Goal: Task Accomplishment & Management: Use online tool/utility

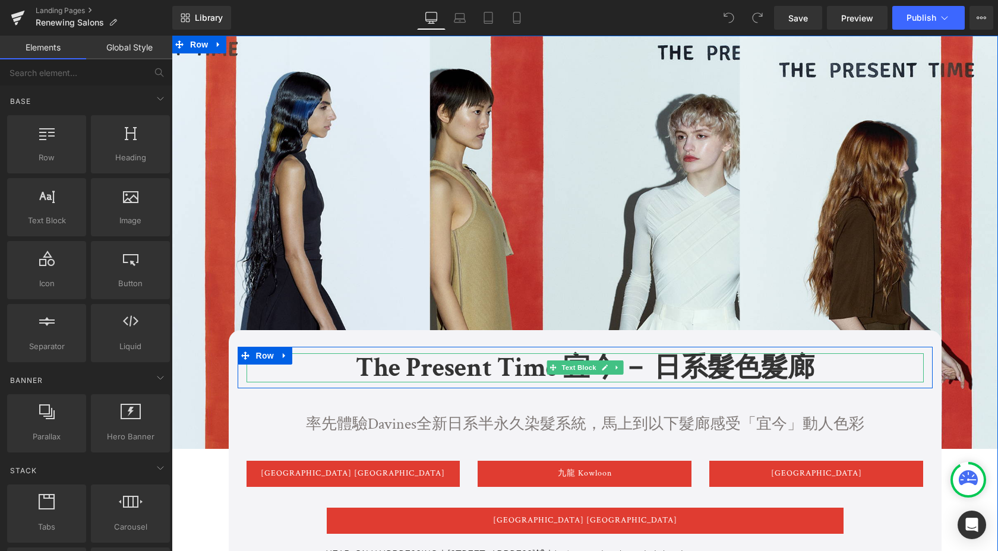
click at [519, 364] on p "The Present Time 宜今 － 日系髮色髮廊" at bounding box center [585, 368] width 677 height 30
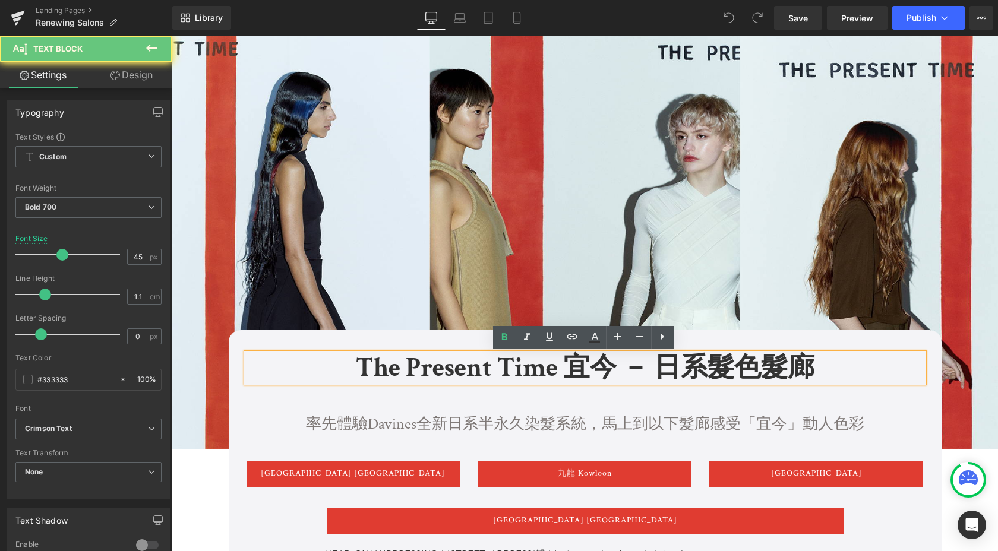
click at [489, 366] on p "The Present Time 宜今 － 日系髮色髮廊" at bounding box center [585, 368] width 677 height 30
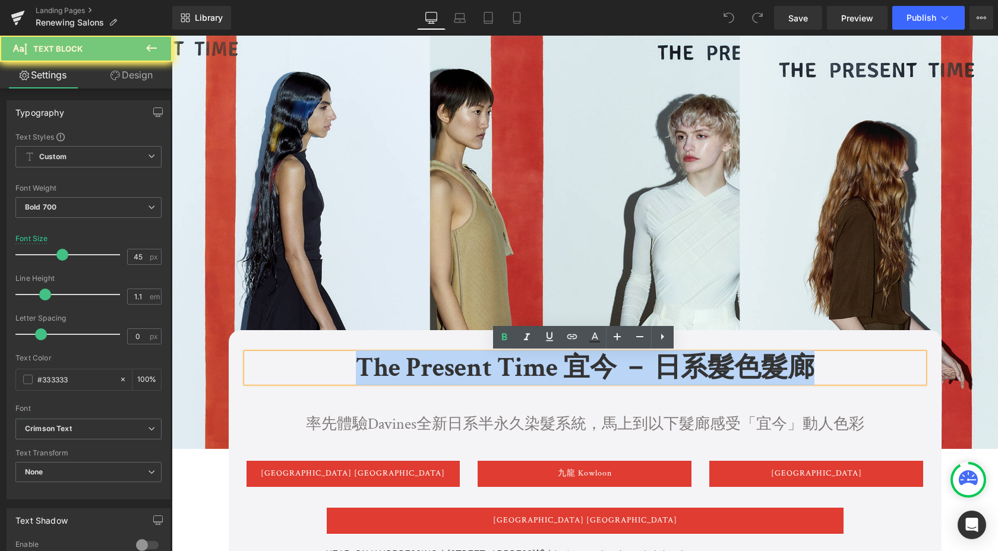
click at [489, 366] on p "The Present Time 宜今 － 日系髮色髮廊" at bounding box center [585, 368] width 677 height 30
paste div
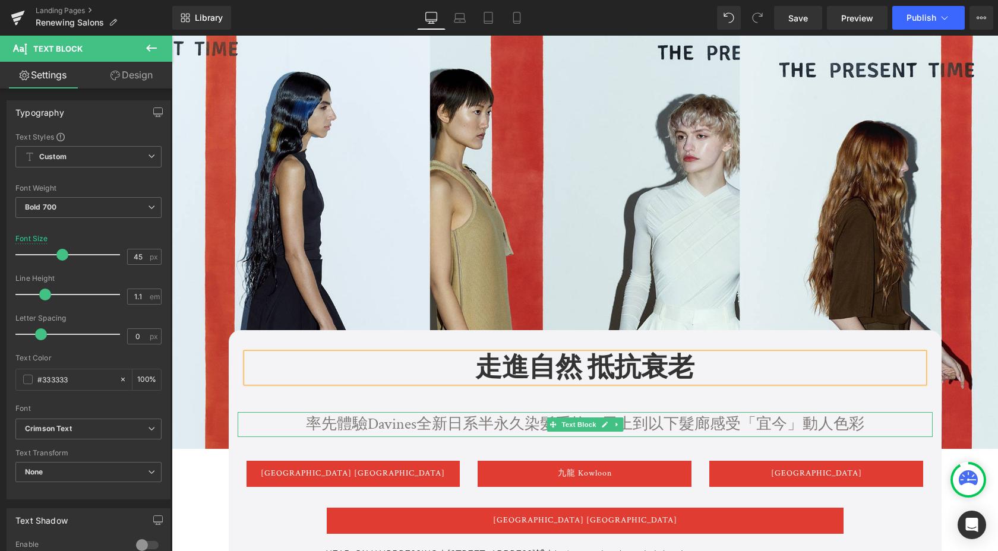
click at [463, 421] on p "率先體驗Davines全新日系半永久染髮系統，馬上到以下髮廊感受「宜今」動人色彩" at bounding box center [585, 424] width 695 height 25
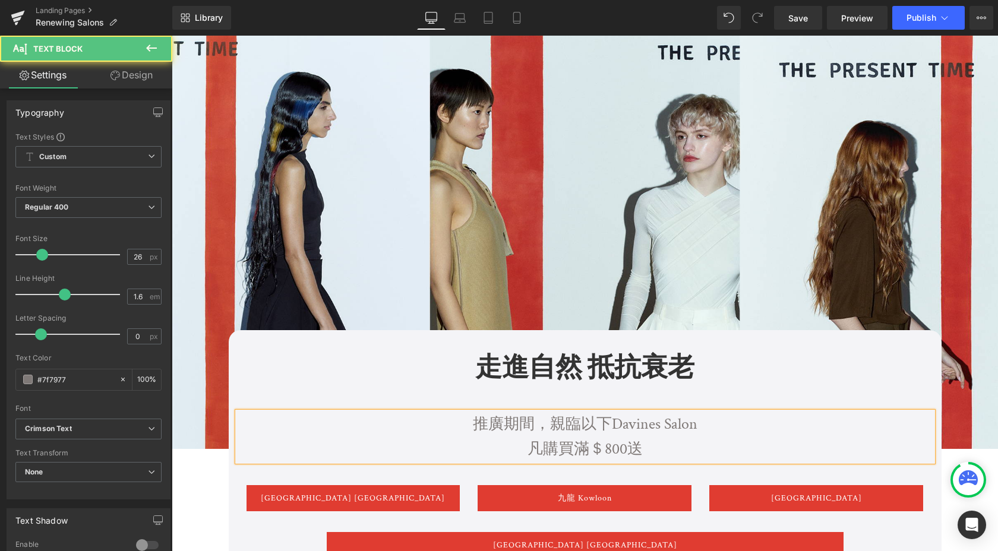
click at [625, 444] on p "凡購買滿＄800送" at bounding box center [585, 449] width 695 height 25
click at [536, 449] on p "凡購買滿＄800 送" at bounding box center [585, 449] width 695 height 25
click at [633, 452] on span "於店內購買滿＄800 即送再更新洗髮露" at bounding box center [585, 449] width 258 height 20
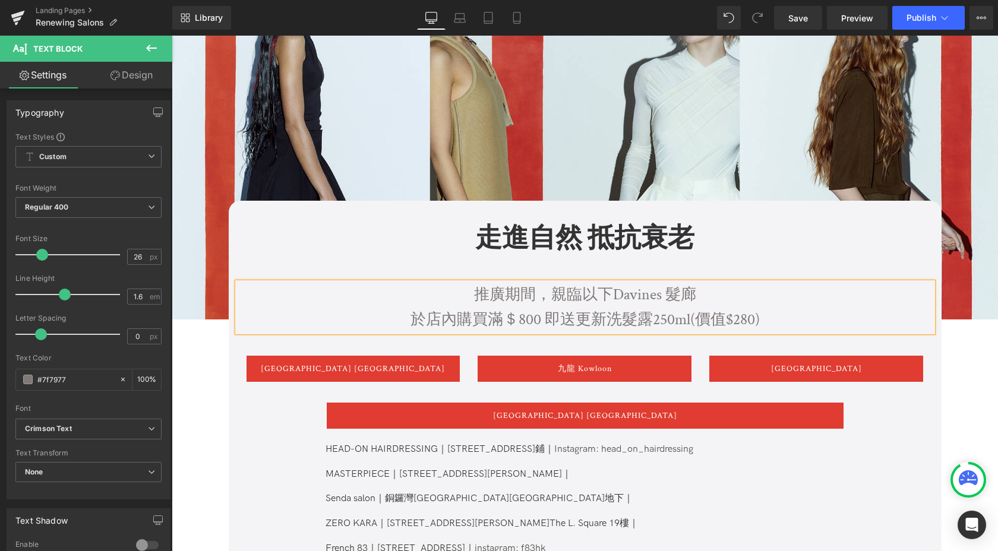
scroll to position [137, 0]
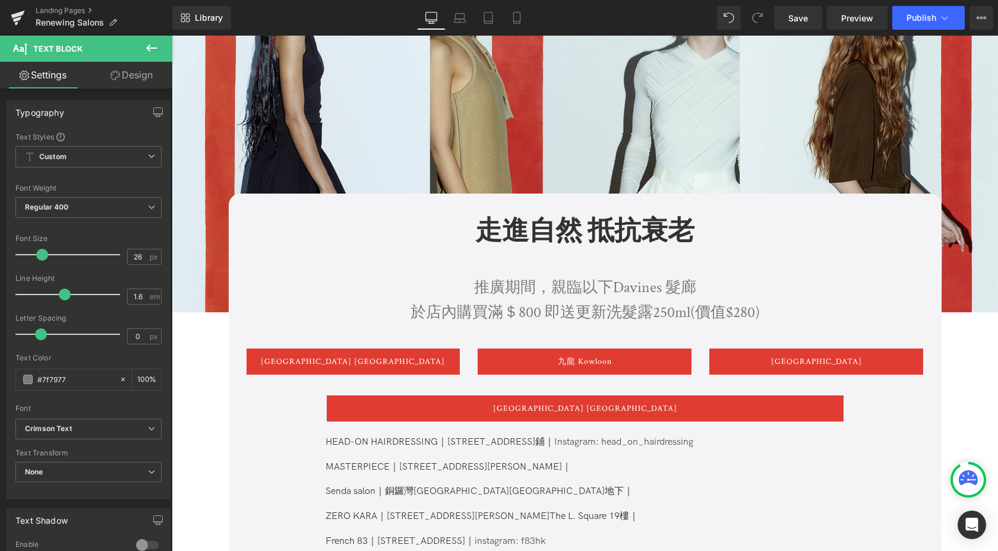
click at [145, 52] on icon at bounding box center [151, 48] width 14 height 14
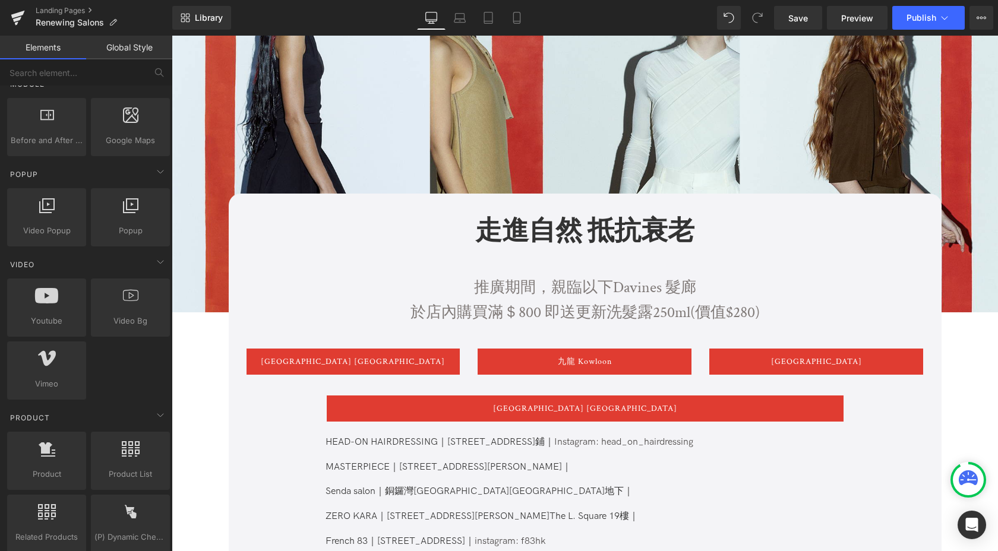
scroll to position [632, 0]
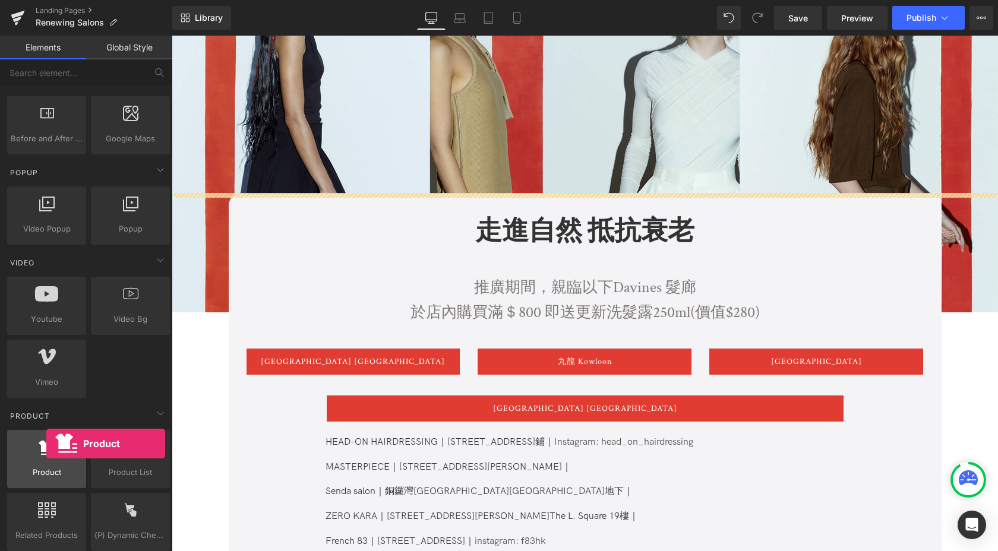
click at [46, 444] on icon at bounding box center [47, 447] width 17 height 15
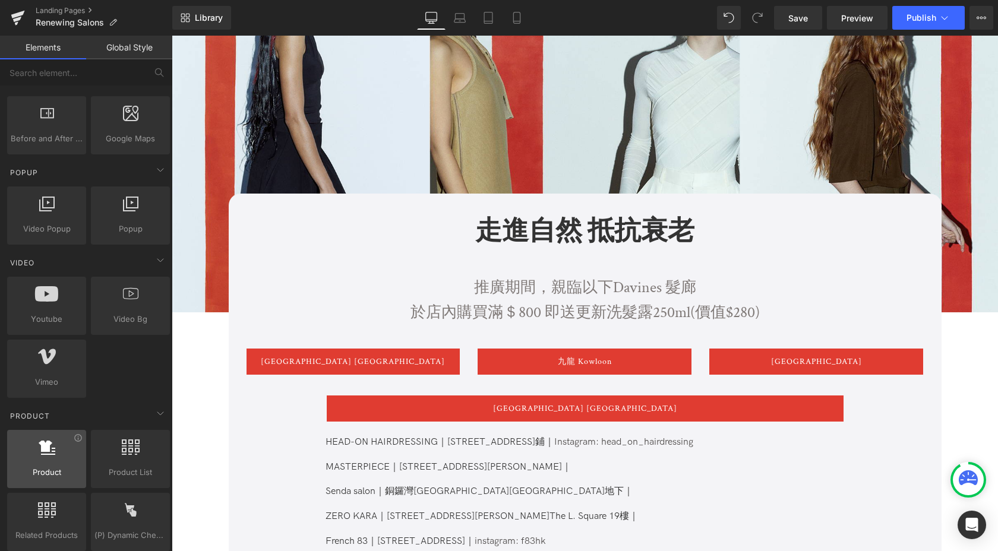
click at [37, 465] on div at bounding box center [47, 453] width 72 height 27
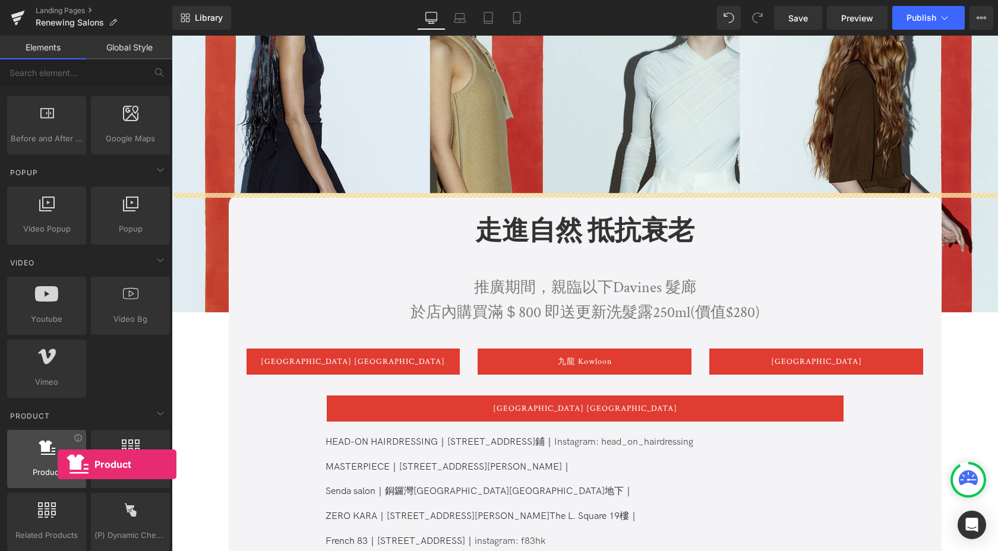
click at [58, 465] on div at bounding box center [47, 453] width 72 height 27
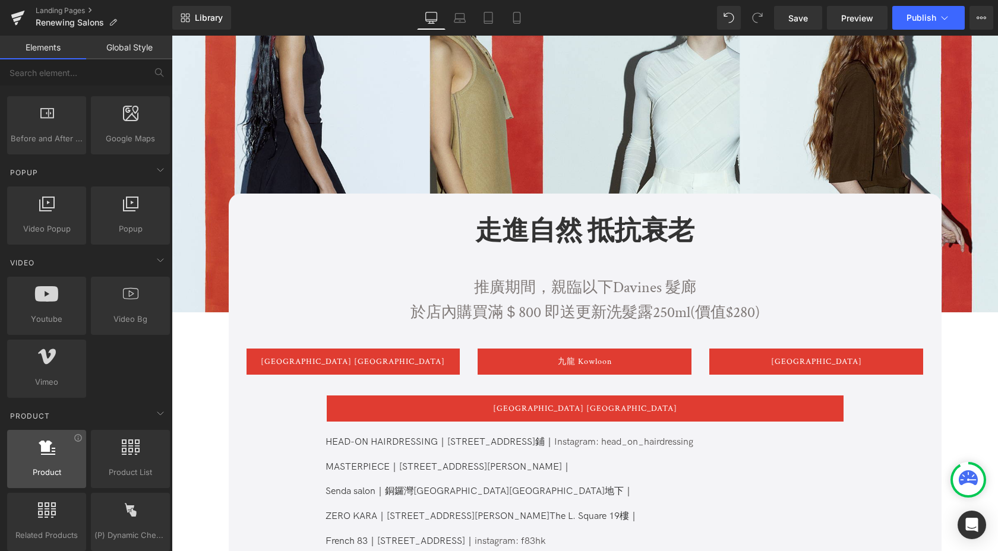
click at [55, 452] on div at bounding box center [47, 453] width 72 height 27
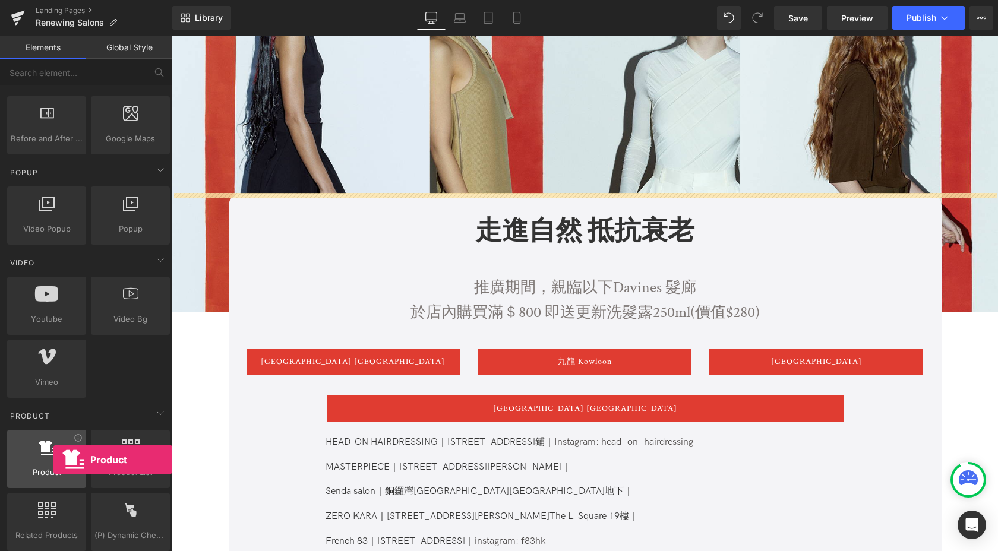
drag, startPoint x: 38, startPoint y: 460, endPoint x: 53, endPoint y: 459, distance: 14.9
click at [53, 459] on div at bounding box center [47, 453] width 72 height 27
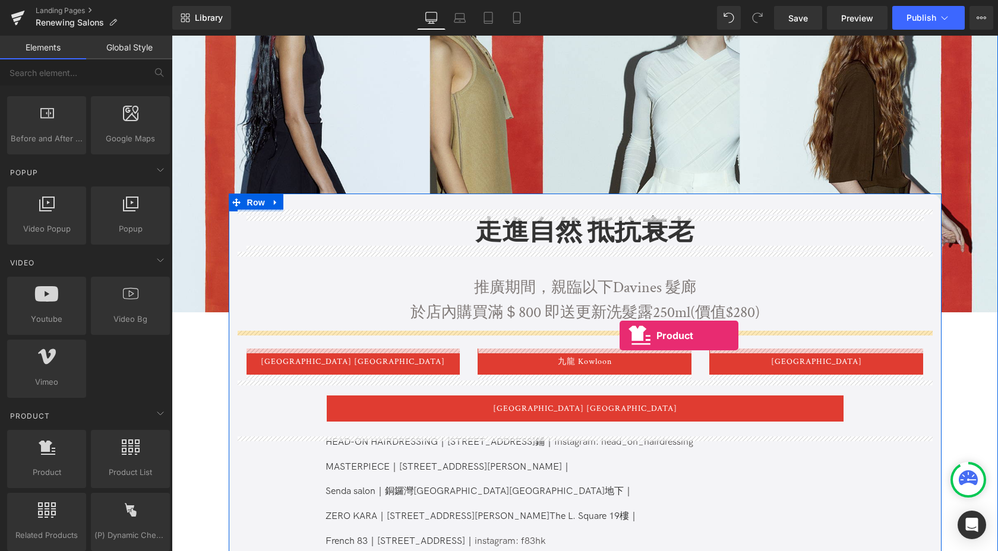
drag, startPoint x: 225, startPoint y: 494, endPoint x: 620, endPoint y: 335, distance: 426.0
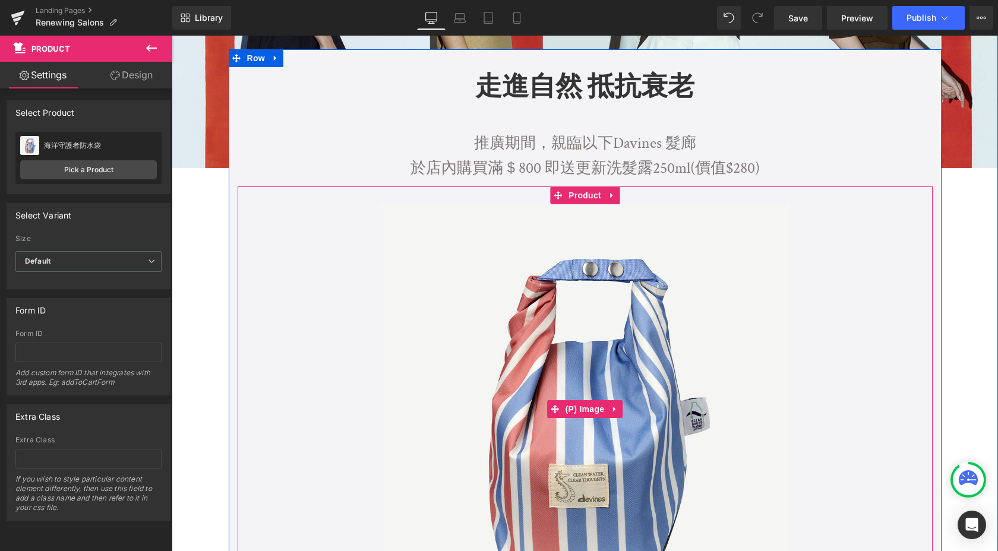
scroll to position [326, 0]
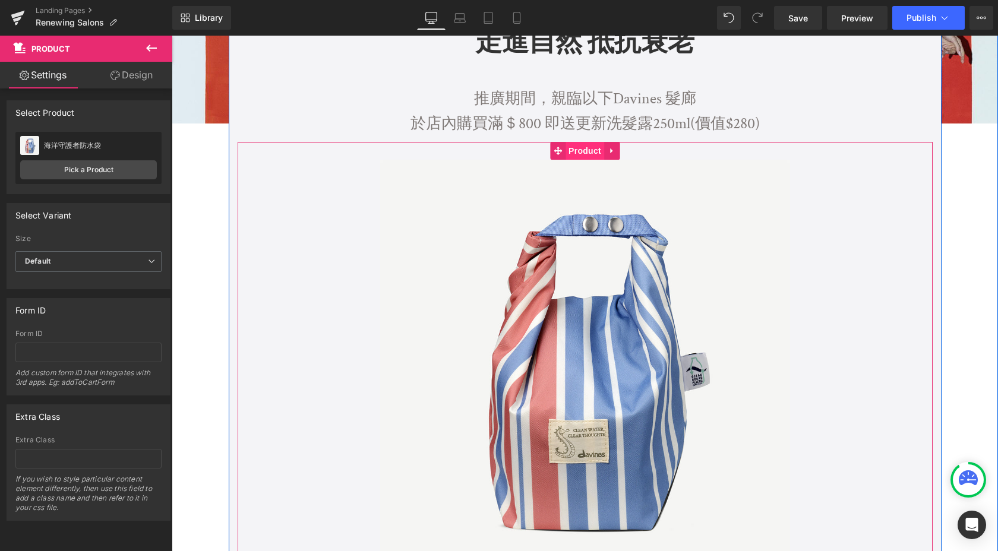
click at [586, 149] on span "Product" at bounding box center [585, 151] width 39 height 18
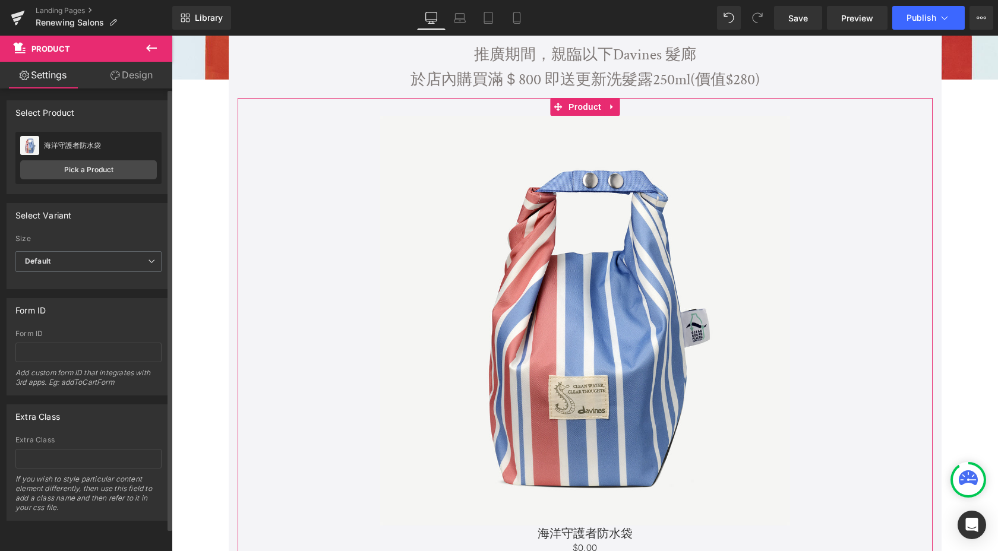
scroll to position [0, 0]
click at [101, 172] on link "Pick a Product" at bounding box center [88, 169] width 137 height 19
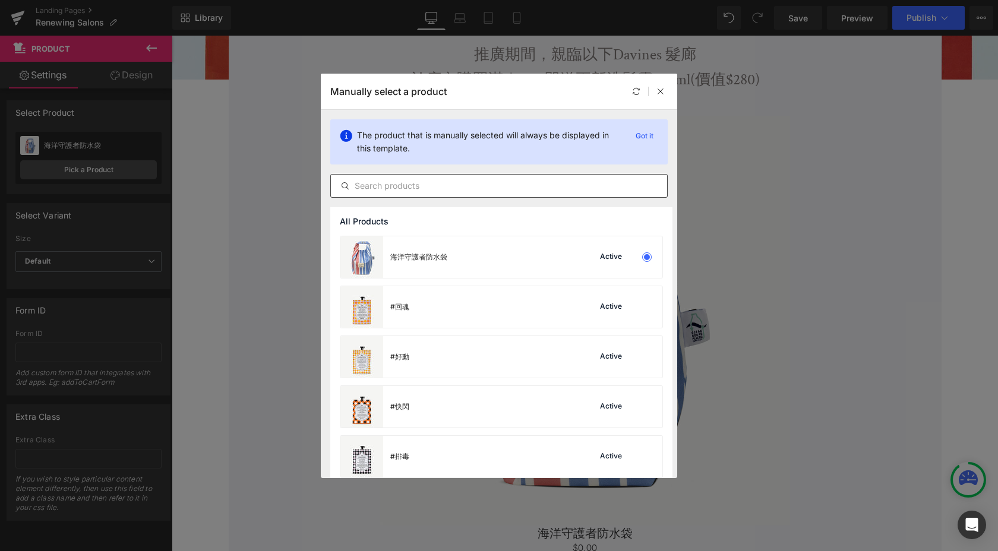
click at [400, 187] on input "text" at bounding box center [499, 186] width 336 height 14
paste input "更新洗髮露"
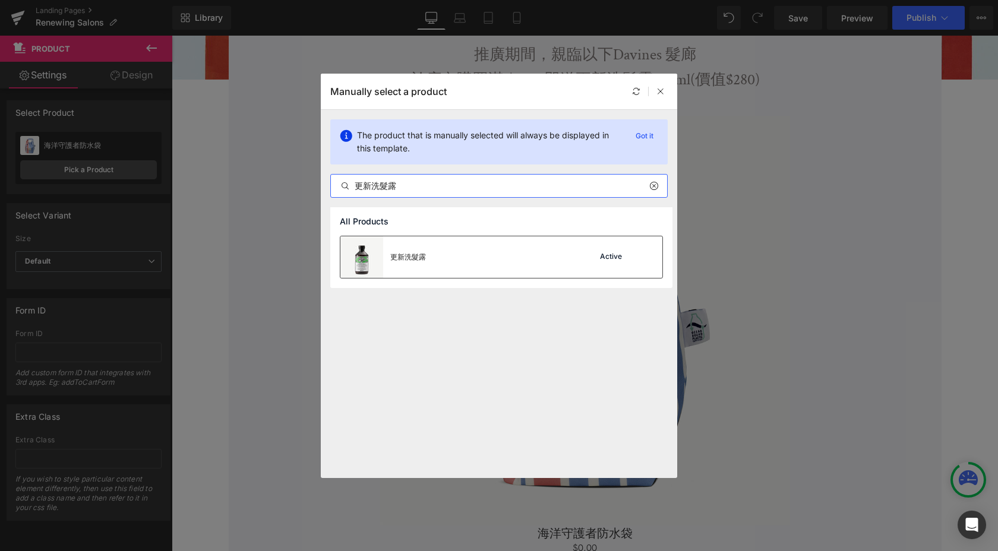
type input "更新洗髮露"
drag, startPoint x: 487, startPoint y: 258, endPoint x: 359, endPoint y: 245, distance: 127.7
click at [487, 258] on div "更新洗髮露 Active" at bounding box center [501, 257] width 322 height 42
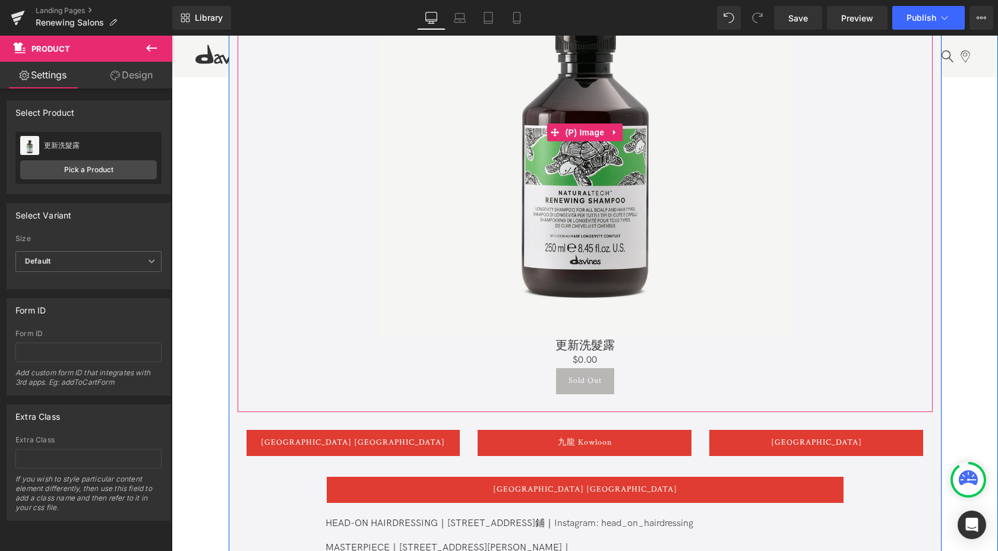
scroll to position [566, 0]
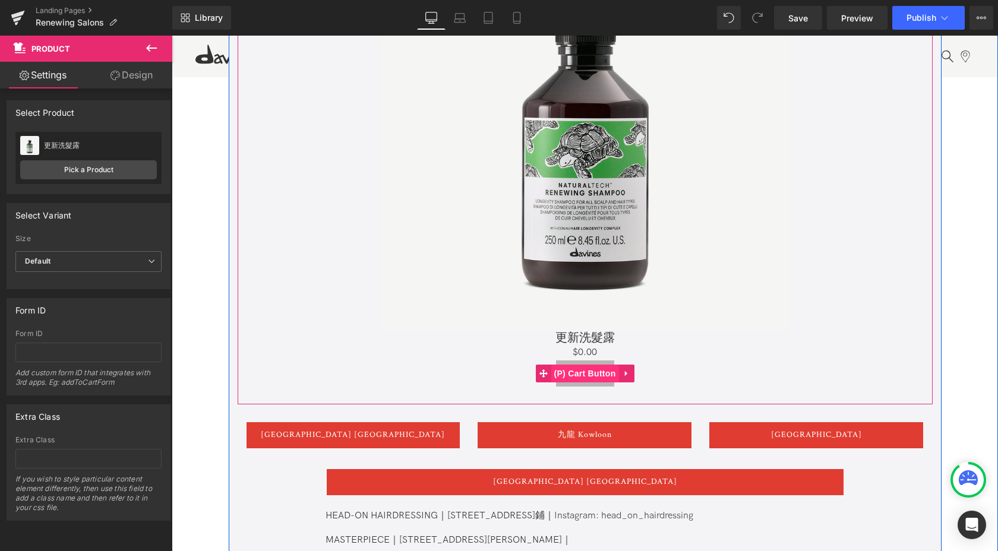
click at [581, 373] on span "(P) Cart Button" at bounding box center [585, 374] width 68 height 18
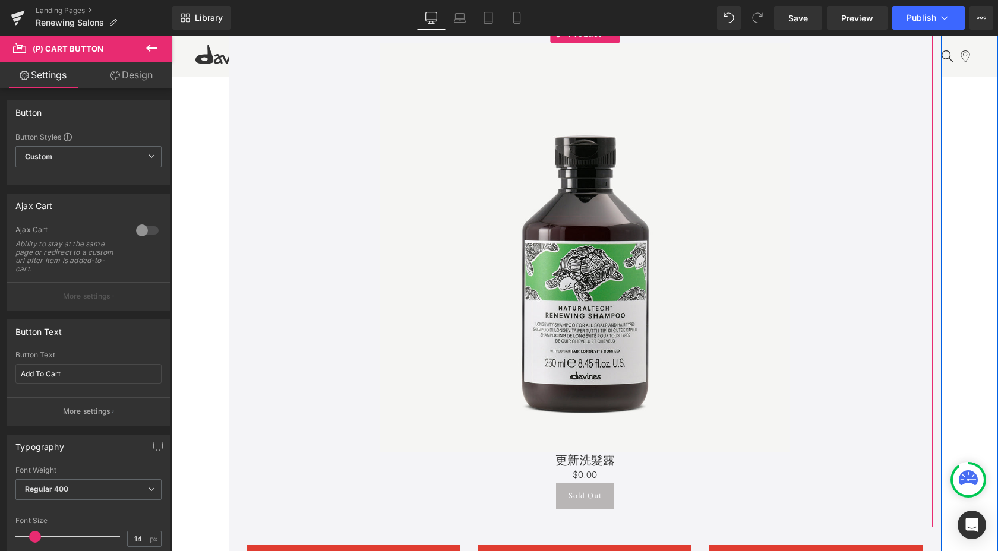
scroll to position [551, 0]
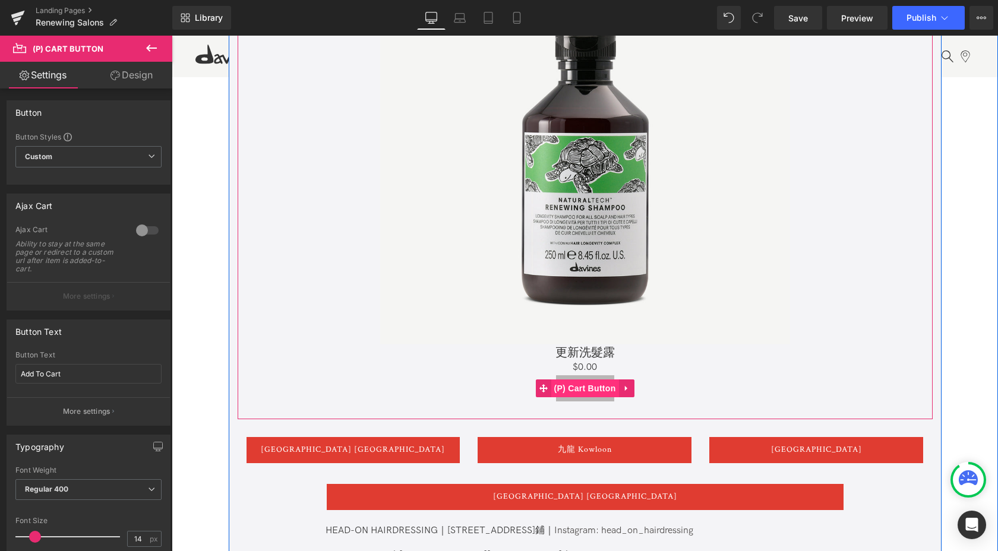
click at [582, 386] on span "(P) Cart Button" at bounding box center [585, 389] width 68 height 18
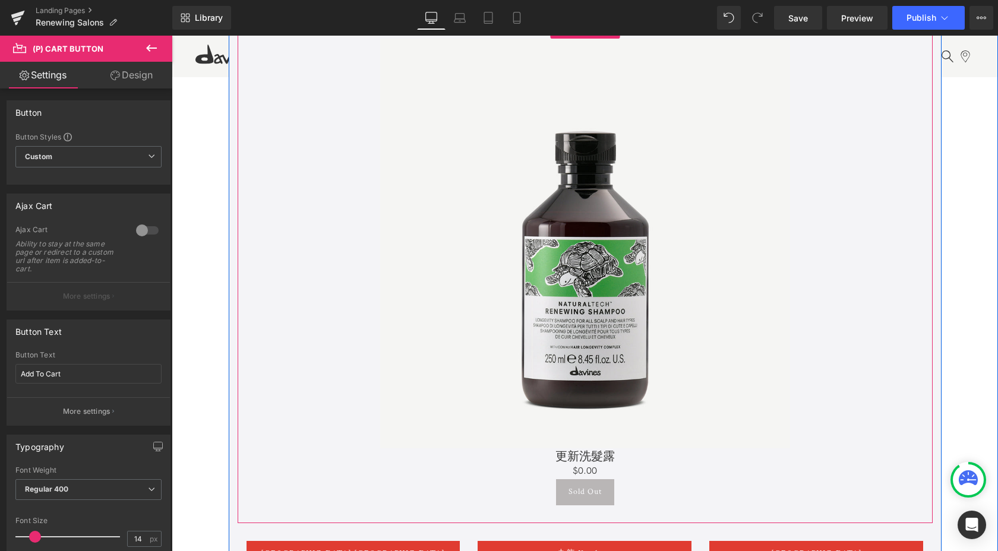
scroll to position [334, 0]
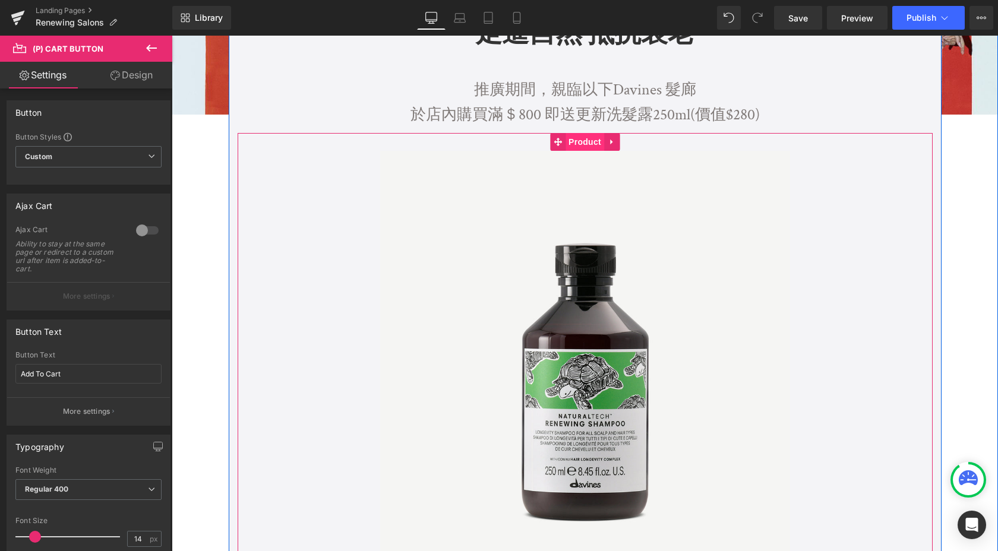
click at [580, 143] on span "Product" at bounding box center [585, 142] width 39 height 18
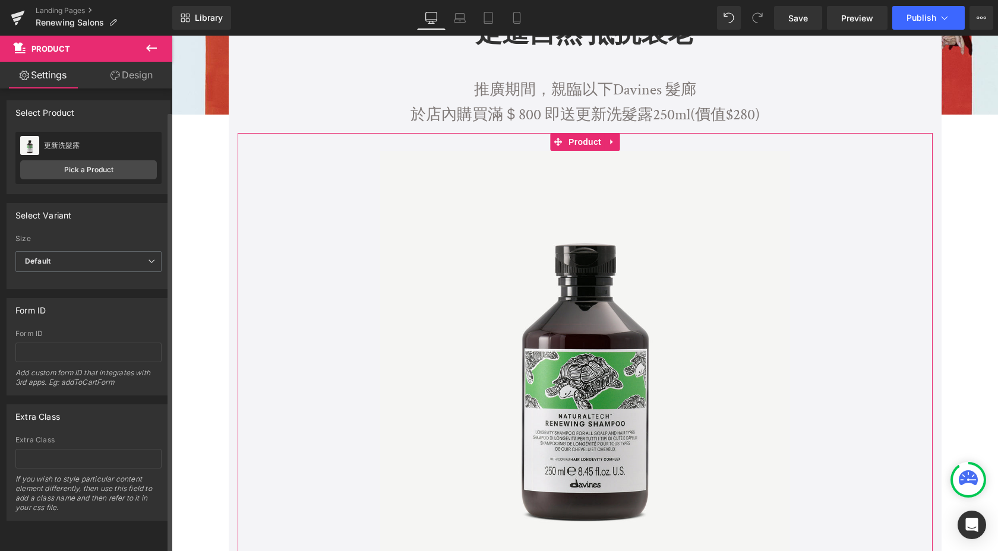
scroll to position [3, 0]
click at [119, 247] on div "Size Default 250 ml 100 ml Default Default 250 ml 100 ml" at bounding box center [88, 243] width 146 height 17
click at [119, 255] on span "Default" at bounding box center [88, 261] width 146 height 21
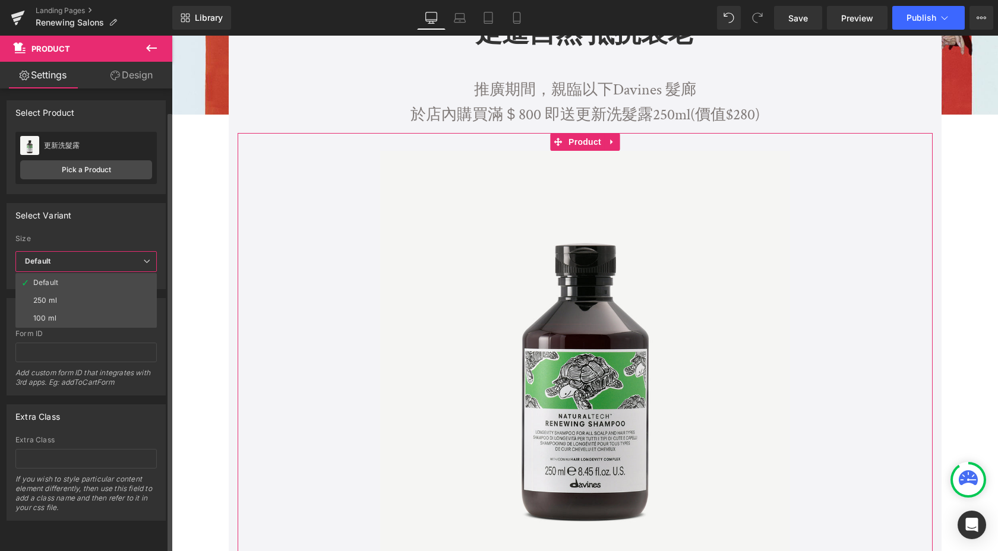
click at [120, 228] on div "Select Variant auto Size Default 250 ml 100 ml Default Default 250 ml 100 ml" at bounding box center [86, 246] width 159 height 86
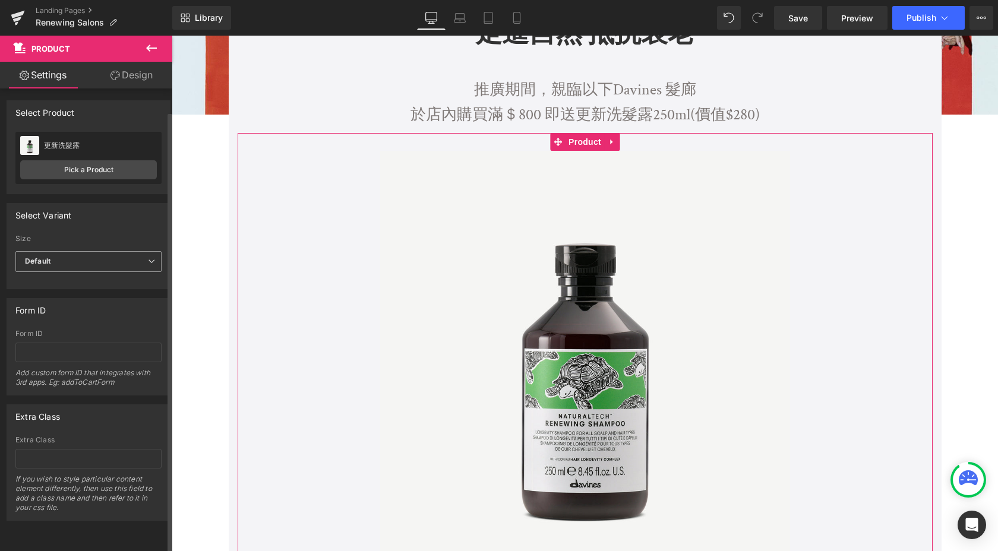
click at [116, 251] on span "Default" at bounding box center [88, 261] width 146 height 21
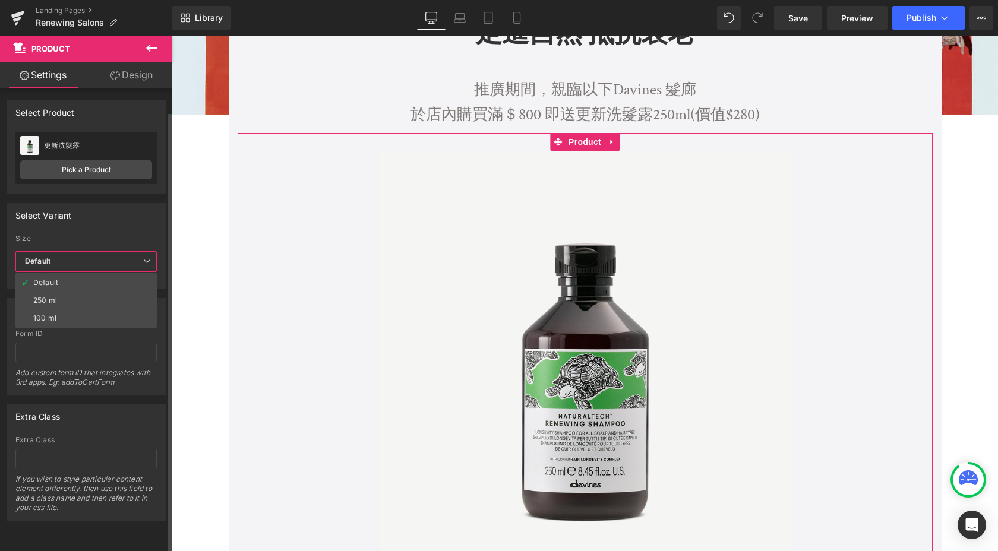
click at [106, 219] on div "Select Variant" at bounding box center [86, 215] width 158 height 23
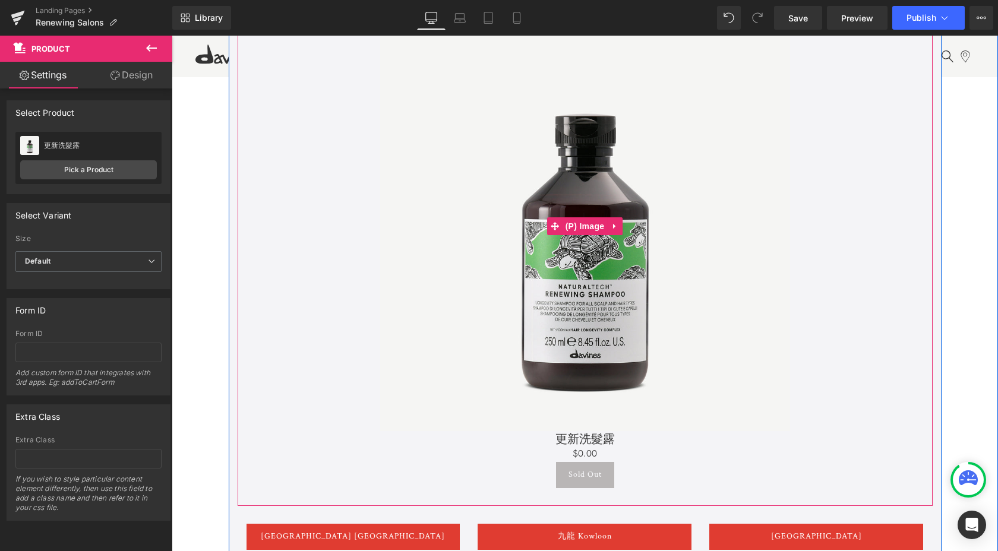
scroll to position [528, 0]
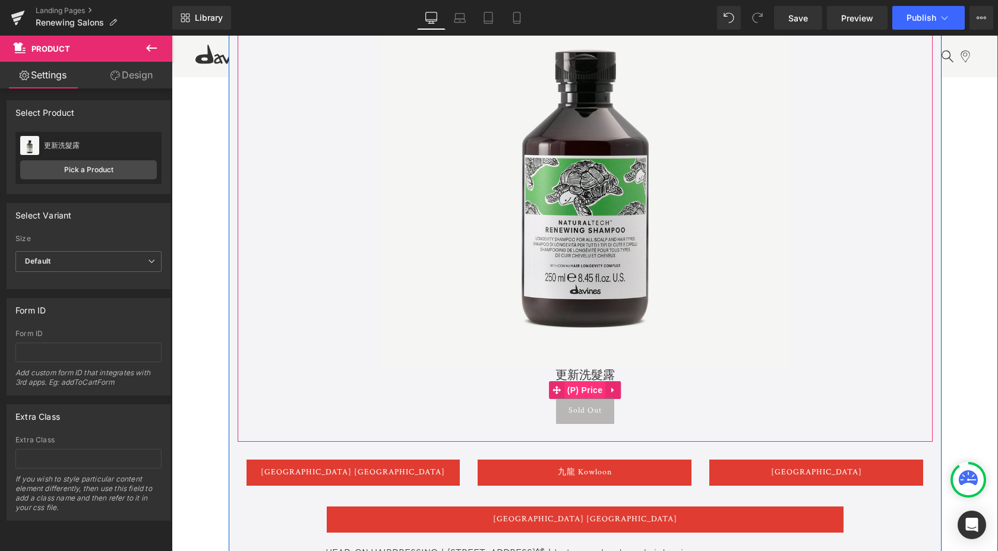
click at [585, 389] on span "(P) Price" at bounding box center [585, 390] width 42 height 18
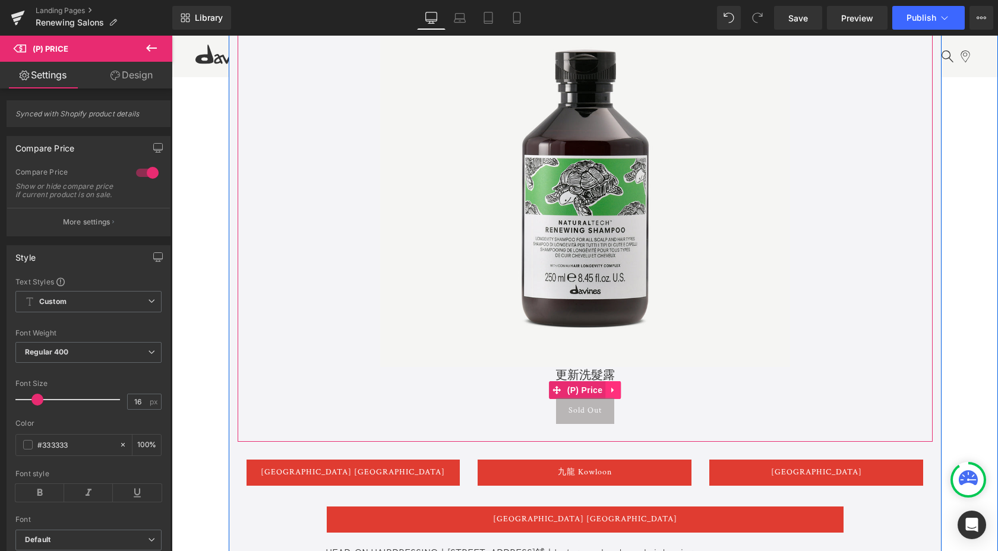
click at [613, 392] on icon at bounding box center [613, 390] width 8 height 9
click at [617, 393] on icon at bounding box center [621, 390] width 8 height 8
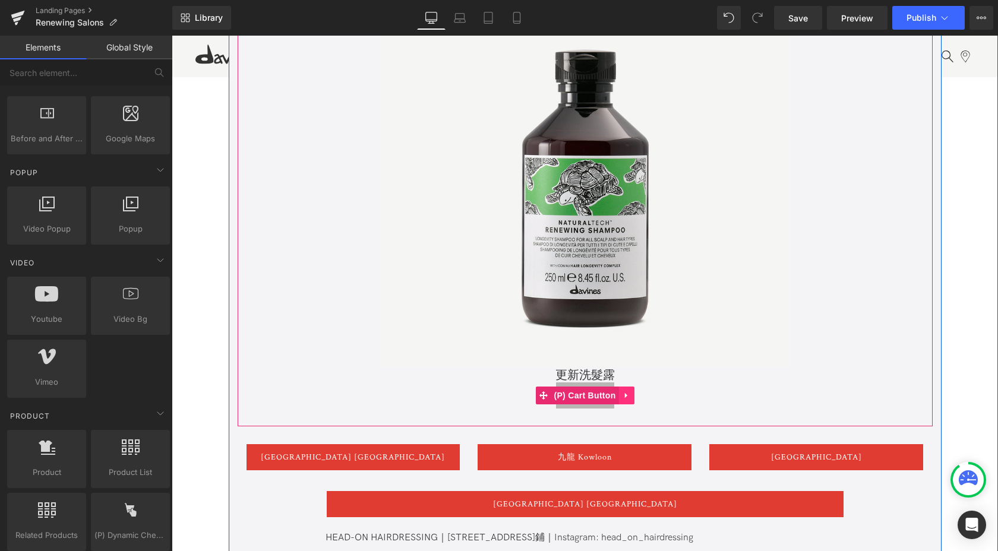
click at [623, 397] on icon at bounding box center [627, 396] width 8 height 9
click at [632, 398] on icon at bounding box center [634, 396] width 8 height 8
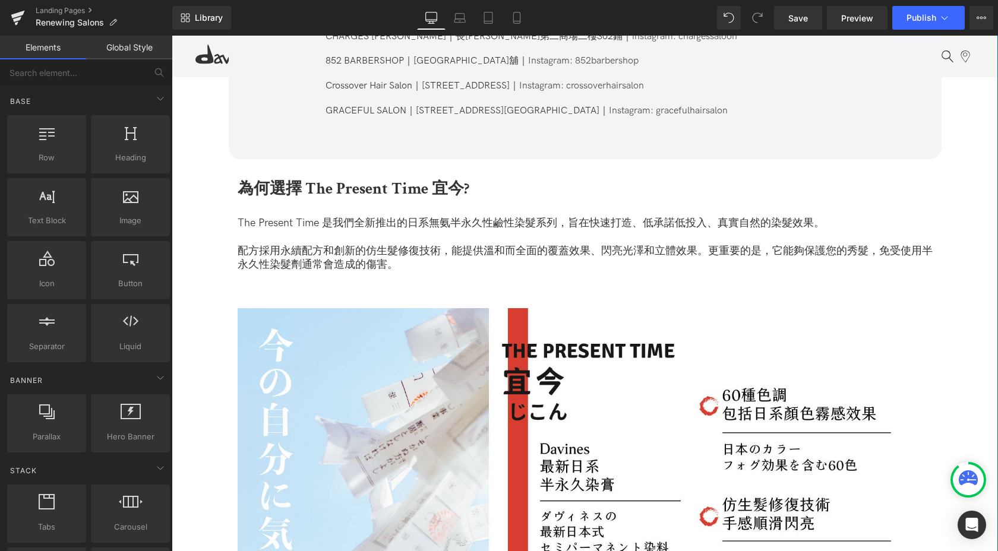
scroll to position [1672, 0]
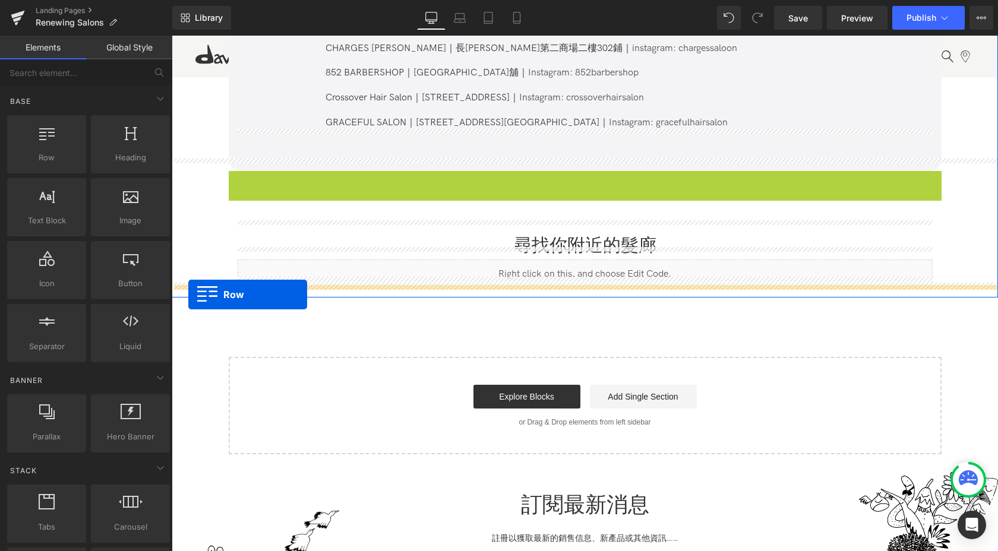
drag, startPoint x: 232, startPoint y: 166, endPoint x: 188, endPoint y: 293, distance: 134.5
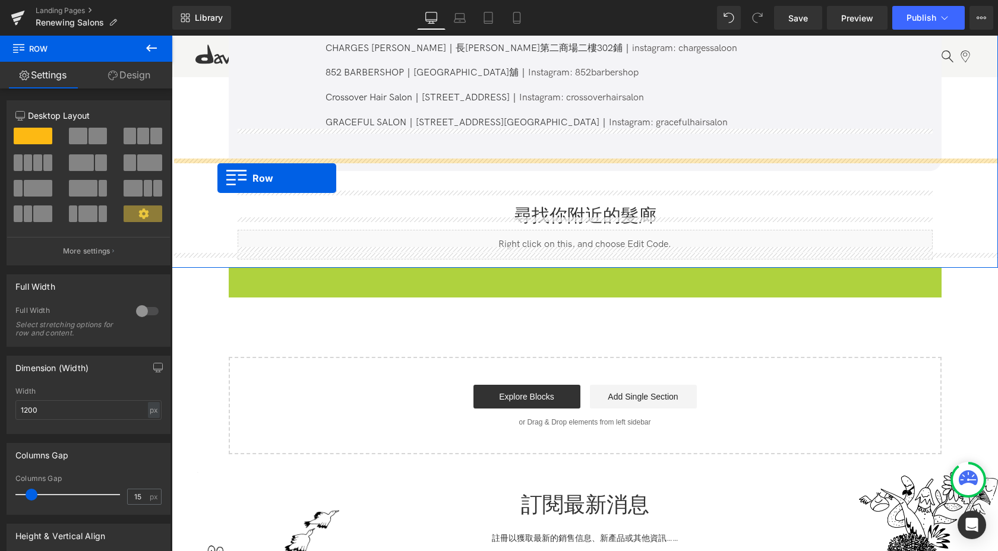
drag, startPoint x: 232, startPoint y: 267, endPoint x: 217, endPoint y: 178, distance: 90.8
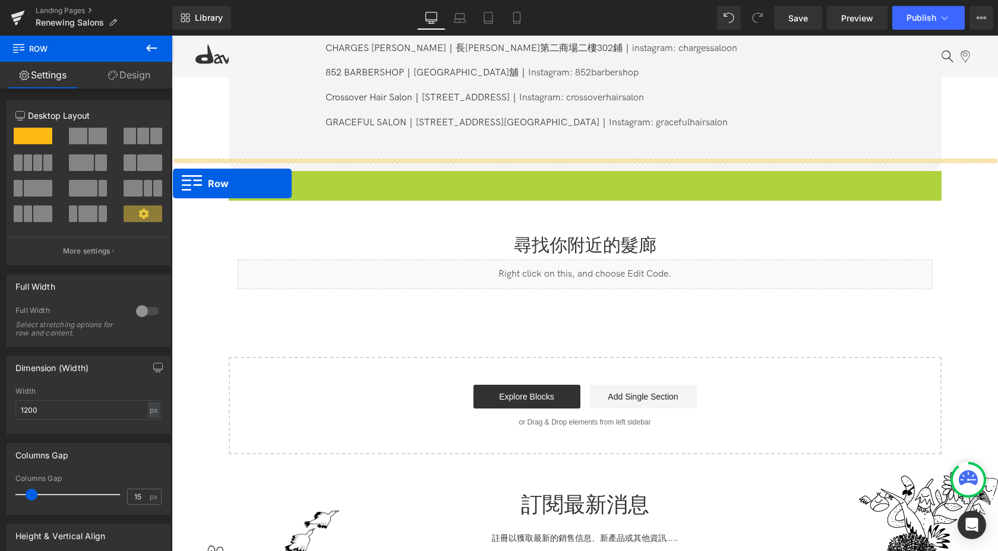
drag, startPoint x: 233, startPoint y: 169, endPoint x: 173, endPoint y: 184, distance: 61.8
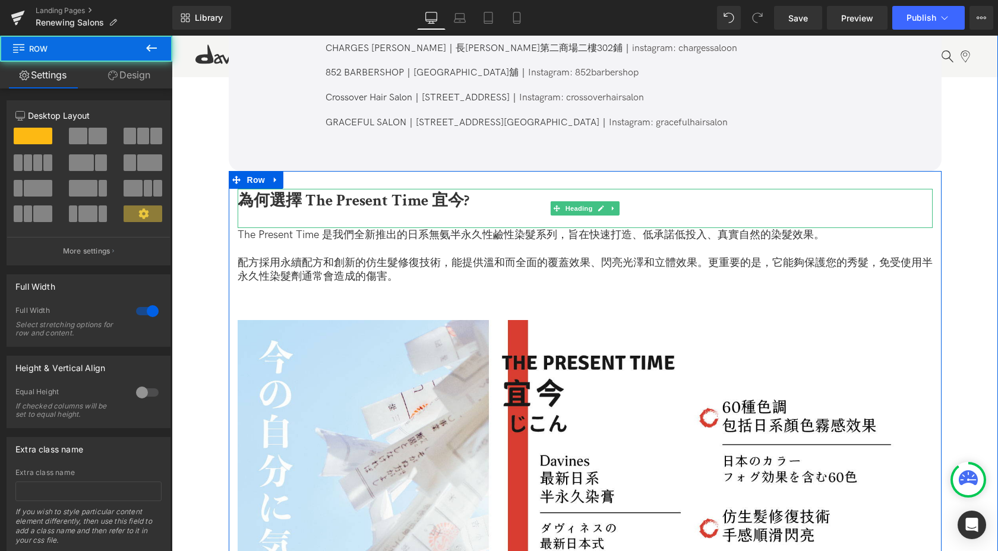
scroll to position [1725, 0]
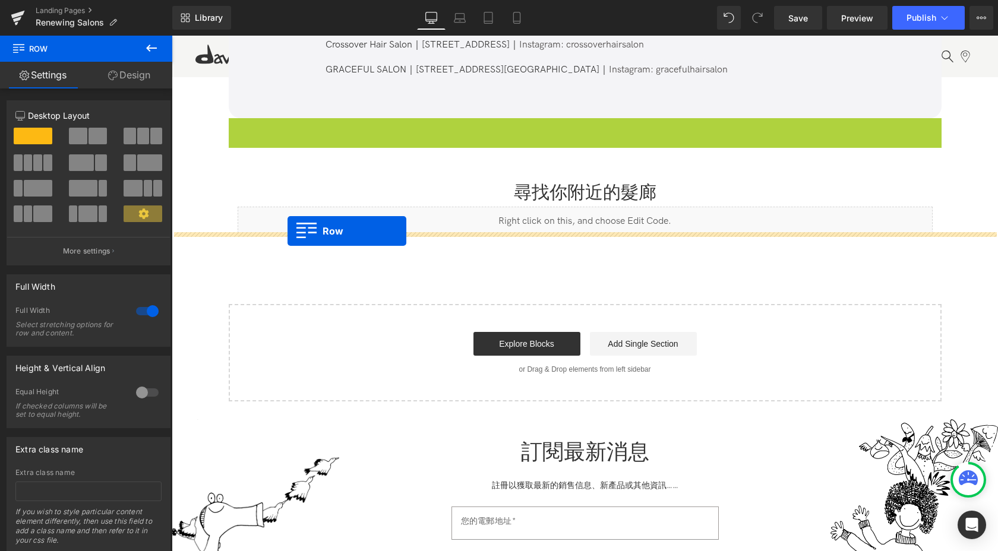
drag, startPoint x: 232, startPoint y: 110, endPoint x: 288, endPoint y: 231, distance: 133.4
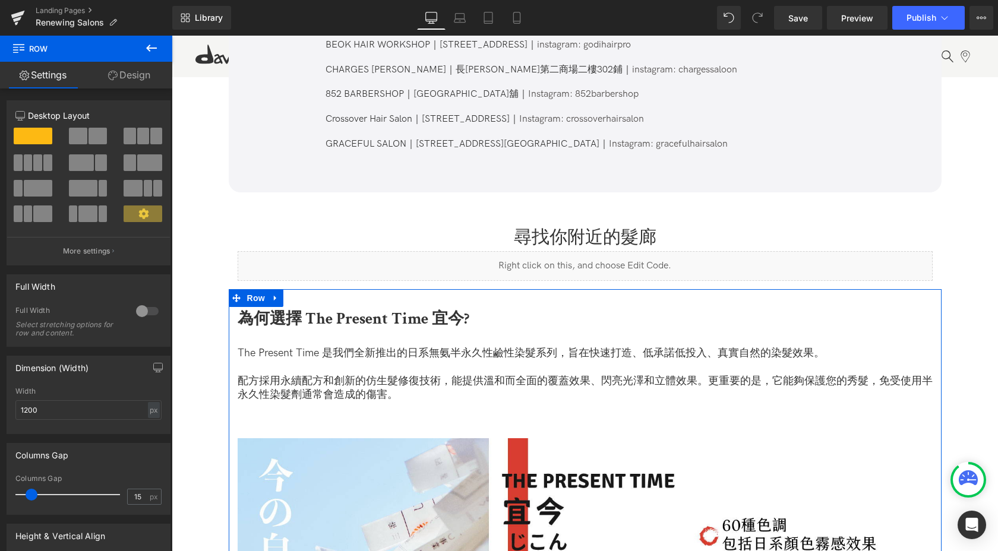
scroll to position [1522, 0]
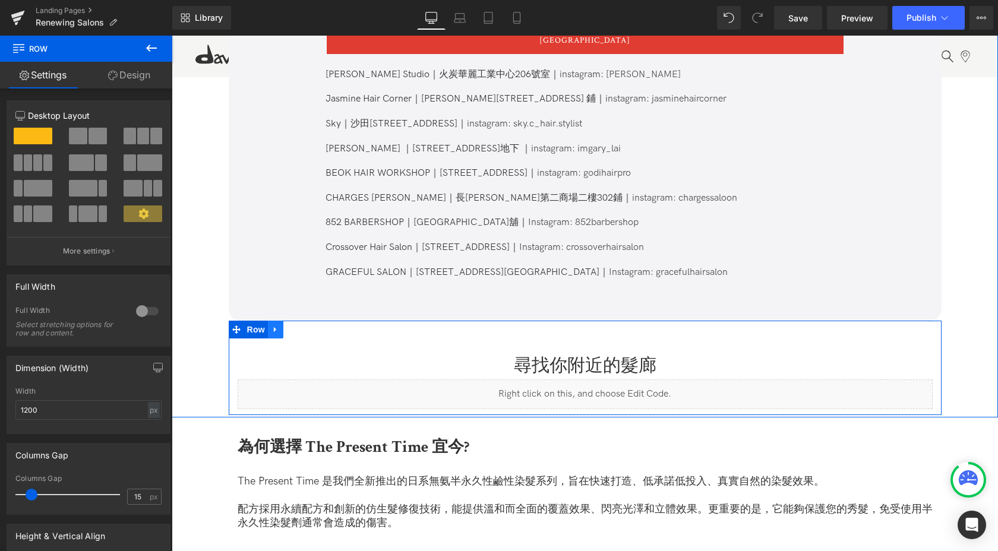
click at [276, 326] on icon at bounding box center [276, 330] width 8 height 9
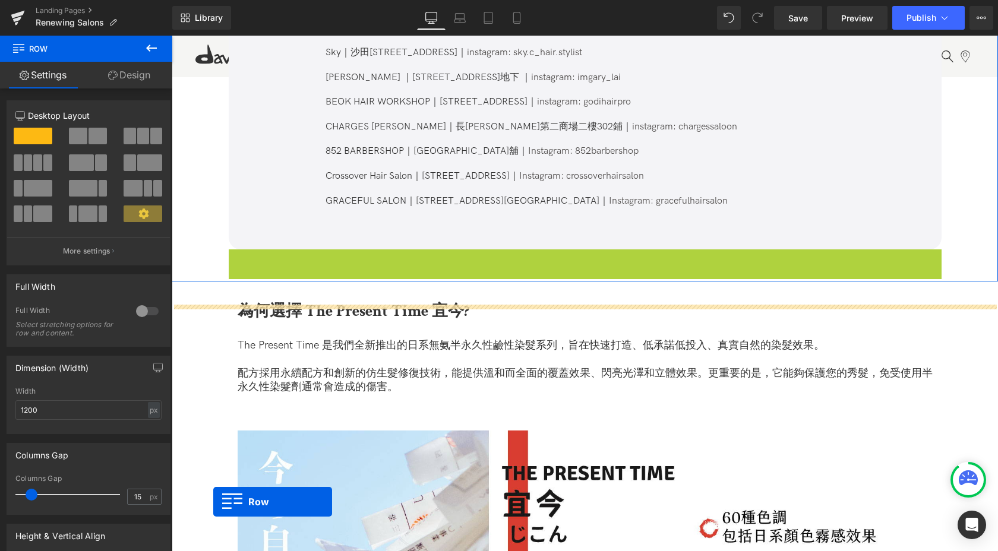
scroll to position [1617, 0]
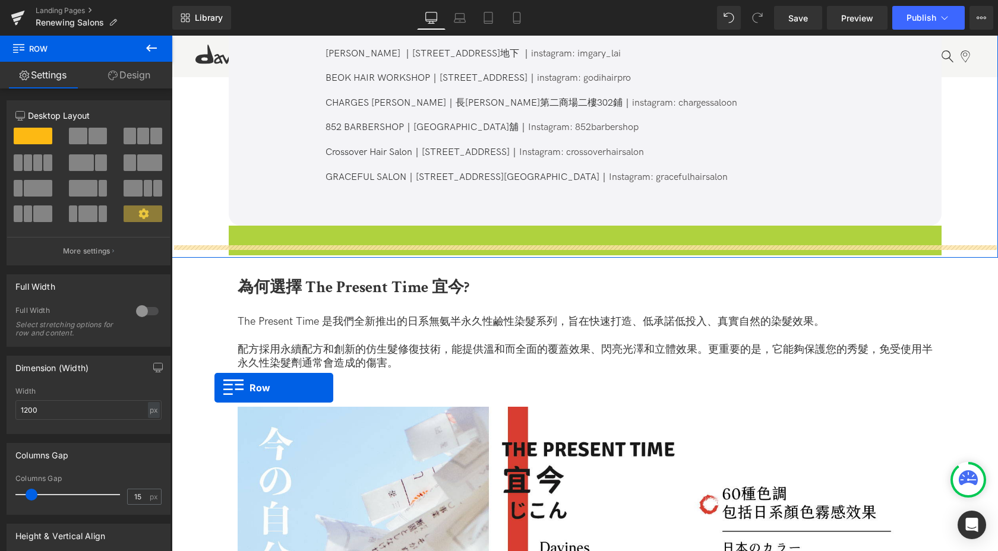
drag, startPoint x: 232, startPoint y: 317, endPoint x: 213, endPoint y: 371, distance: 57.3
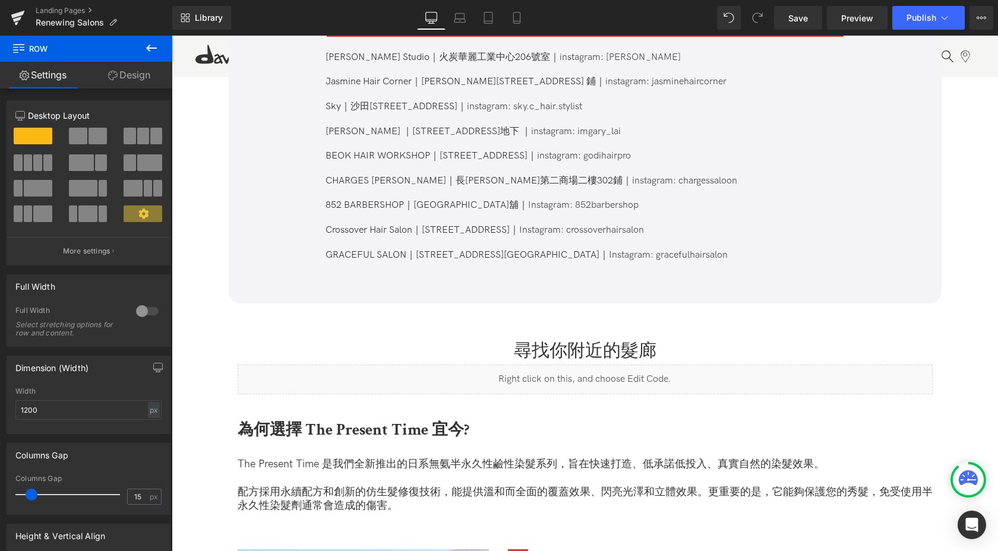
scroll to position [1462, 0]
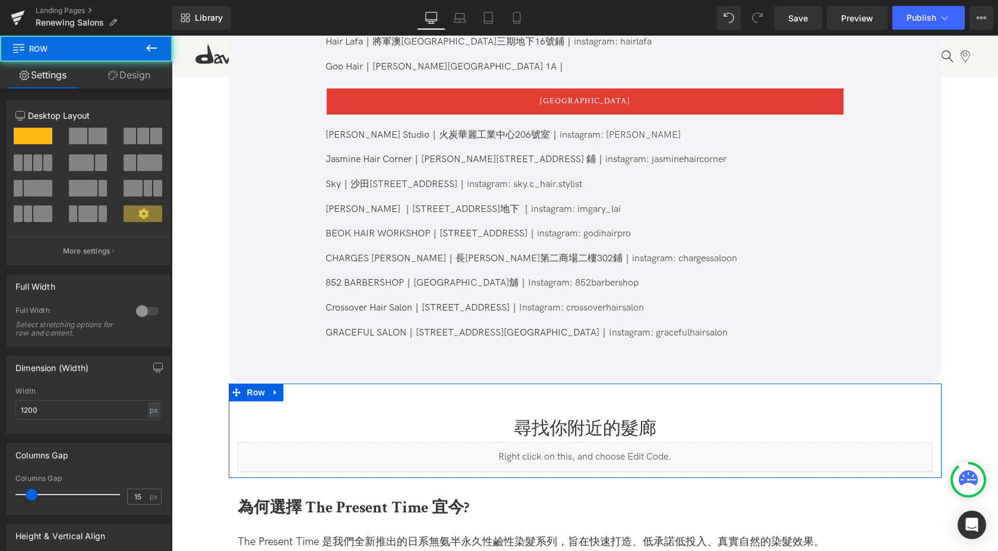
click at [266, 402] on div "尋找你附近的髮廊 Heading Liquid Row" at bounding box center [585, 431] width 713 height 94
click at [233, 389] on icon at bounding box center [236, 393] width 8 height 8
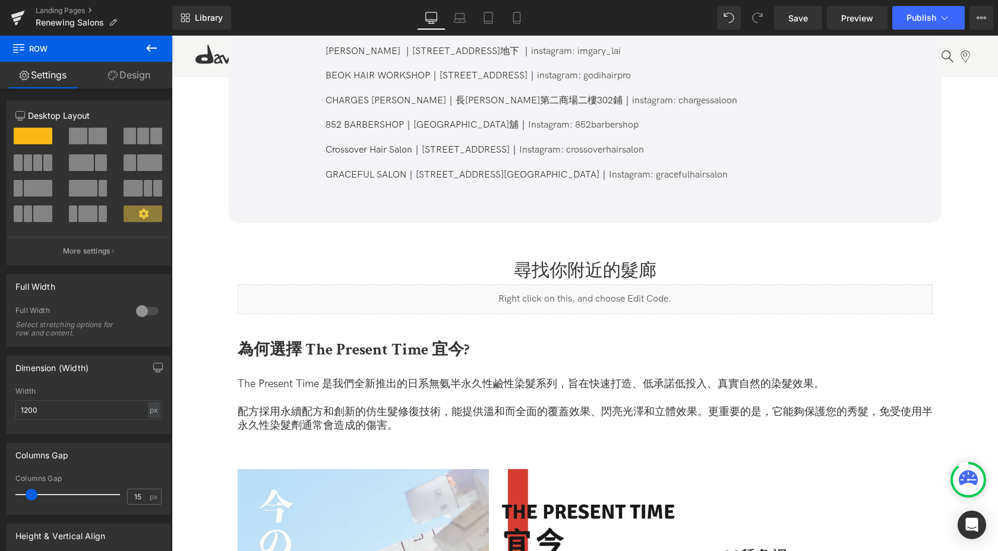
scroll to position [1782, 0]
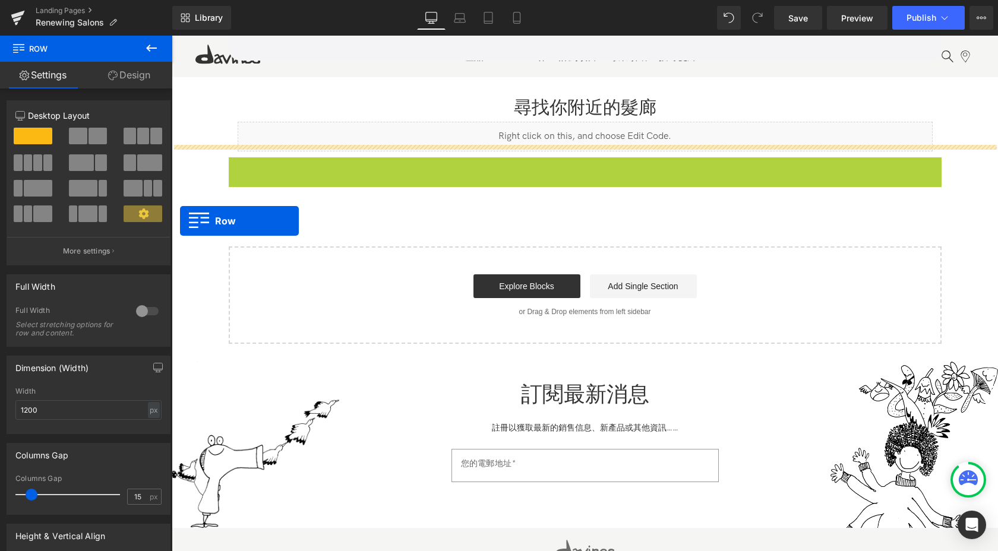
drag, startPoint x: 233, startPoint y: 158, endPoint x: 180, endPoint y: 217, distance: 79.5
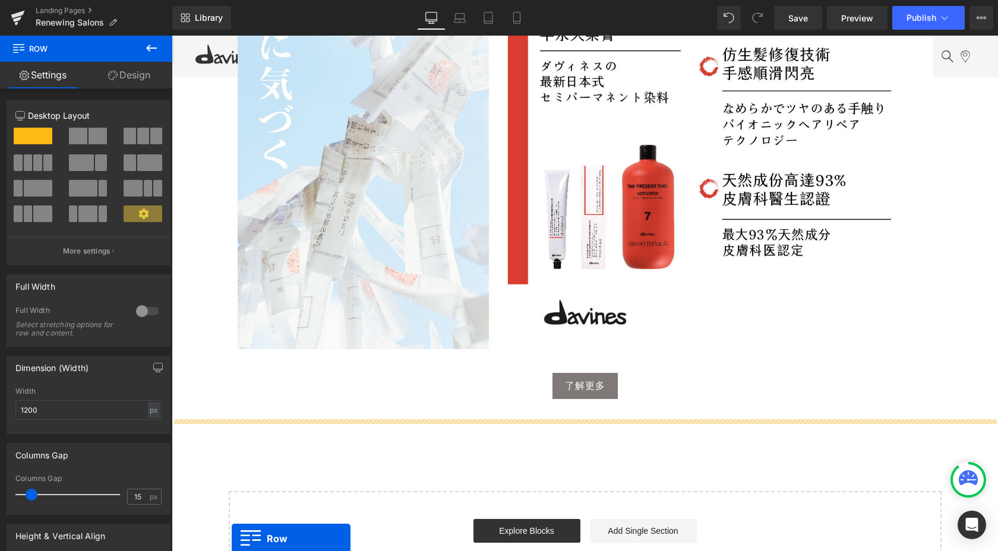
scroll to position [2237, 0]
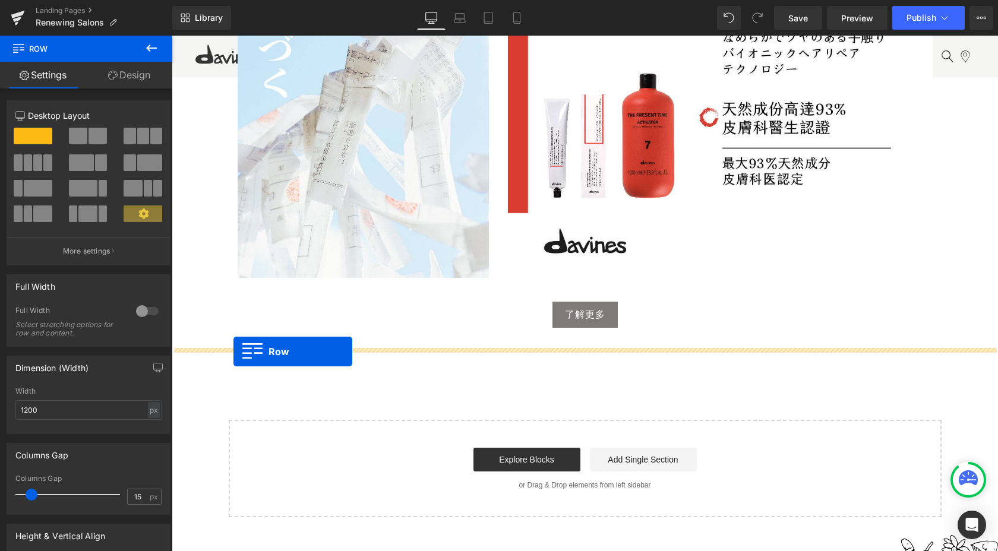
drag, startPoint x: 232, startPoint y: 163, endPoint x: 232, endPoint y: 351, distance: 188.3
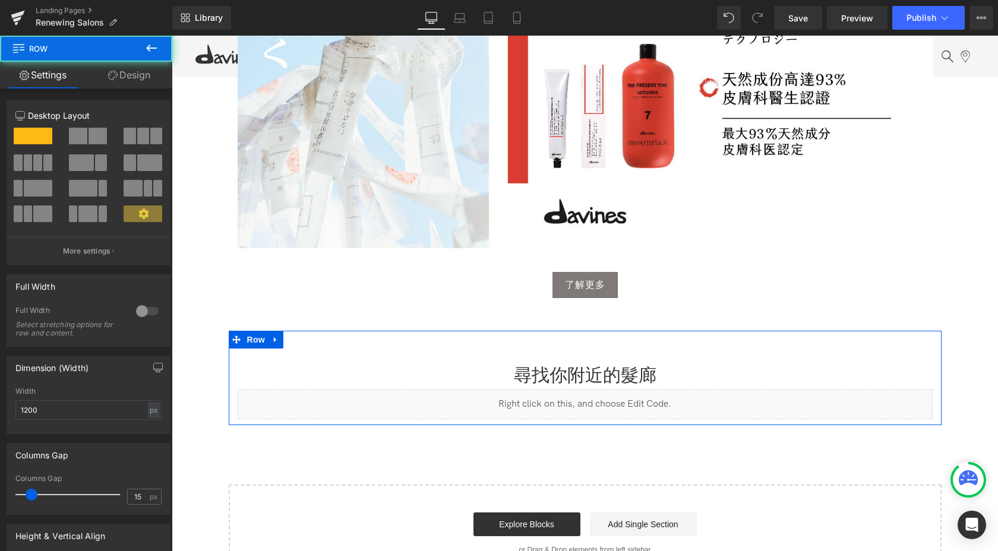
scroll to position [2208, 0]
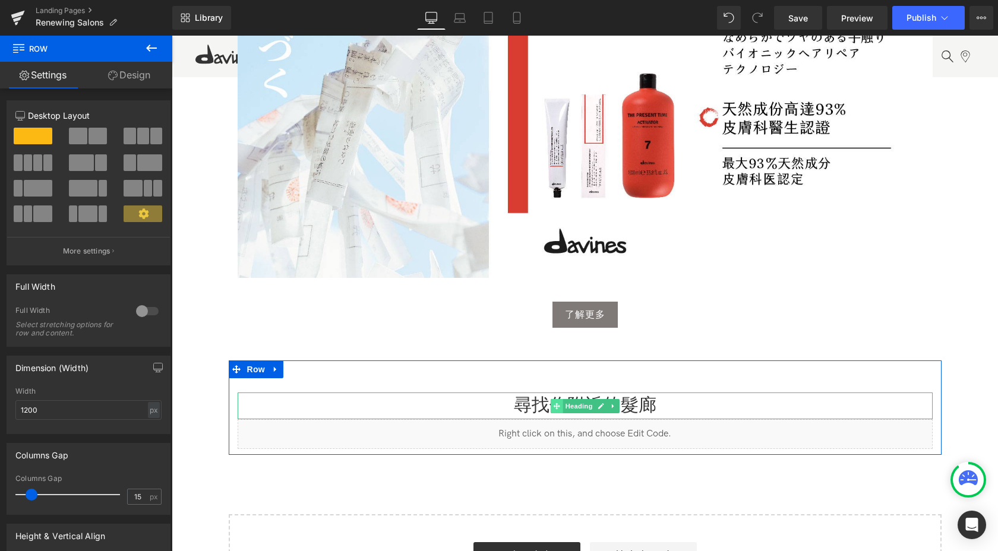
click at [555, 403] on icon at bounding box center [556, 406] width 7 height 7
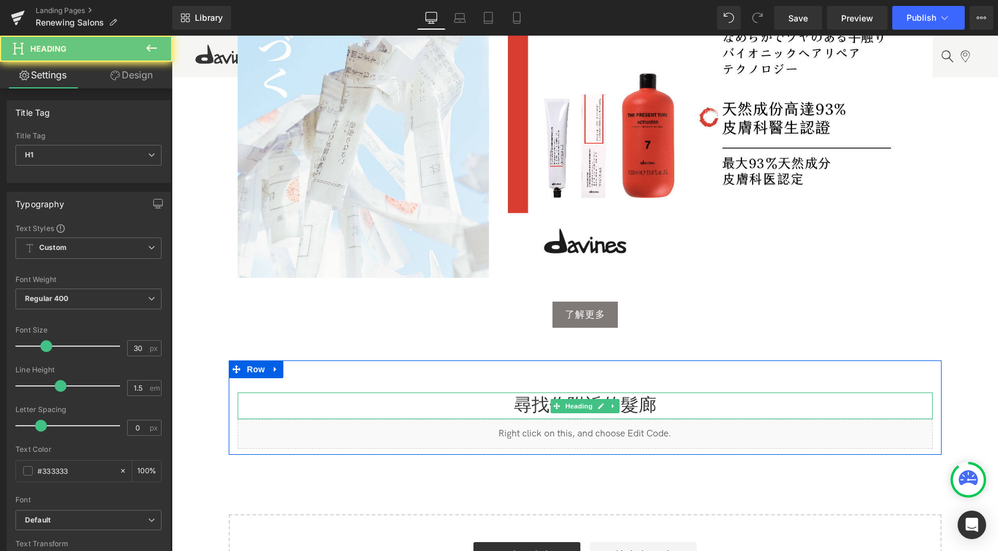
click at [530, 393] on h1 "尋找你附近的髮廊" at bounding box center [585, 406] width 695 height 27
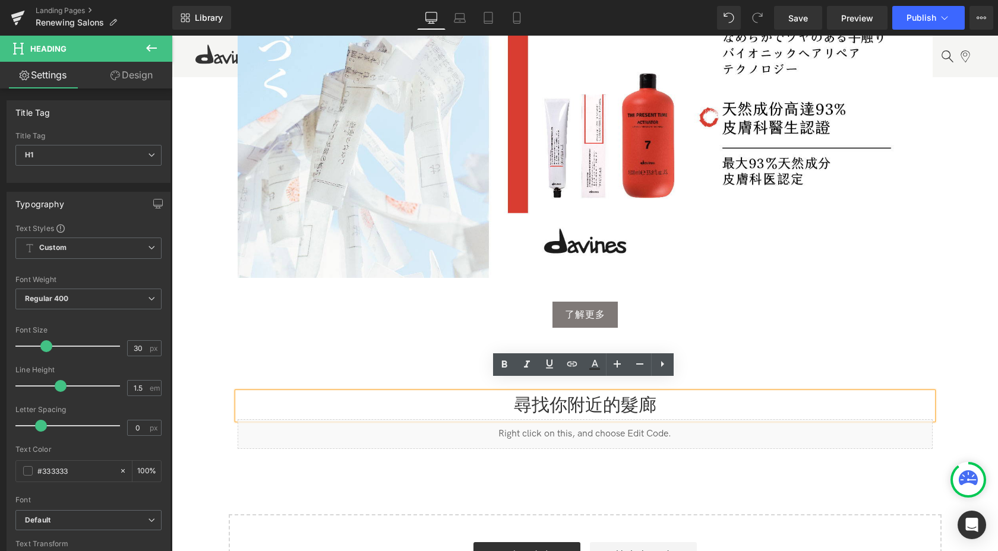
click at [614, 393] on h1 "尋找你附近的髮廊" at bounding box center [585, 406] width 695 height 27
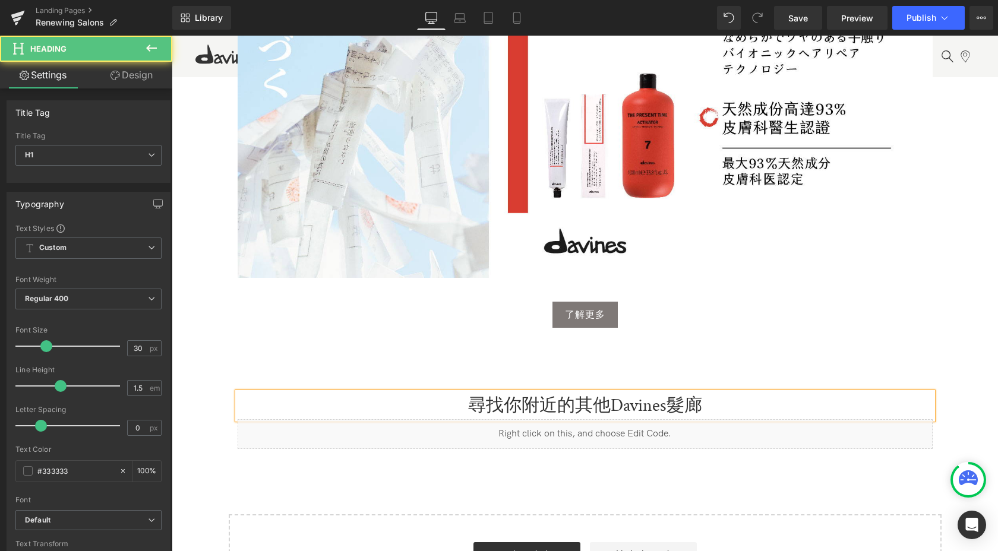
click at [553, 396] on h1 "尋找你附近的其他Davines髮廊" at bounding box center [585, 406] width 695 height 27
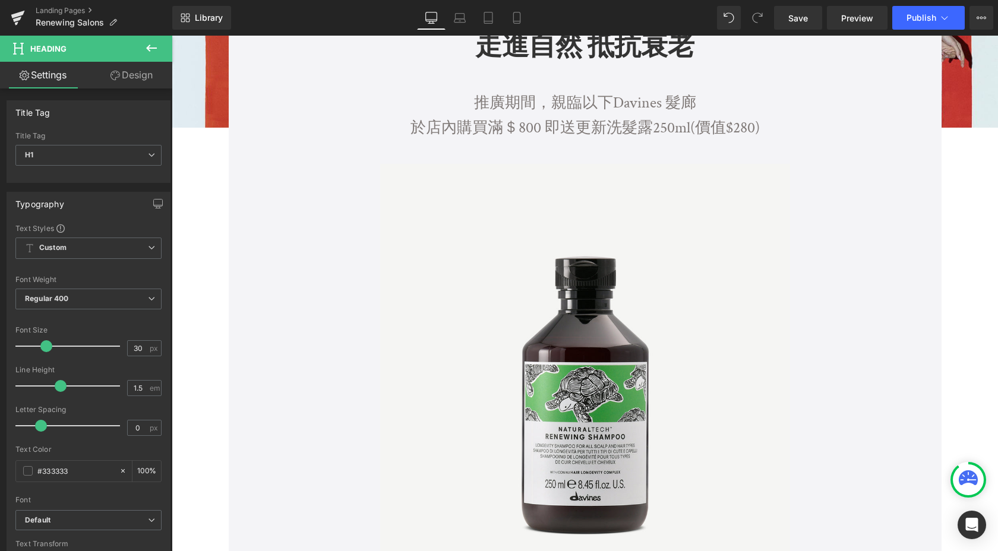
scroll to position [216, 0]
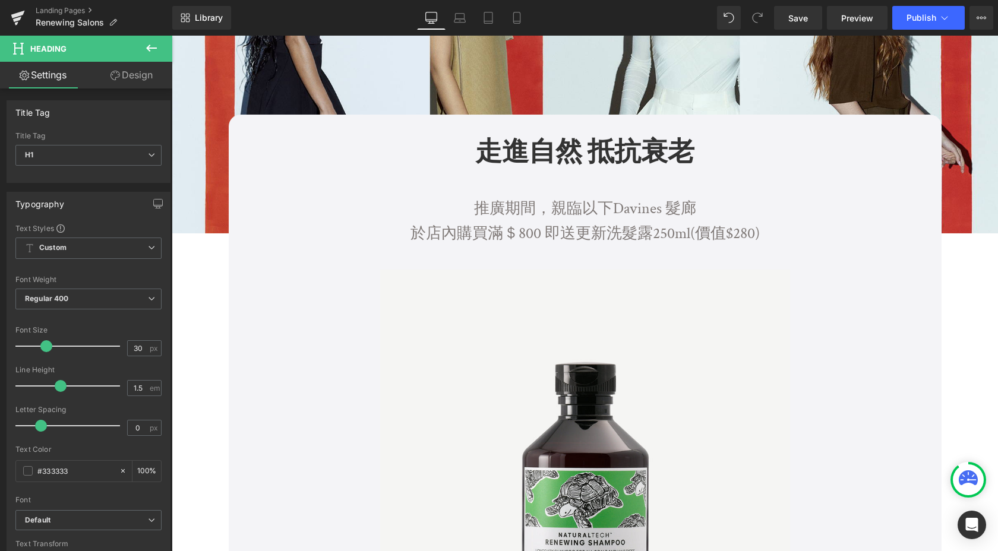
click at [146, 45] on icon at bounding box center [151, 48] width 14 height 14
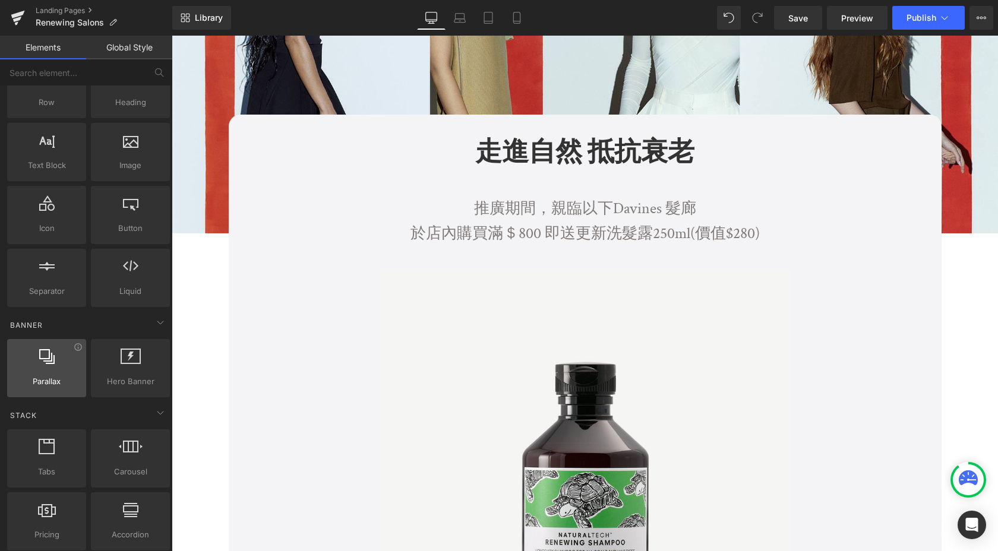
scroll to position [0, 0]
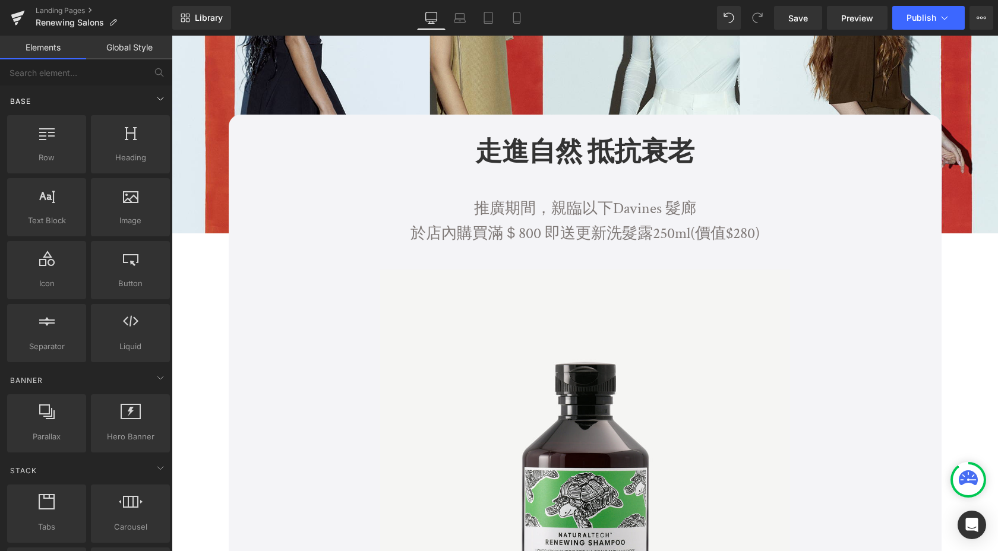
click at [97, 91] on div "Base" at bounding box center [89, 101] width 168 height 24
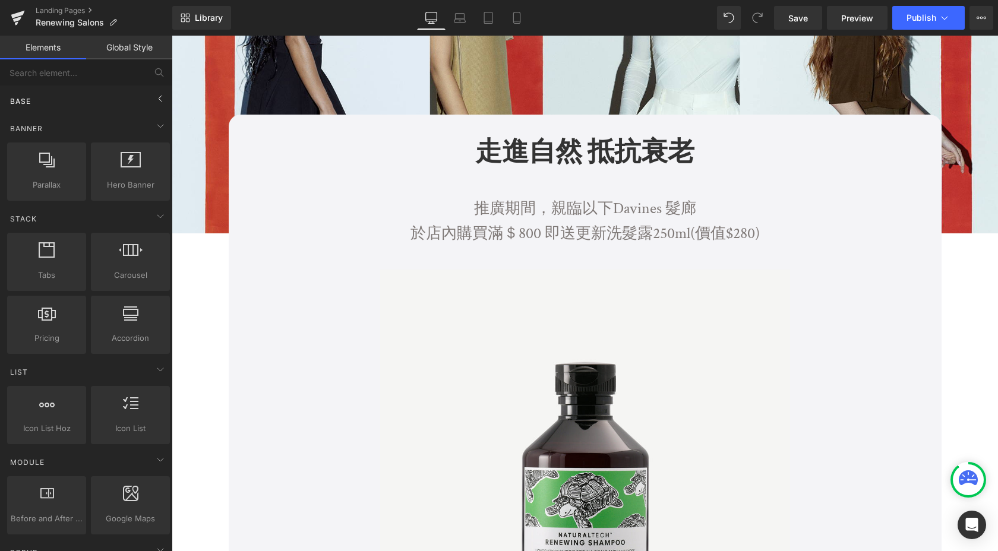
click at [108, 97] on div "Base" at bounding box center [89, 101] width 168 height 24
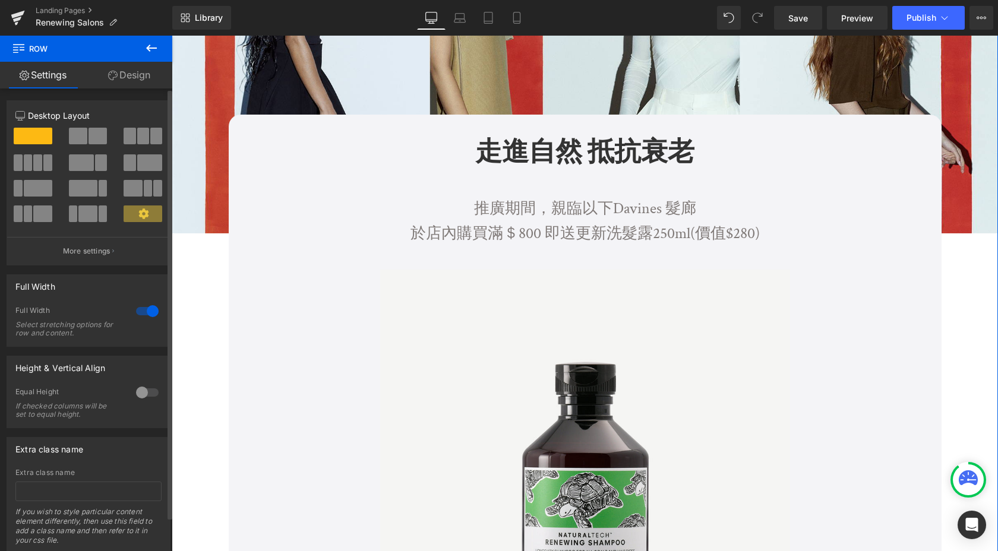
drag, startPoint x: 72, startPoint y: 135, endPoint x: 136, endPoint y: 127, distance: 64.6
click at [136, 127] on div at bounding box center [88, 179] width 146 height 115
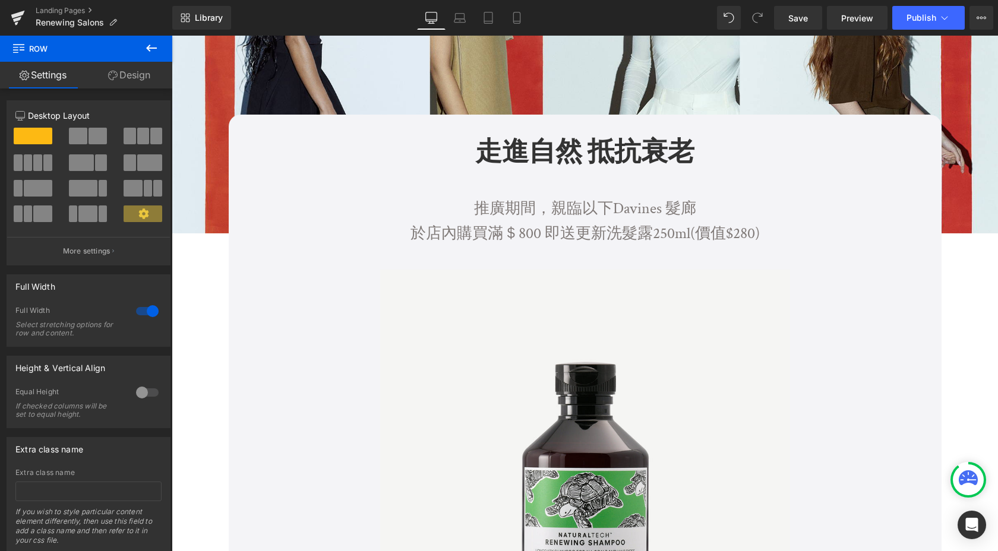
click at [151, 52] on icon at bounding box center [151, 48] width 14 height 14
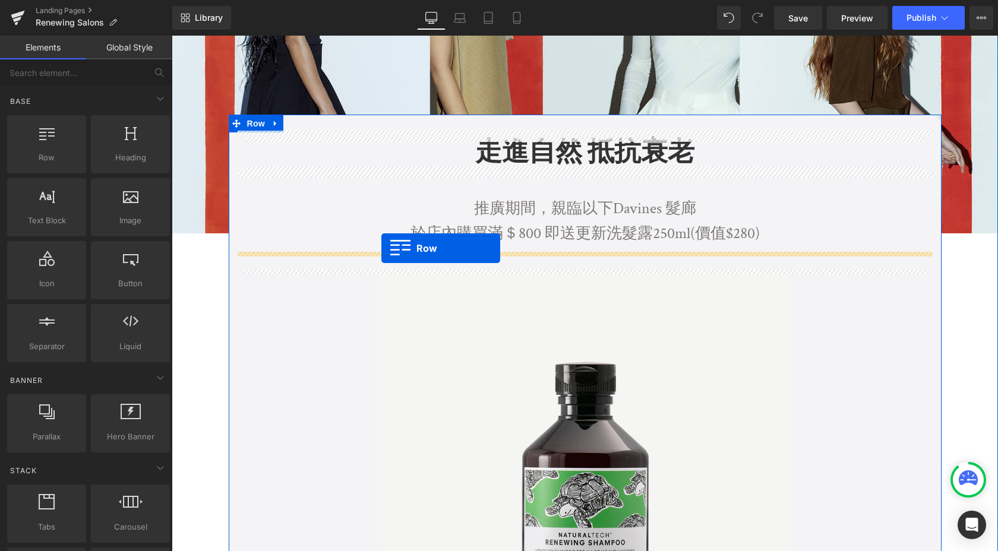
drag, startPoint x: 226, startPoint y: 172, endPoint x: 381, endPoint y: 248, distance: 172.7
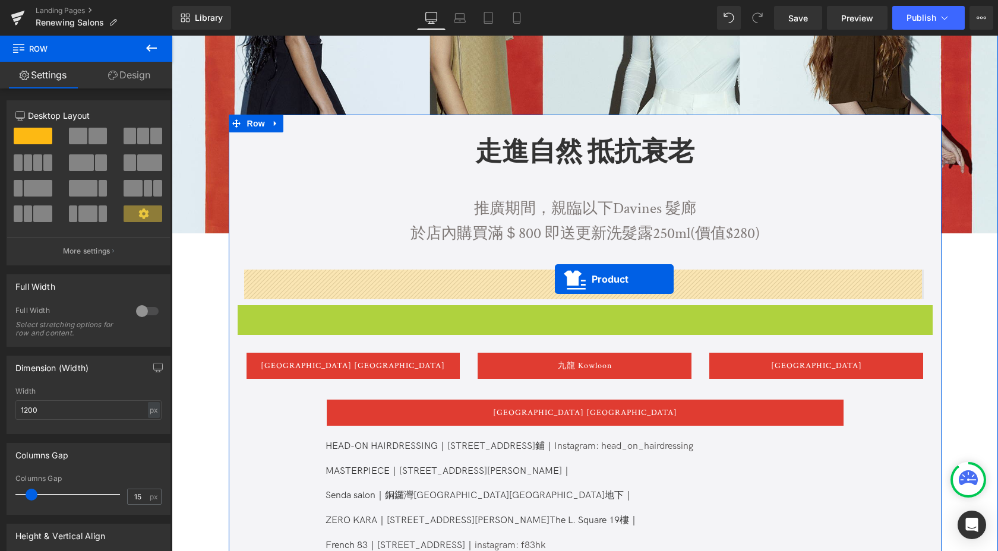
drag, startPoint x: 555, startPoint y: 314, endPoint x: 555, endPoint y: 278, distance: 36.2
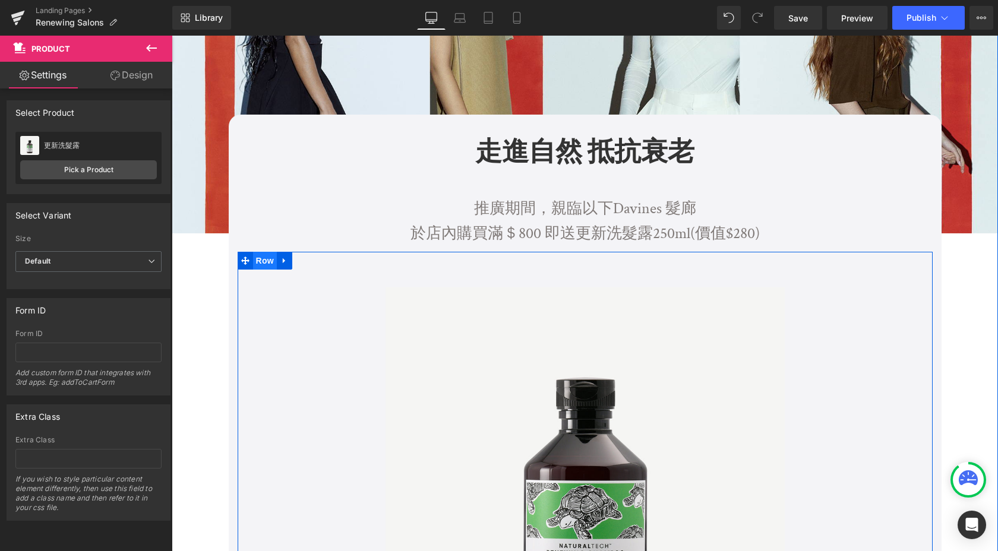
click at [253, 259] on span "Row" at bounding box center [265, 261] width 24 height 18
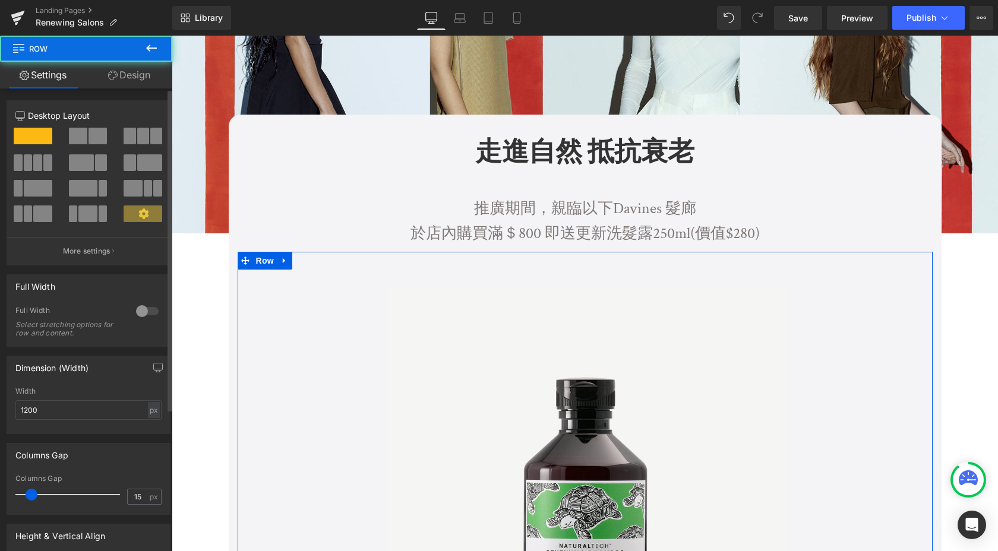
drag, startPoint x: 87, startPoint y: 131, endPoint x: 146, endPoint y: 239, distance: 122.8
click at [89, 131] on span at bounding box center [98, 136] width 18 height 17
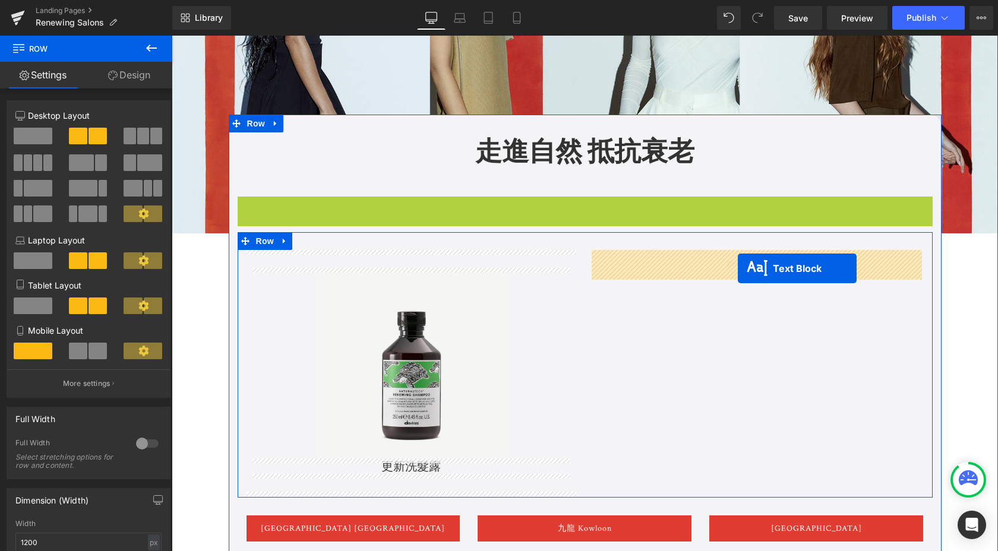
drag, startPoint x: 549, startPoint y: 224, endPoint x: 593, endPoint y: 296, distance: 84.3
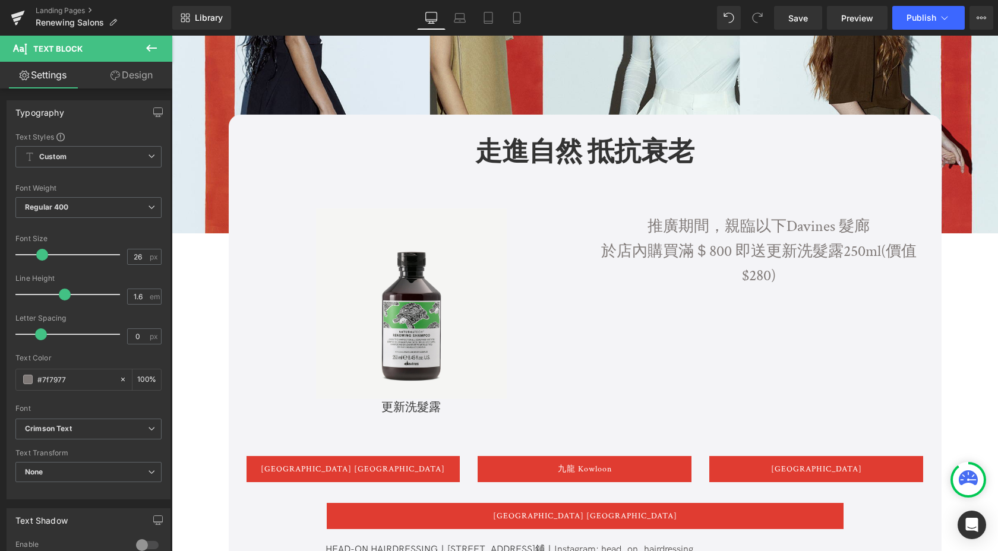
click at [159, 37] on button at bounding box center [152, 49] width 42 height 26
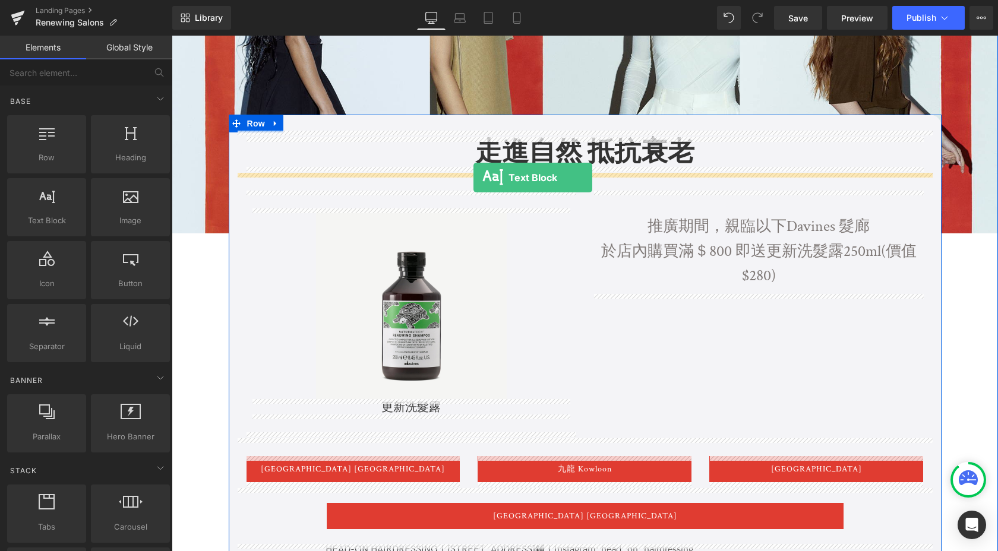
drag, startPoint x: 238, startPoint y: 252, endPoint x: 474, endPoint y: 178, distance: 246.9
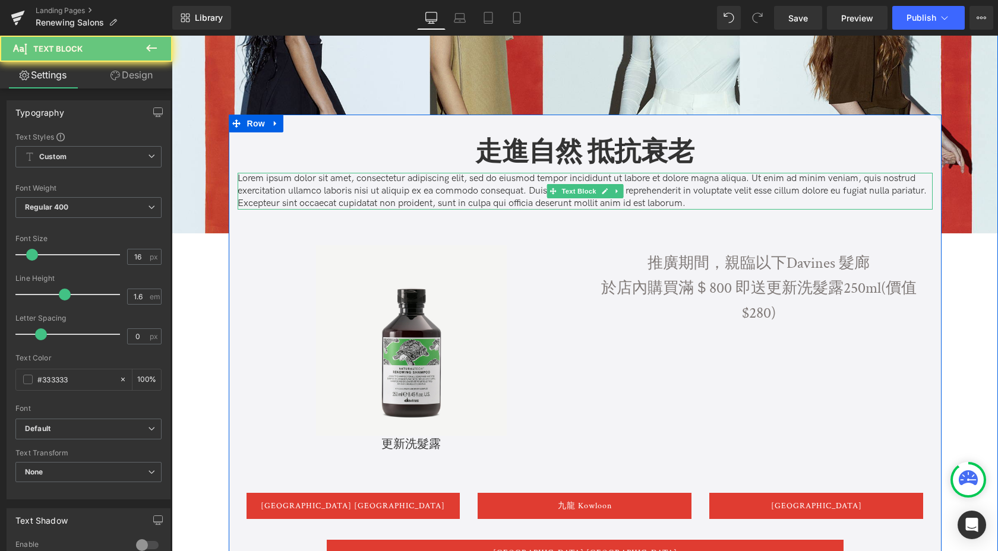
click at [442, 184] on p "Lorem ipsum dolor sit amet, consectetur adipiscing elit, sed do eiusmod tempor …" at bounding box center [585, 191] width 695 height 37
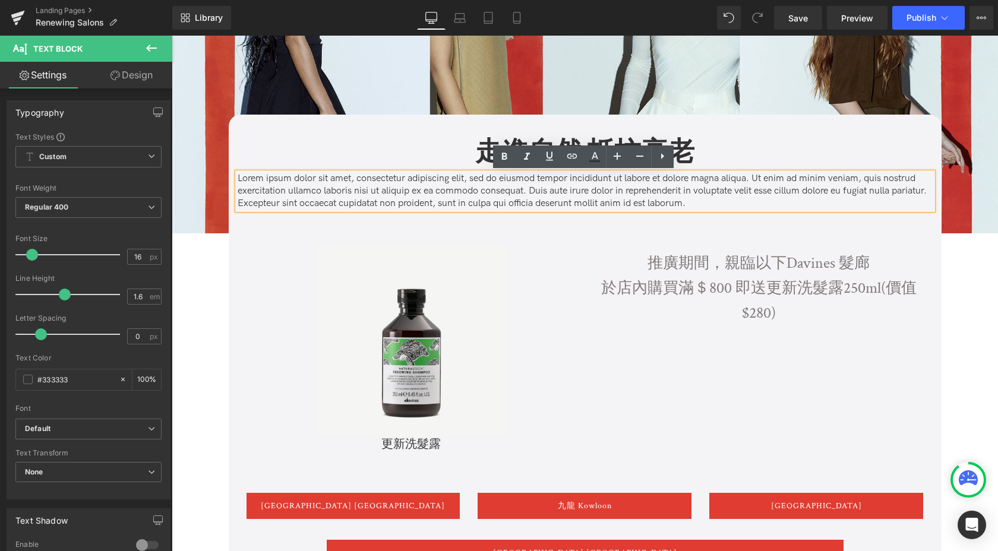
click at [421, 183] on p "Lorem ipsum dolor sit amet, consectetur adipiscing elit, sed do eiusmod tempor …" at bounding box center [585, 191] width 695 height 37
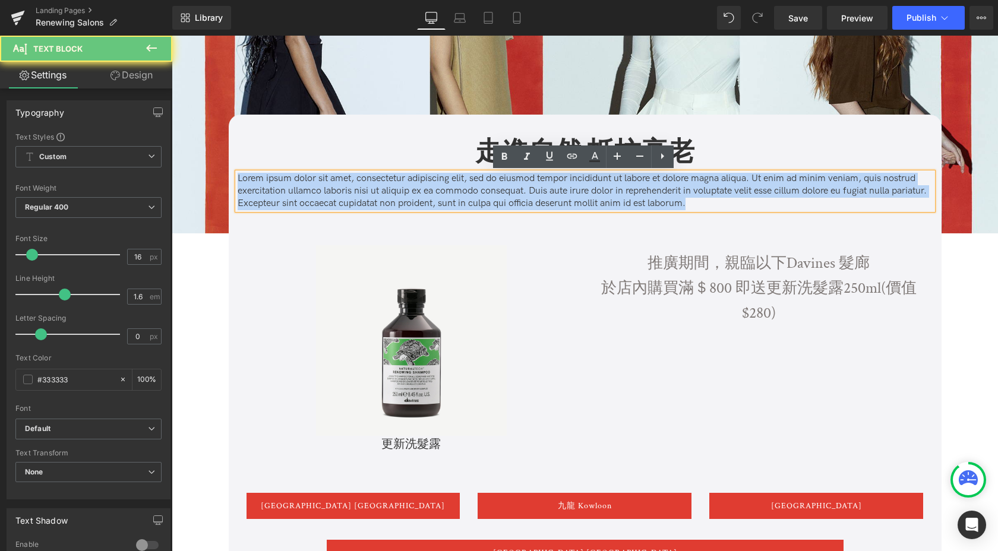
click at [421, 183] on p "Lorem ipsum dolor sit amet, consectetur adipiscing elit, sed do eiusmod tempor …" at bounding box center [585, 191] width 695 height 37
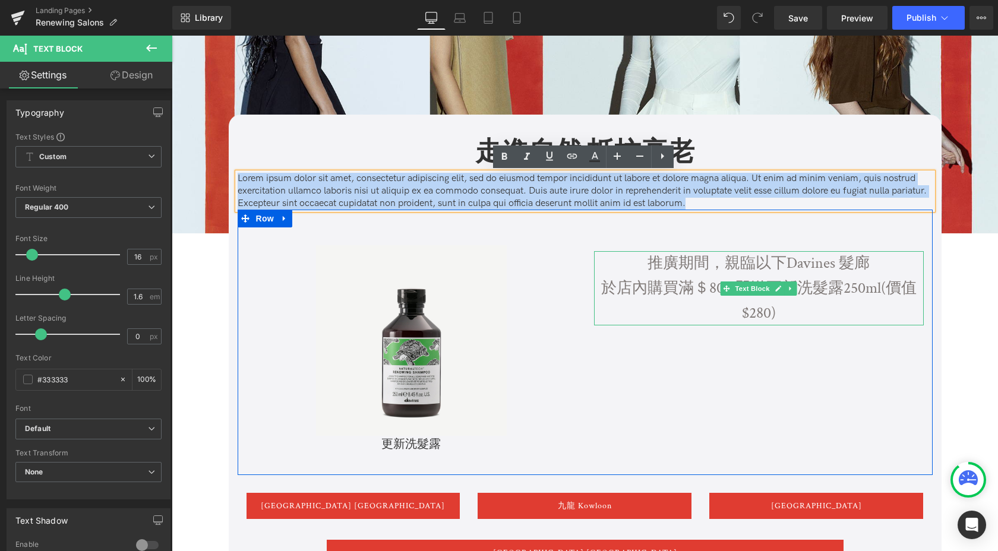
click at [664, 272] on p "推廣期間，親臨以下Davines 髮廊" at bounding box center [759, 263] width 330 height 25
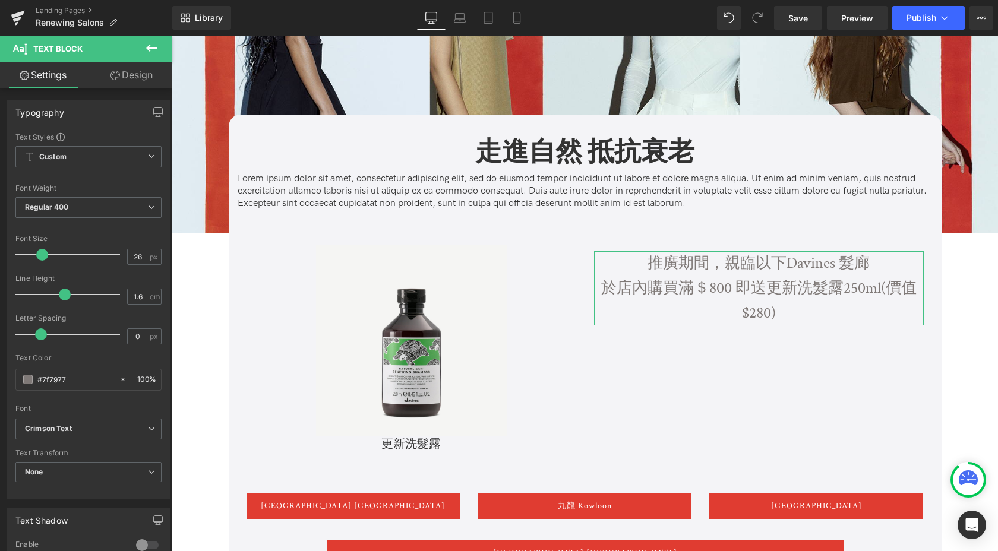
click at [137, 74] on link "Design" at bounding box center [132, 75] width 86 height 27
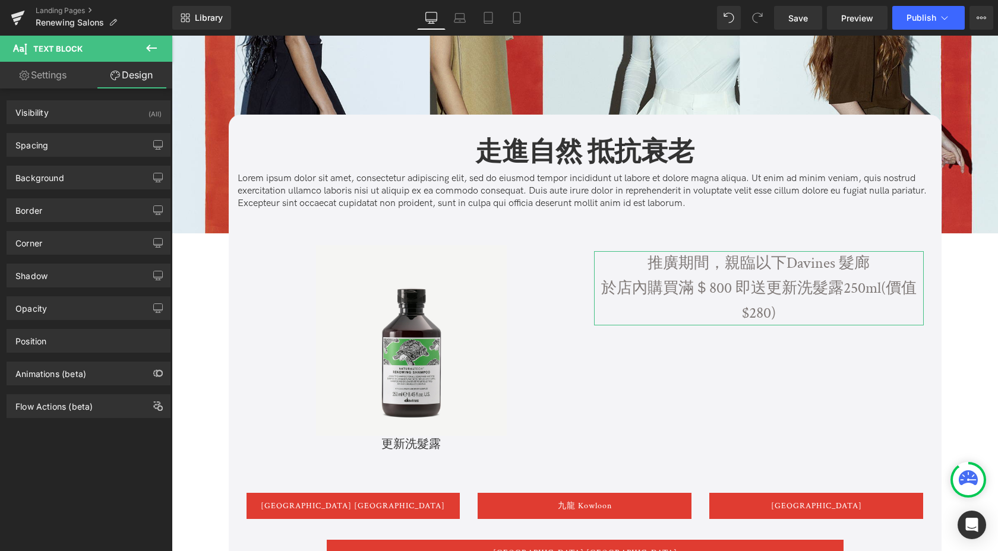
click at [45, 79] on link "Settings" at bounding box center [43, 75] width 86 height 27
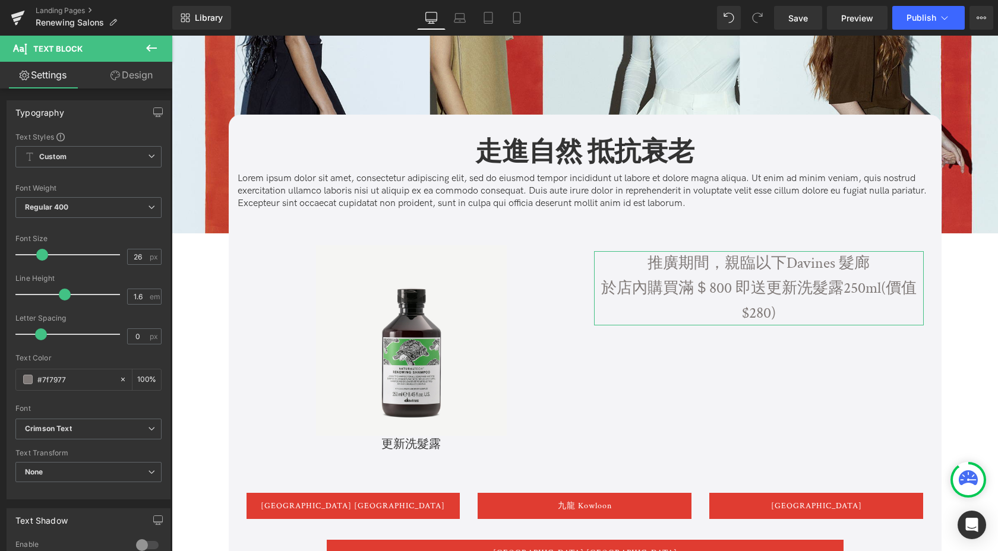
type input "100"
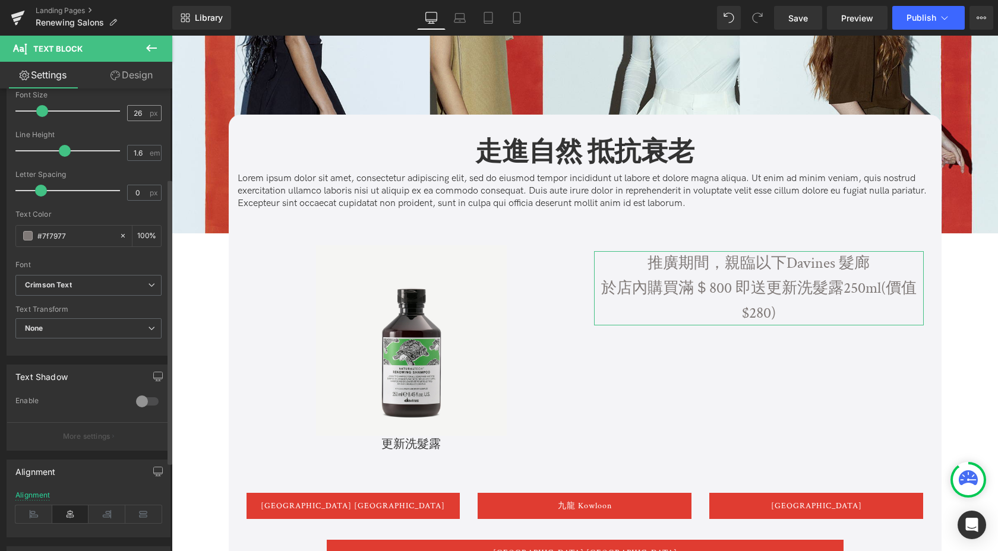
scroll to position [289, 0]
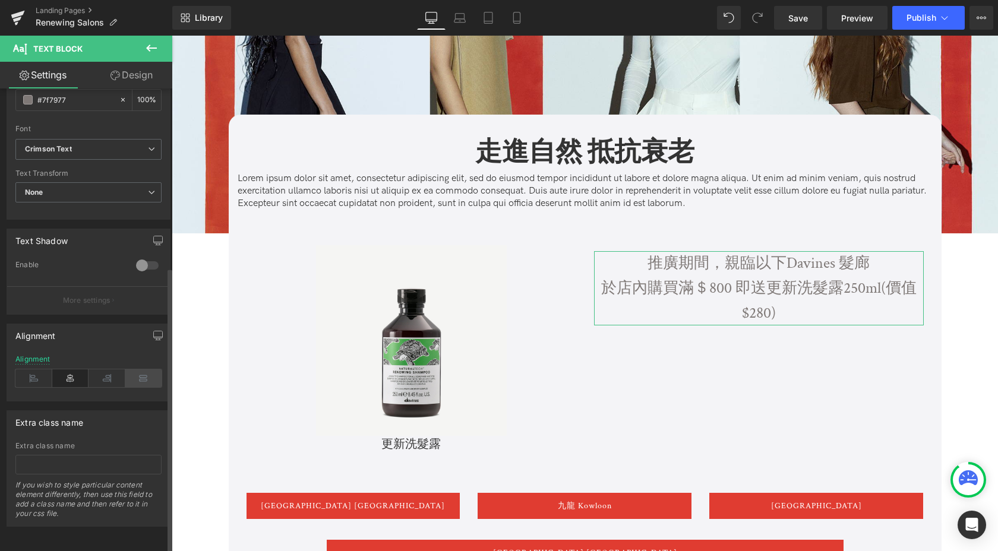
click at [145, 372] on icon at bounding box center [143, 379] width 37 height 18
click at [59, 370] on icon at bounding box center [70, 379] width 37 height 18
click at [150, 49] on icon at bounding box center [151, 48] width 14 height 14
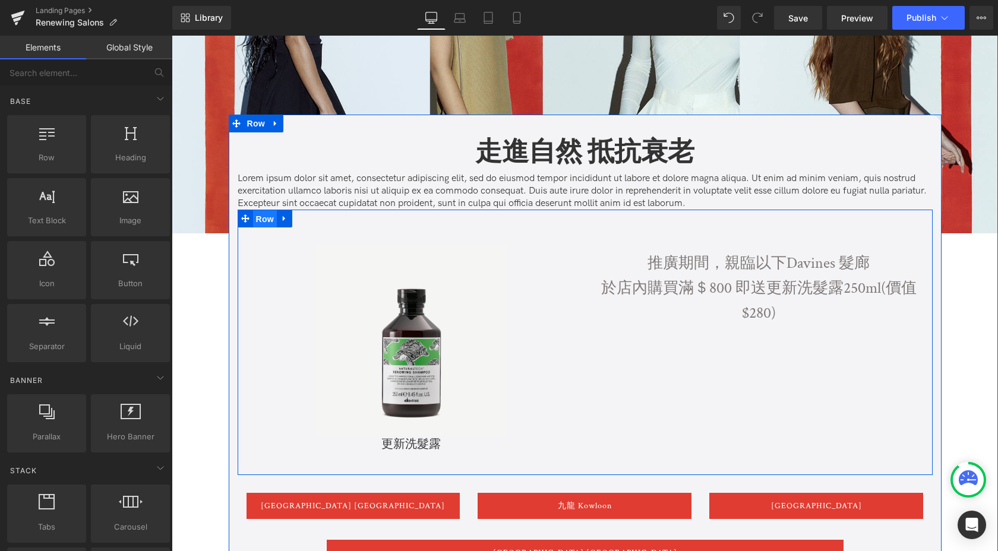
click at [264, 220] on span "Row" at bounding box center [265, 219] width 24 height 18
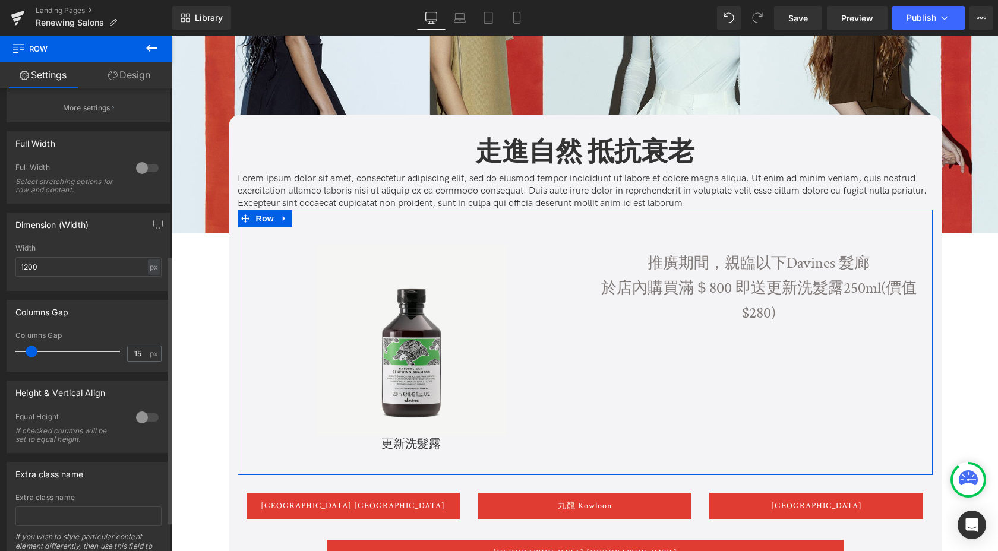
scroll to position [339, 0]
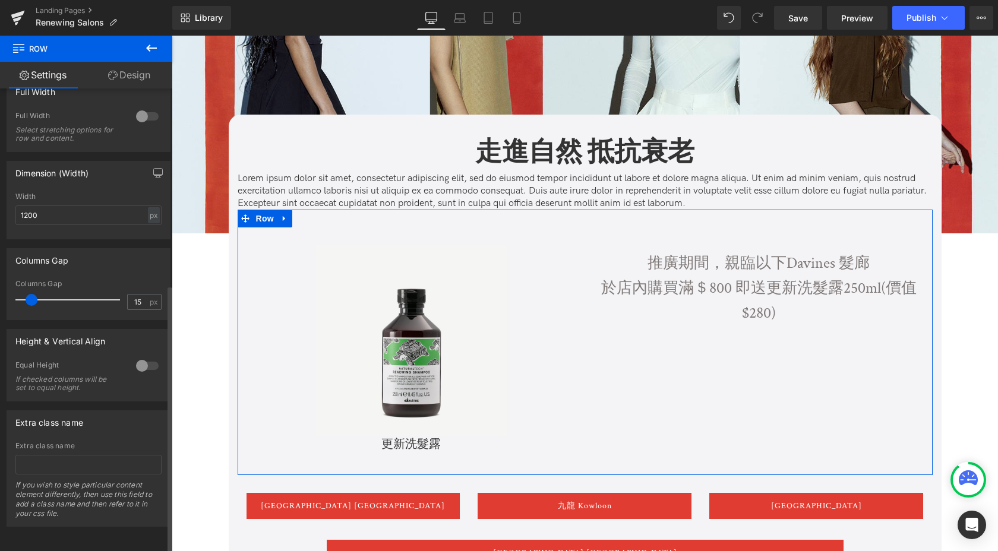
click at [144, 358] on div at bounding box center [147, 365] width 29 height 19
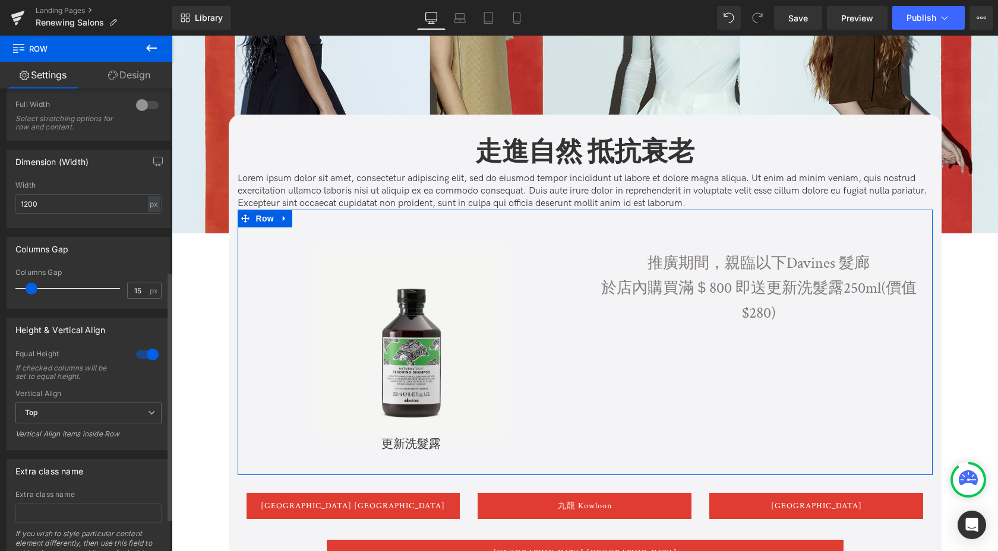
click at [142, 361] on div at bounding box center [147, 354] width 29 height 19
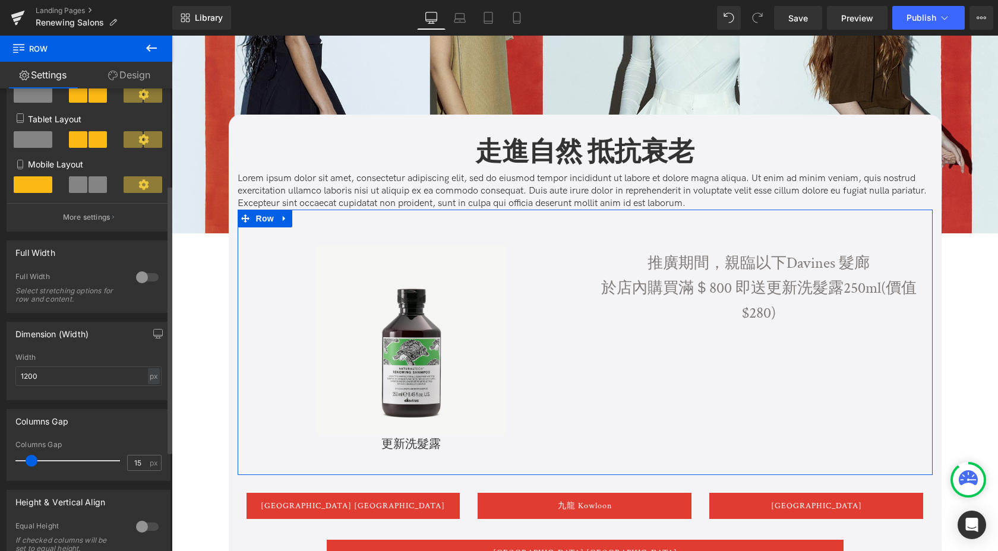
scroll to position [168, 0]
click at [87, 215] on p "More settings" at bounding box center [87, 216] width 48 height 11
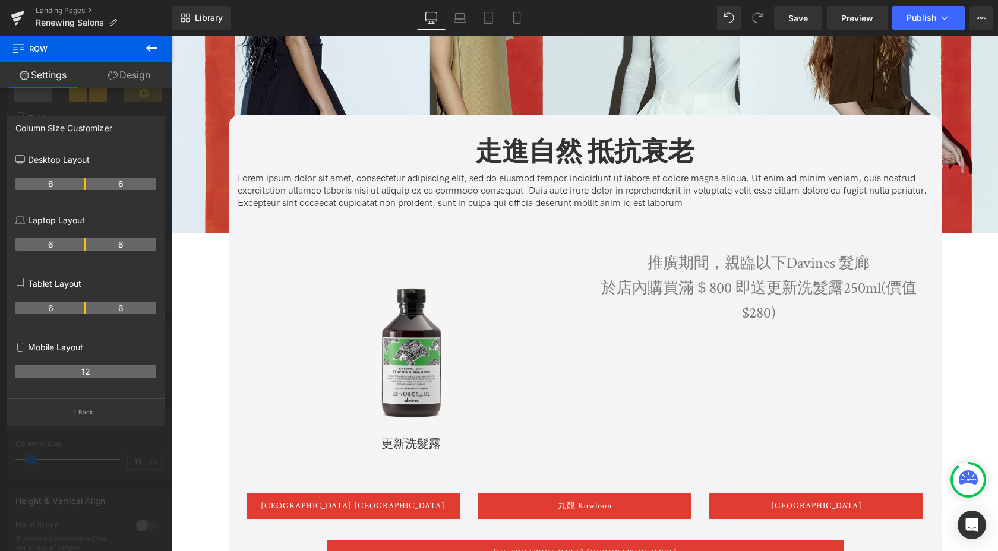
click at [149, 46] on icon at bounding box center [151, 48] width 14 height 14
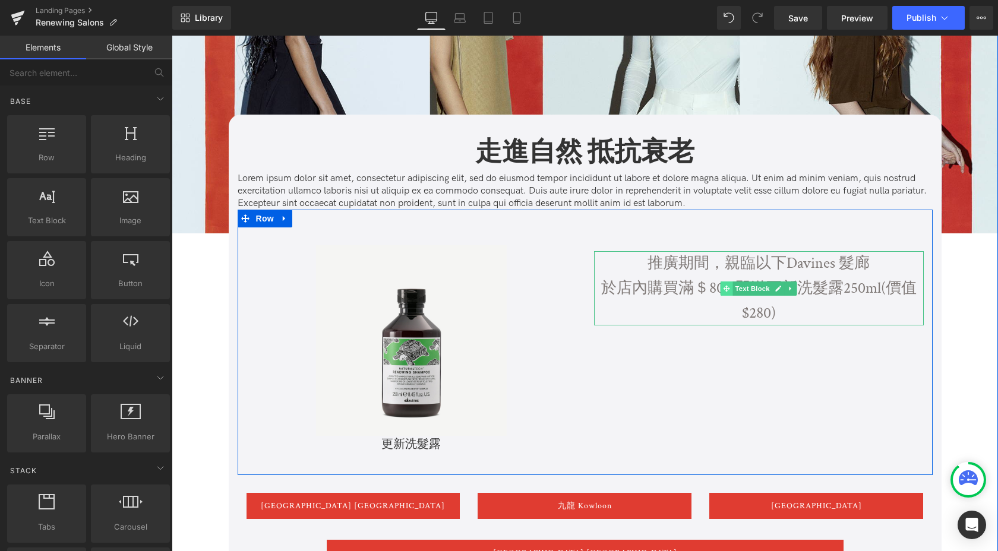
click at [728, 291] on icon at bounding box center [726, 288] width 7 height 7
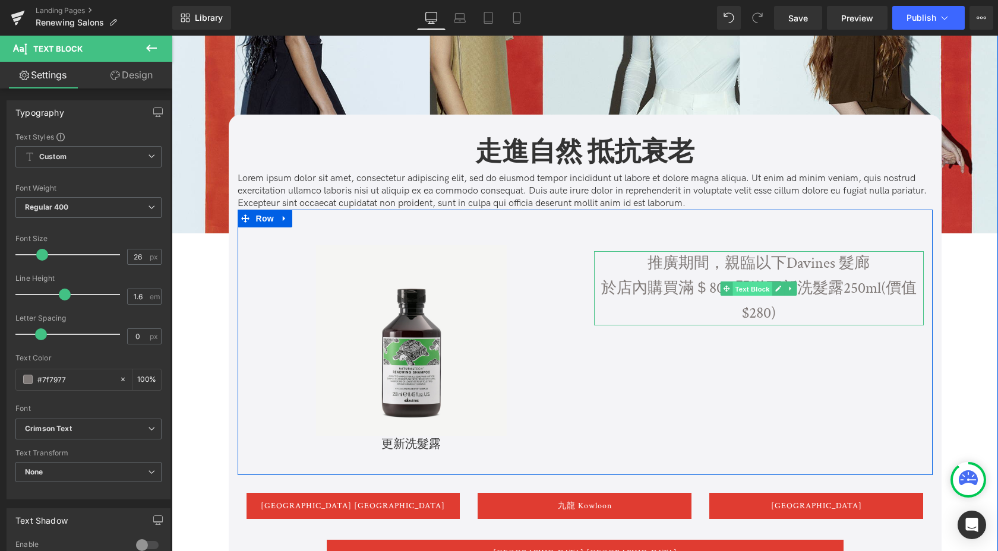
click at [760, 292] on span "Text Block" at bounding box center [752, 289] width 39 height 14
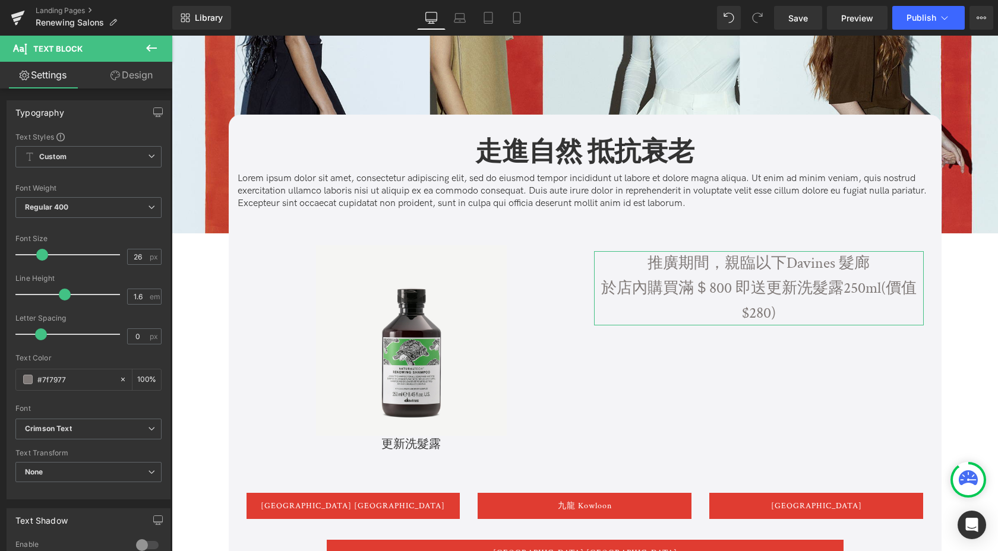
click at [135, 71] on link "Design" at bounding box center [132, 75] width 86 height 27
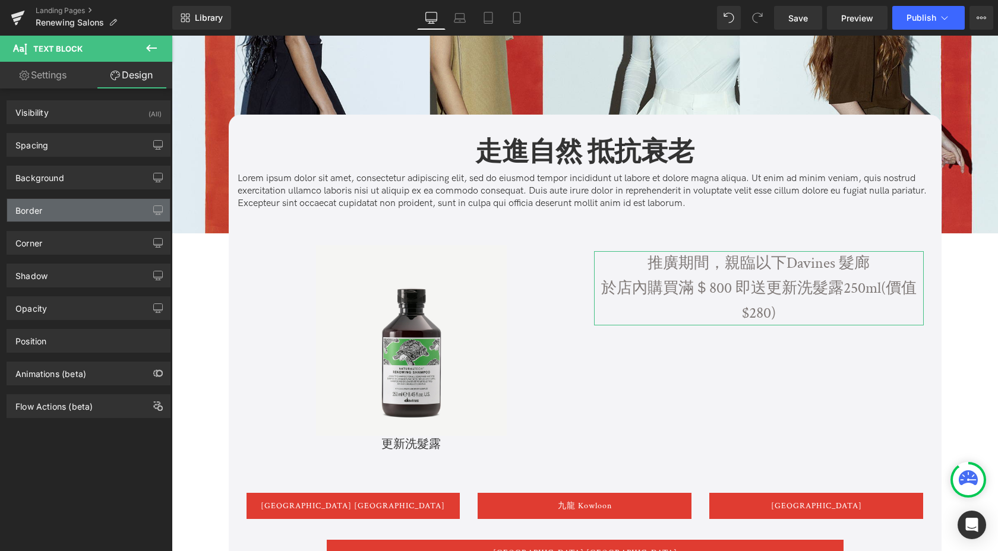
click at [87, 213] on div "Border" at bounding box center [88, 210] width 163 height 23
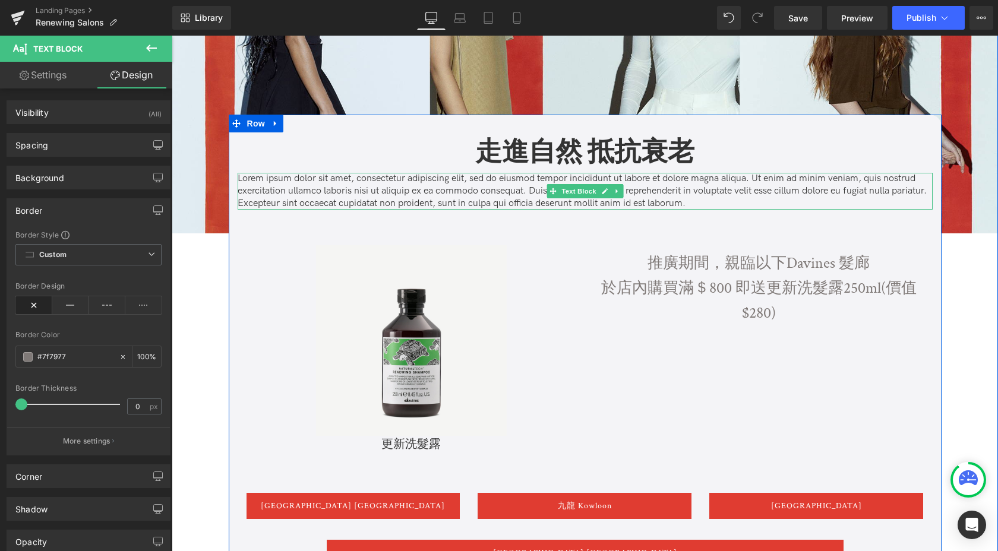
click at [542, 192] on p "Lorem ipsum dolor sit amet, consectetur adipiscing elit, sed do eiusmod tempor …" at bounding box center [585, 191] width 695 height 37
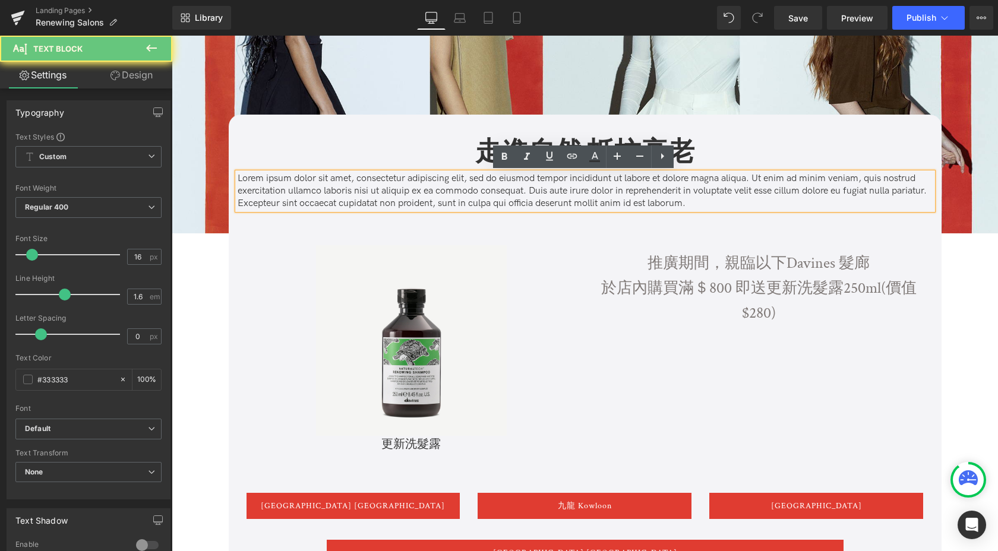
click at [517, 192] on p "Lorem ipsum dolor sit amet, consectetur adipiscing elit, sed do eiusmod tempor …" at bounding box center [585, 191] width 695 height 37
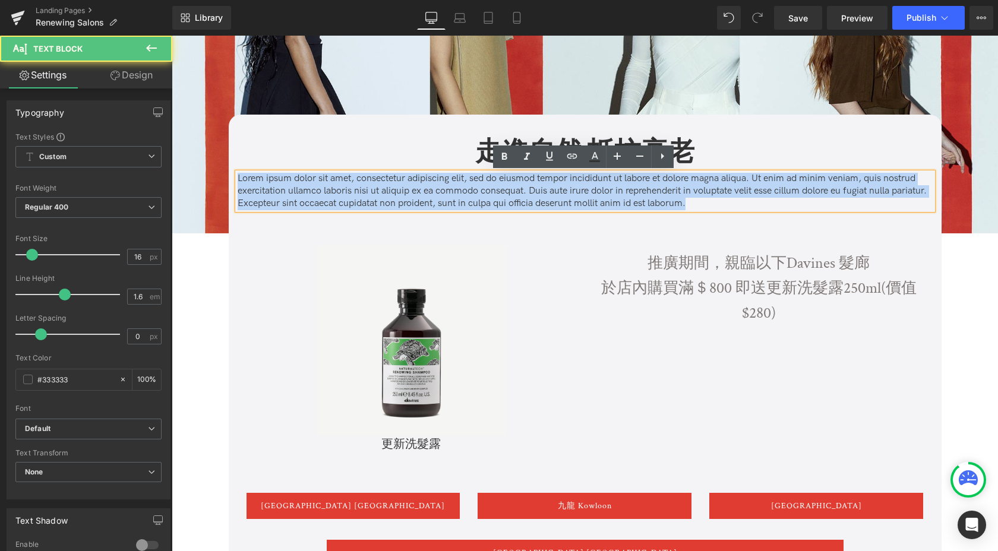
click at [517, 192] on p "Lorem ipsum dolor sit amet, consectetur adipiscing elit, sed do eiusmod tempor …" at bounding box center [585, 191] width 695 height 37
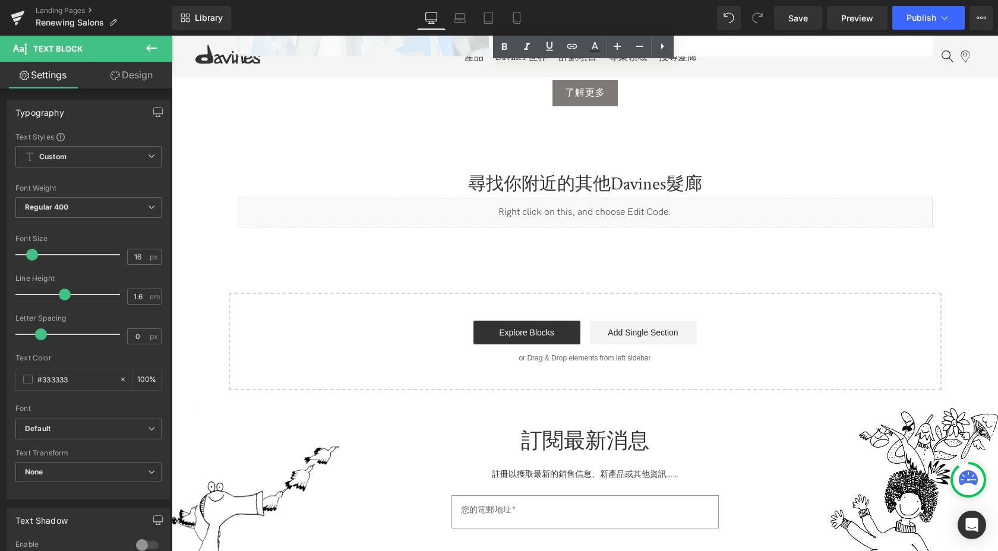
scroll to position [2117, 0]
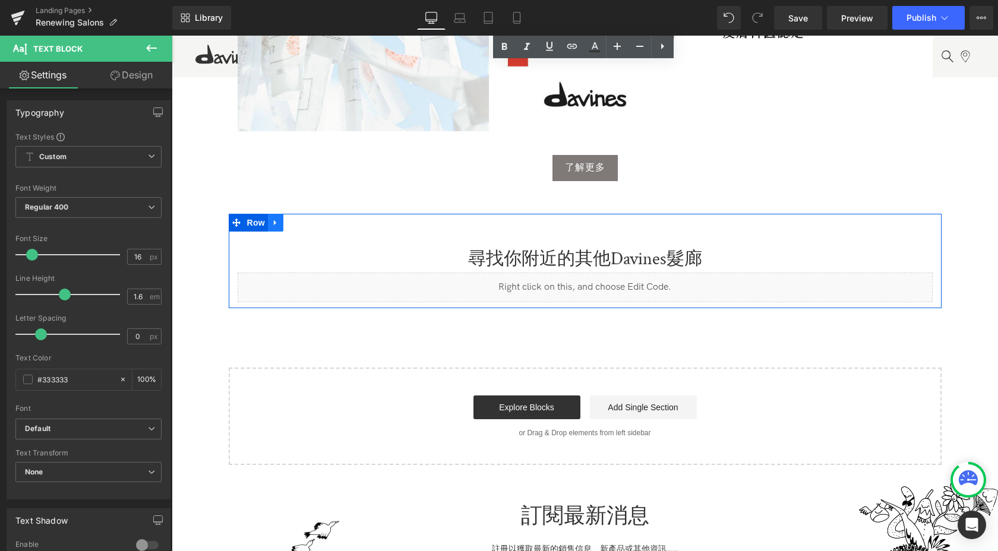
click at [278, 214] on link at bounding box center [275, 223] width 15 height 18
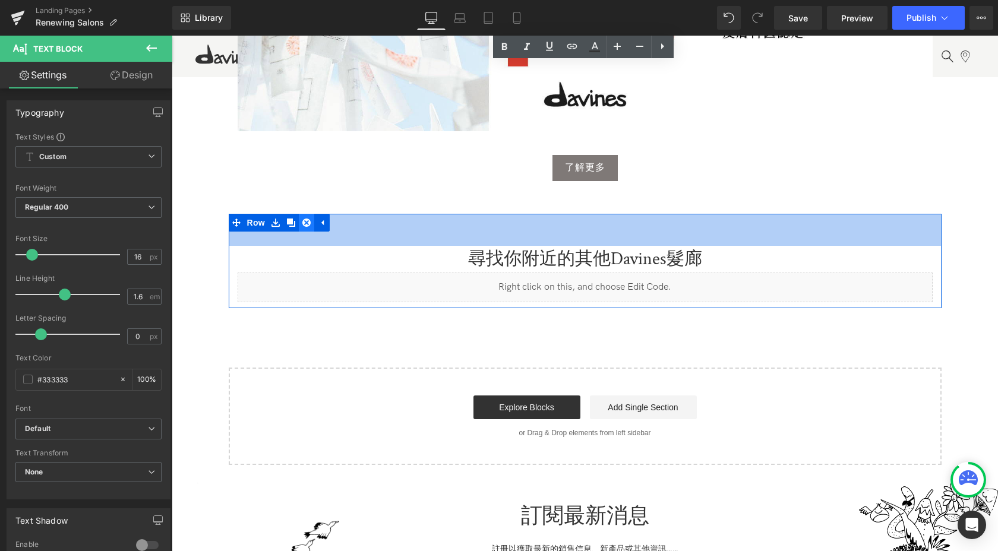
click at [306, 216] on link at bounding box center [306, 223] width 15 height 18
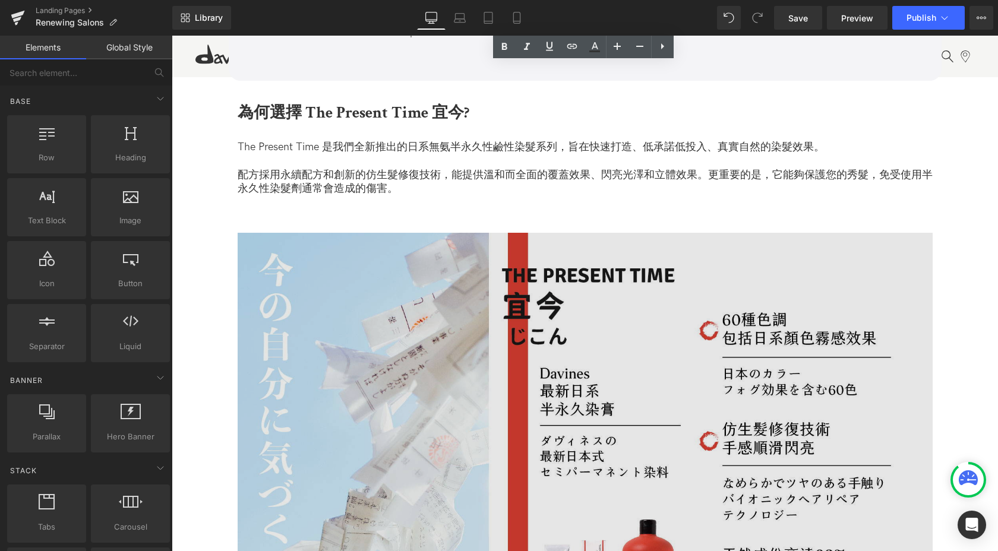
scroll to position [1396, 0]
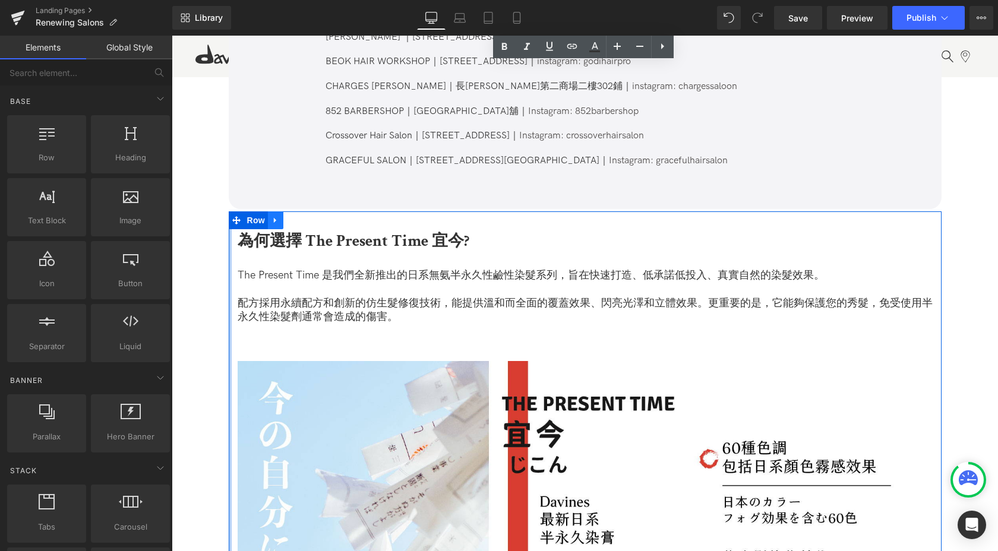
click at [276, 216] on icon at bounding box center [276, 220] width 8 height 9
click at [302, 216] on icon at bounding box center [306, 220] width 8 height 8
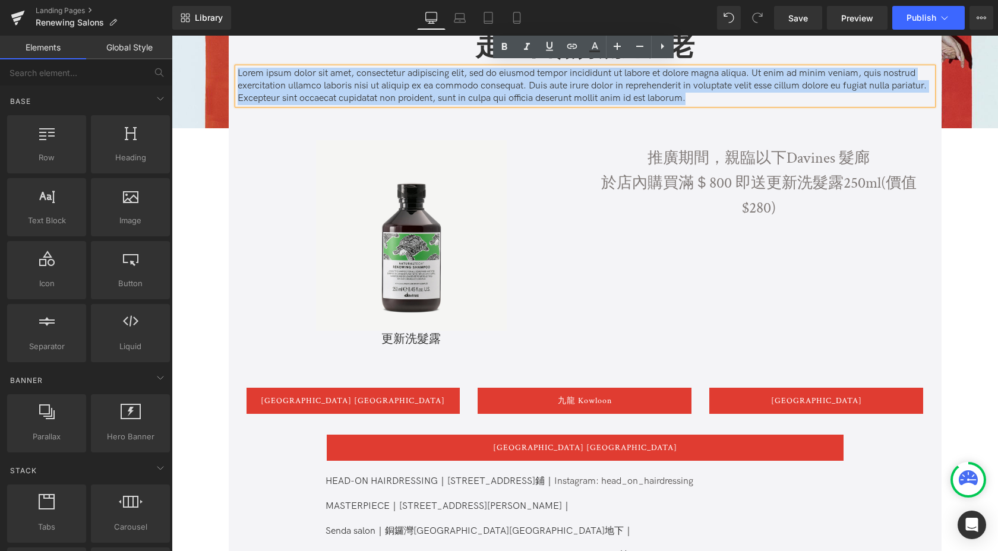
scroll to position [238, 0]
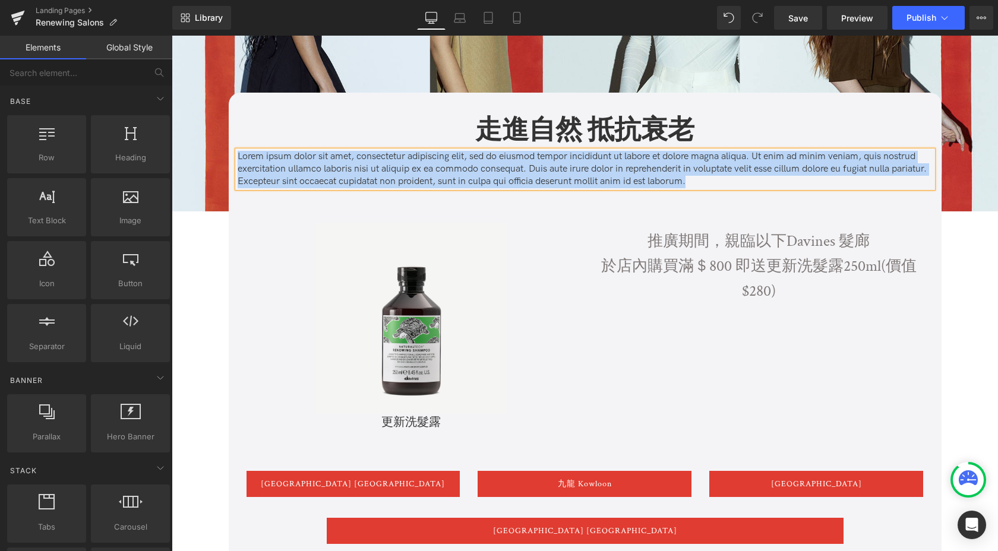
paste div
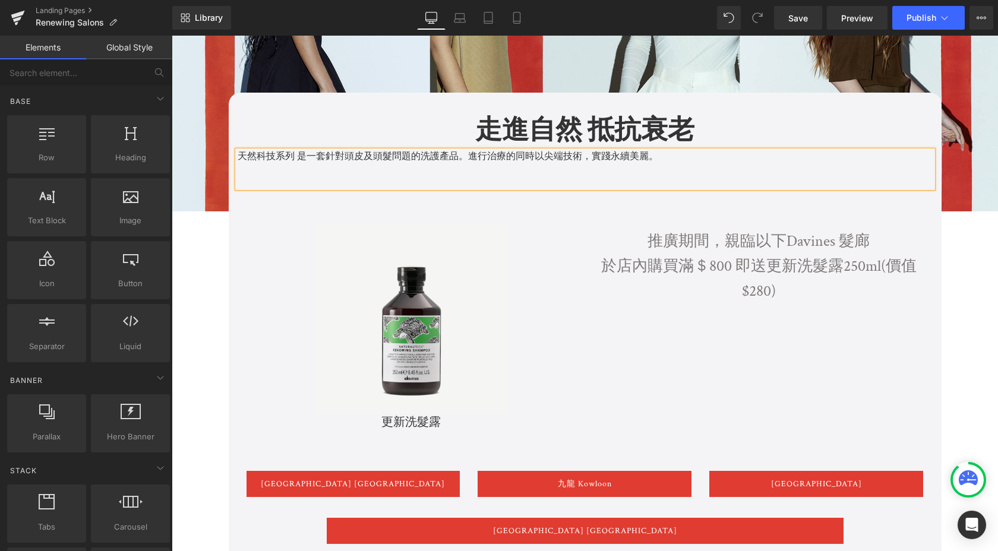
click at [659, 166] on p at bounding box center [585, 169] width 695 height 12
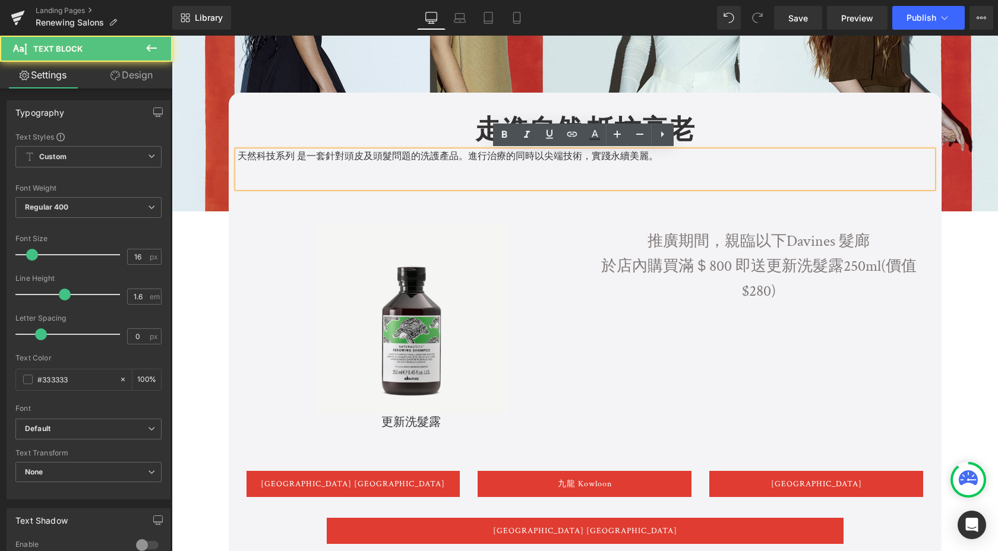
click at [636, 159] on p "天然科技系列 是一套針對頭皮及頭髮問題的洗護產品。進行治療的同時以尖端技術，實踐永續美麗。" at bounding box center [585, 157] width 695 height 12
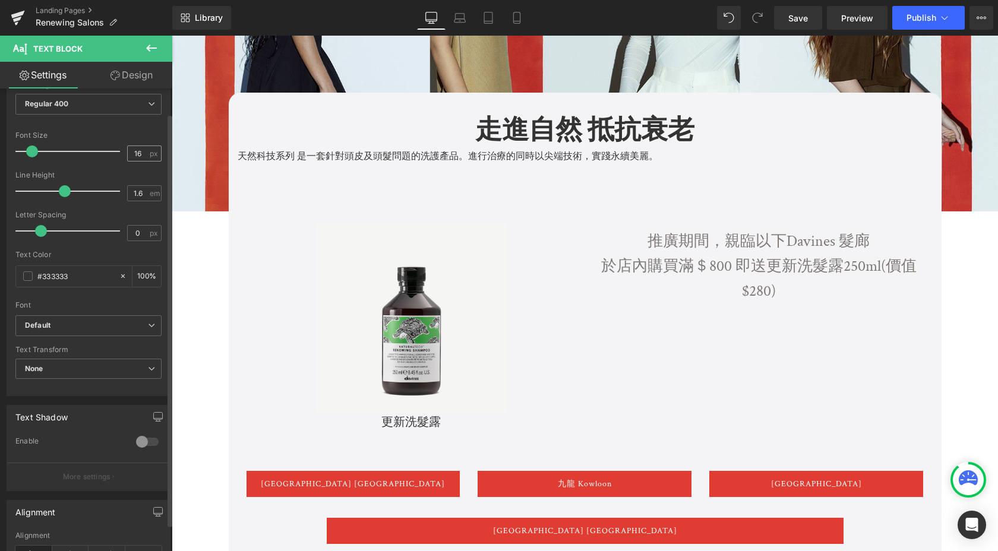
scroll to position [289, 0]
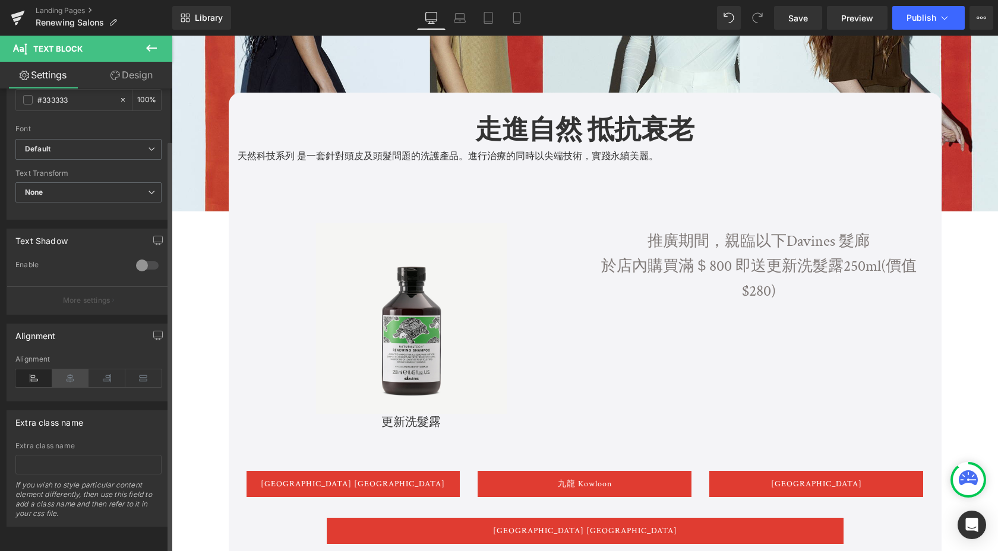
click at [74, 370] on icon at bounding box center [70, 379] width 37 height 18
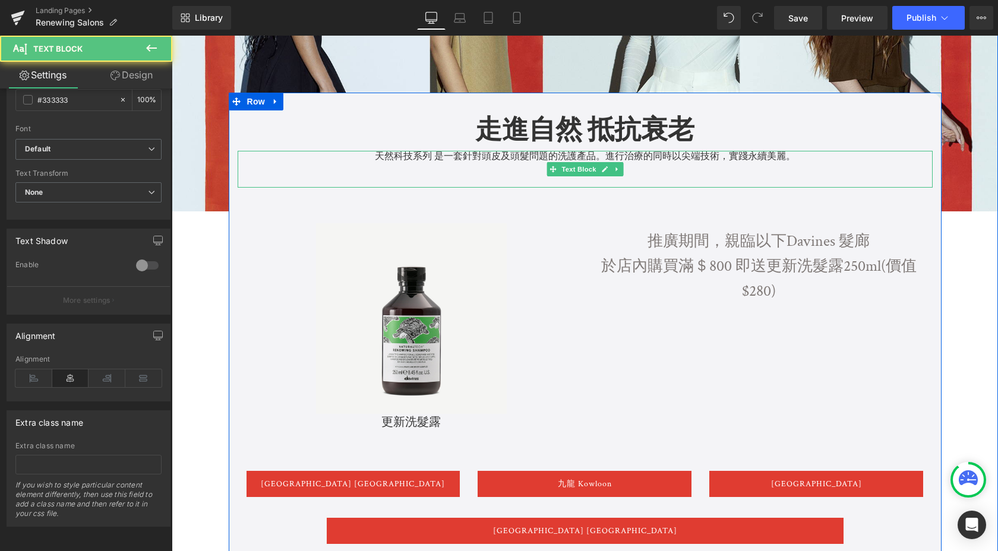
click at [763, 159] on p "天然科技系列 是一套針對頭皮及頭髮問題的洗護產品。進行治療的同時以尖端技術，實踐永續美麗。" at bounding box center [585, 157] width 695 height 12
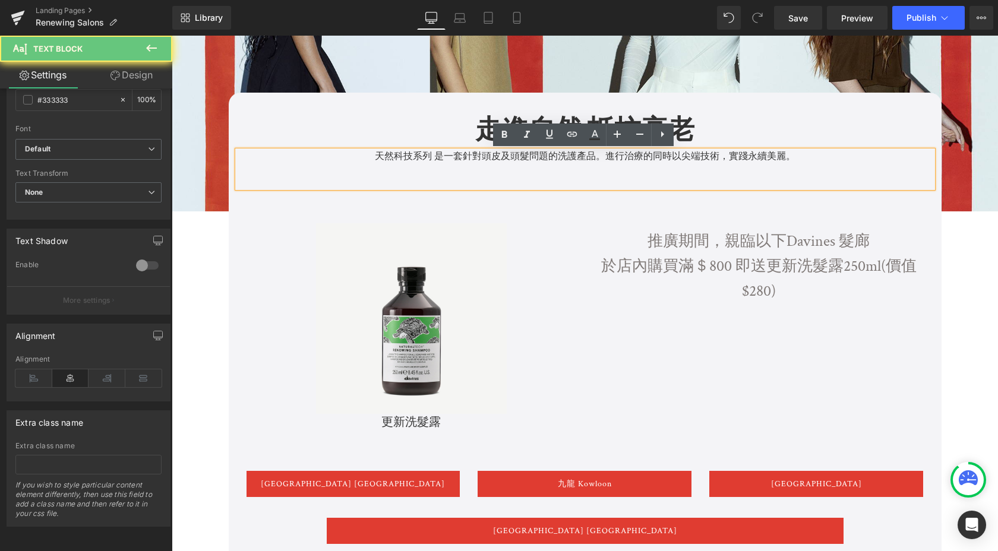
click at [801, 160] on p "天然科技系列 是一套針對頭皮及頭髮問題的洗護產品。進行治療的同時以尖端技術，實踐永續美麗。" at bounding box center [585, 157] width 695 height 12
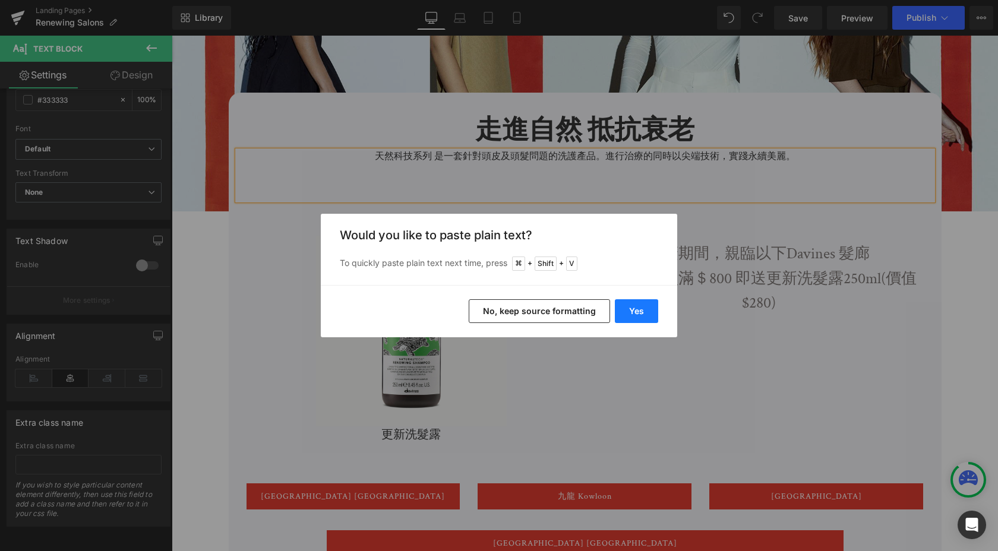
click at [635, 312] on button "Yes" at bounding box center [636, 311] width 43 height 24
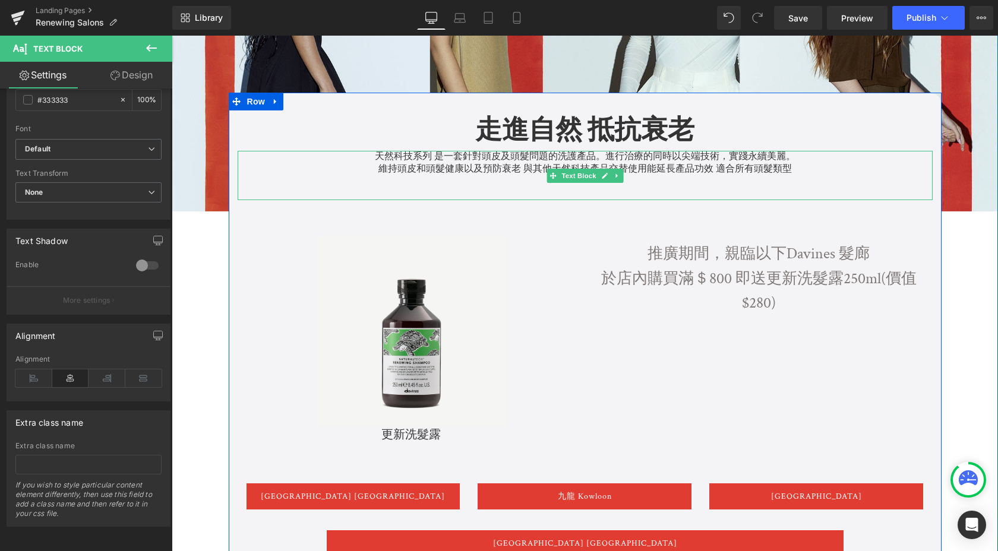
click at [392, 168] on p "維持頭皮和頭髮健康以及預防衰老 與其他天然科技產品交替使用能延長產品功效 適合所有頭髮類型" at bounding box center [585, 169] width 695 height 12
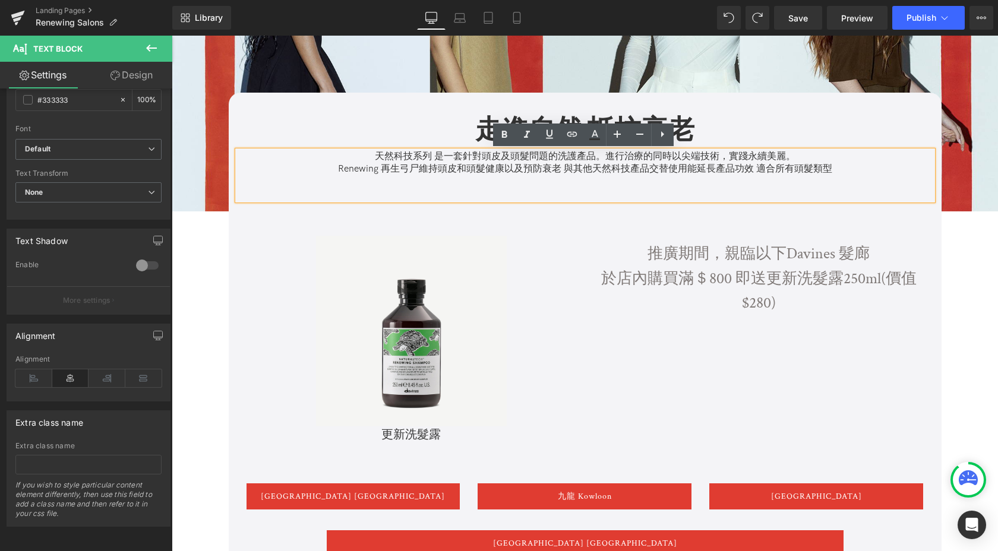
click at [416, 169] on p "Renewing 再生弓尸維持頭皮和頭髮健康以及預防衰老 與其他天然科技產品交替使用能延長產品功效 適合所有頭髮類型" at bounding box center [585, 169] width 695 height 12
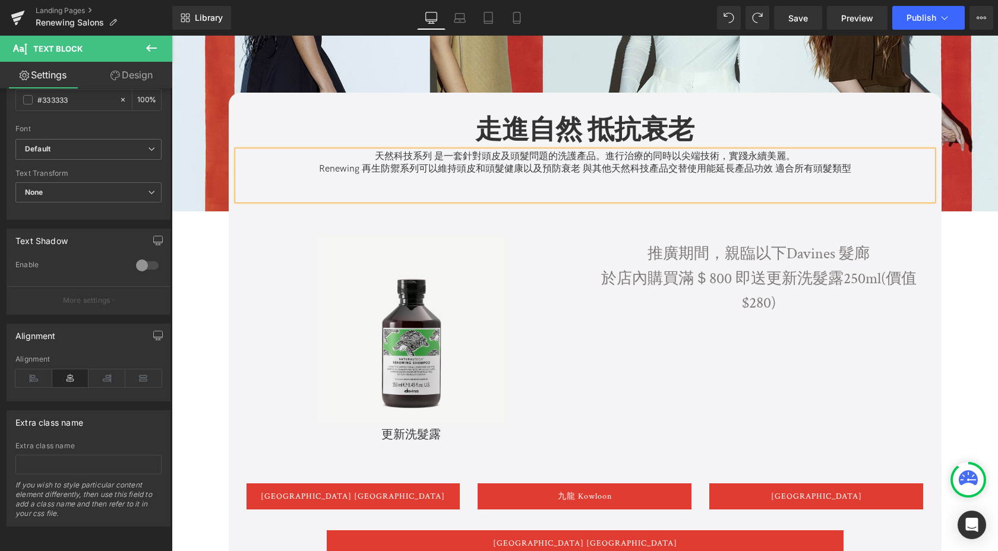
click at [581, 164] on p "Renewing 再生防禦系列可以維持頭皮和頭髮健康以及預防衰老 與其他天然科技產品交替使用能延長產品功效 適合所有頭髮類型" at bounding box center [585, 169] width 695 height 12
click at [575, 160] on p "天然科技系列 是一套針對頭皮及頭髮問題的洗護產品。進行治療的同時以尖端技術，實踐永續美麗。" at bounding box center [585, 157] width 695 height 12
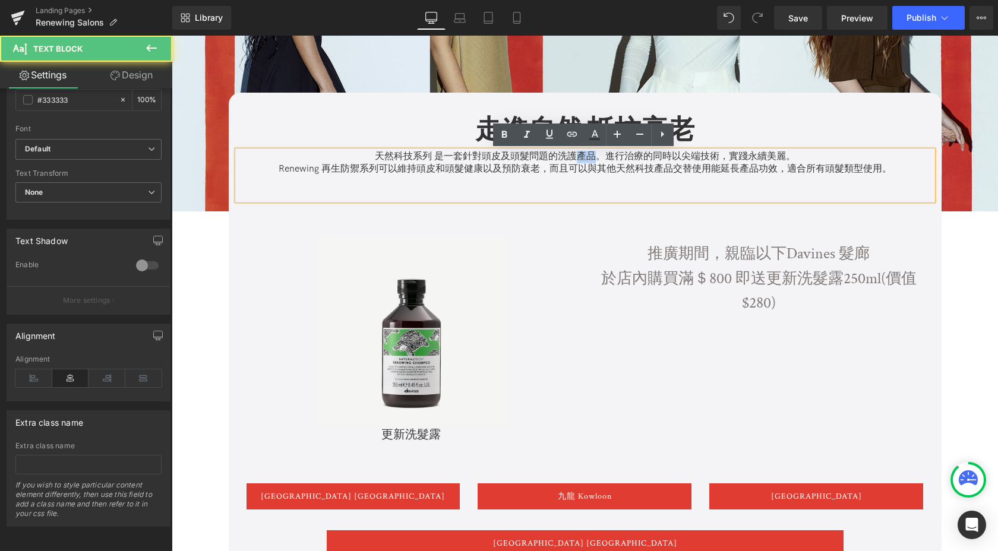
click at [575, 160] on p "天然科技系列 是一套針對頭皮及頭髮問題的洗護產品。進行治療的同時以尖端技術，實踐永續美麗。" at bounding box center [585, 157] width 695 height 12
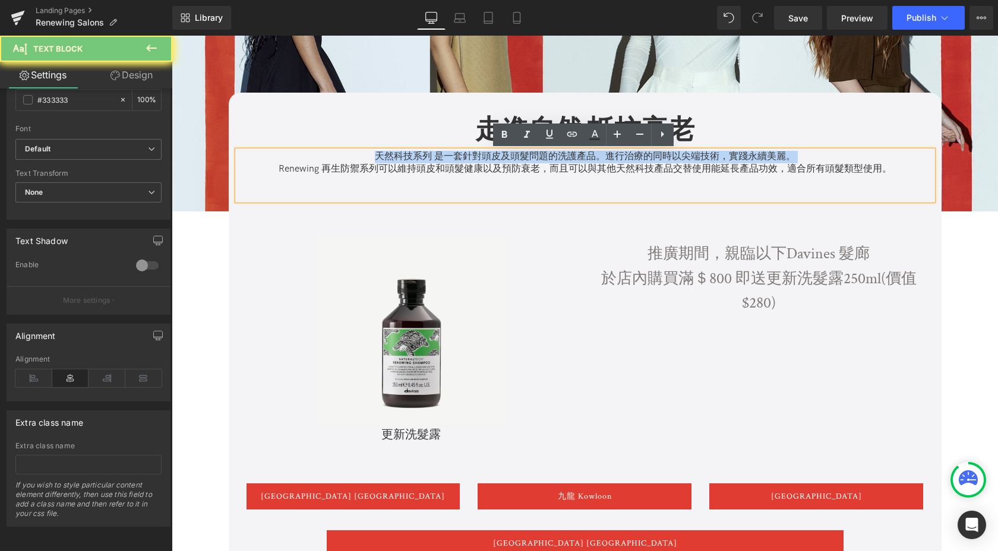
click at [575, 160] on p "天然科技系列 是一套針對頭皮及頭髮問題的洗護產品。進行治療的同時以尖端技術，實踐永續美麗。" at bounding box center [585, 157] width 695 height 12
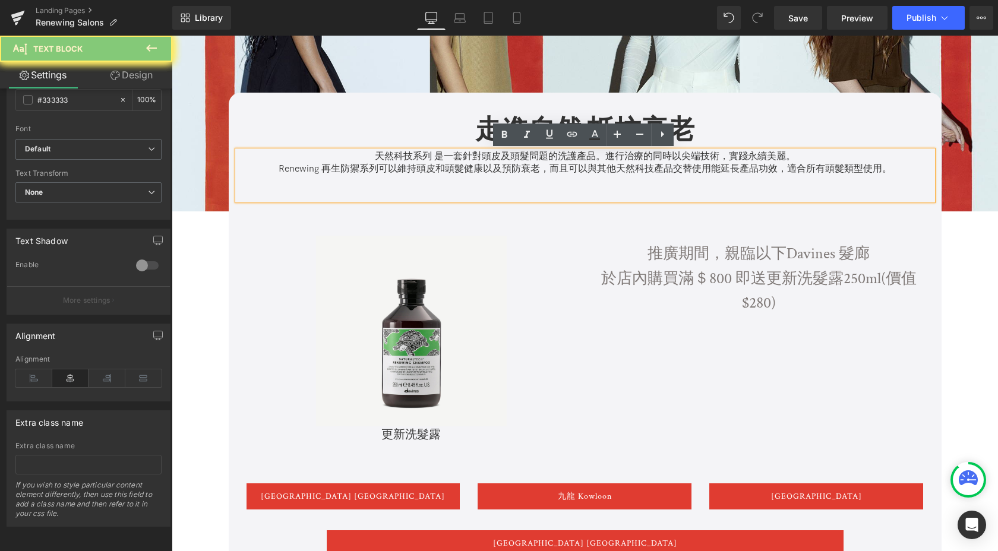
click at [570, 162] on p "天然科技系列 是一套針對頭皮及頭髮問題的洗護產品。進行治療的同時以尖端技術，實踐永續美麗。" at bounding box center [585, 157] width 695 height 12
click at [570, 163] on p "天然科技系列 是一套針對頭皮及頭髮問題的洗護產品。進行治療的同時以尖端技術，實踐永續美麗。" at bounding box center [585, 157] width 695 height 12
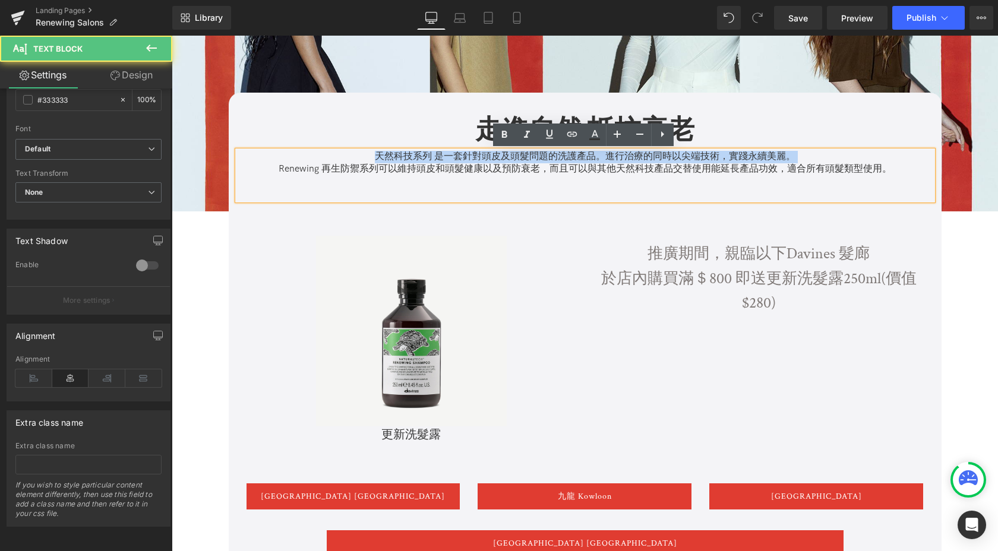
click at [570, 163] on p "天然科技系列 是一套針對頭皮及頭髮問題的洗護產品。進行治療的同時以尖端技術，實踐永續美麗。" at bounding box center [585, 157] width 695 height 12
click at [577, 162] on p "天然科技系列 是一套針對頭皮及頭髮問題的洗護產品。進行治療的同時以尖端技術，實踐永續美麗。" at bounding box center [585, 157] width 695 height 12
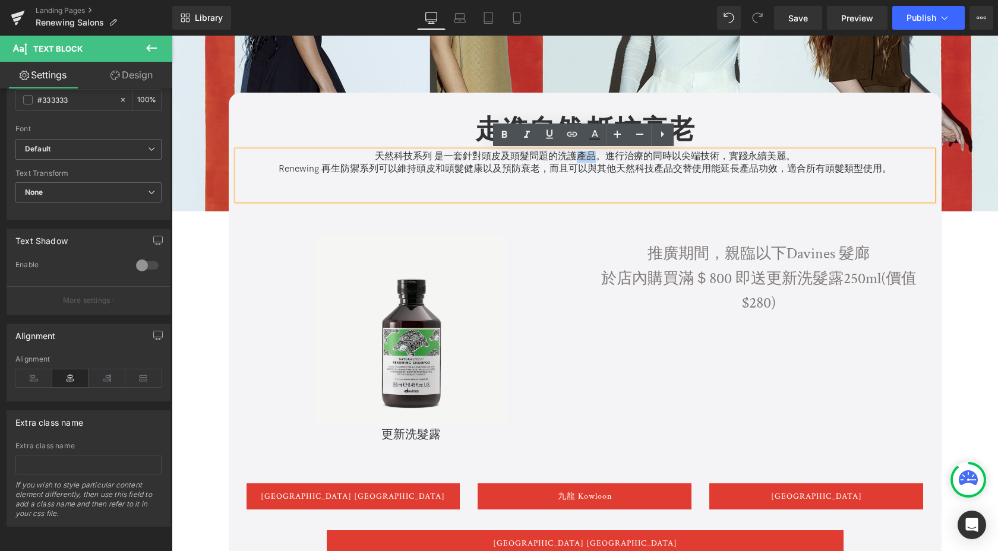
click at [577, 162] on p "天然科技系列 是一套針對頭皮及頭髮問題的洗護產品。進行治療的同時以尖端技術，實踐永續美麗。" at bounding box center [585, 157] width 695 height 12
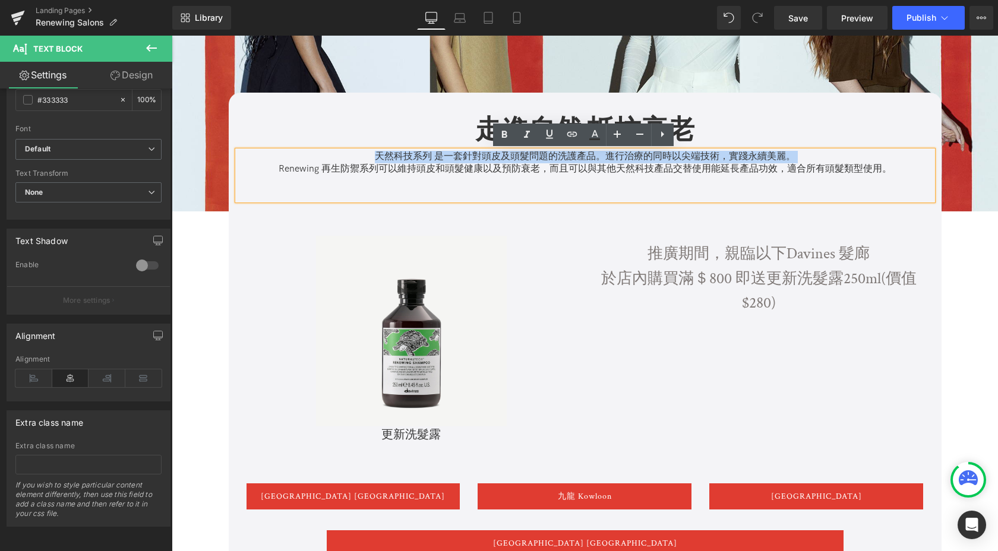
click at [577, 162] on p "天然科技系列 是一套針對頭皮及頭髮問題的洗護產品。進行治療的同時以尖端技術，實踐永續美麗。" at bounding box center [585, 157] width 695 height 12
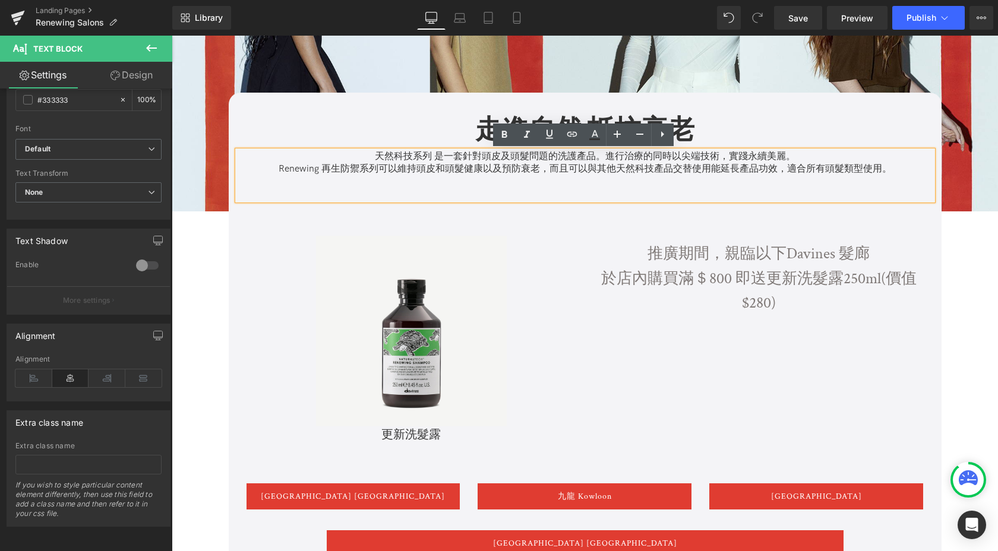
click at [578, 164] on p "Renewing 再生防禦系列可以維持頭皮和頭髮健康以及預防衰老，而且可以與其他天然科技產品交替使用能延長產品功效，適合所有頭髮類型使用。" at bounding box center [585, 169] width 695 height 12
click at [553, 169] on p "Renewing 再生防禦系列可以維持頭皮和頭髮健康以及預防衰老，而且可以與其他天然科技產品交替使用能延長產品功效，適合所有頭髮類型使用。" at bounding box center [585, 169] width 695 height 12
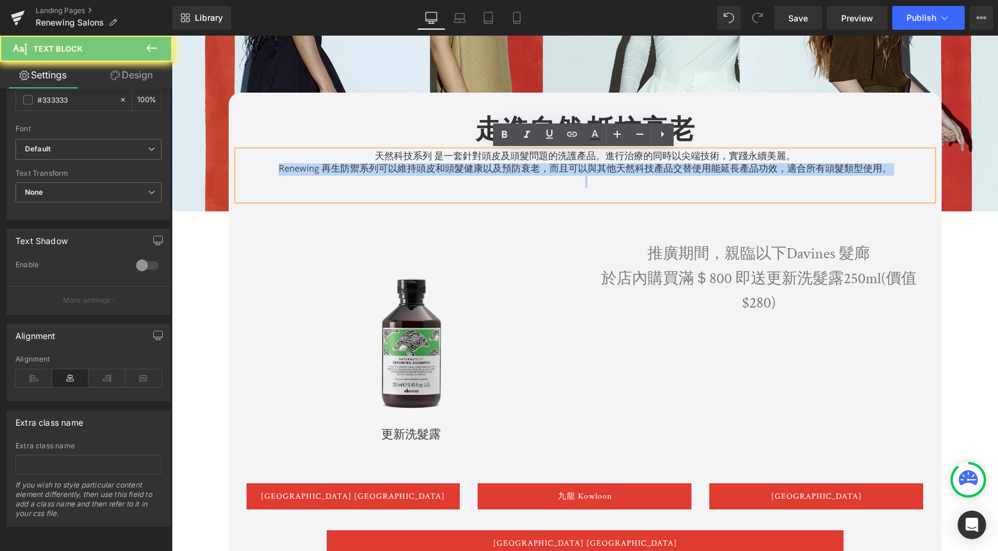
click at [553, 169] on p "Renewing 再生防禦系列可以維持頭皮和頭髮健康以及預防衰老，而且可以與其他天然科技產品交替使用能延長產品功效，適合所有頭髮類型使用。" at bounding box center [585, 169] width 695 height 12
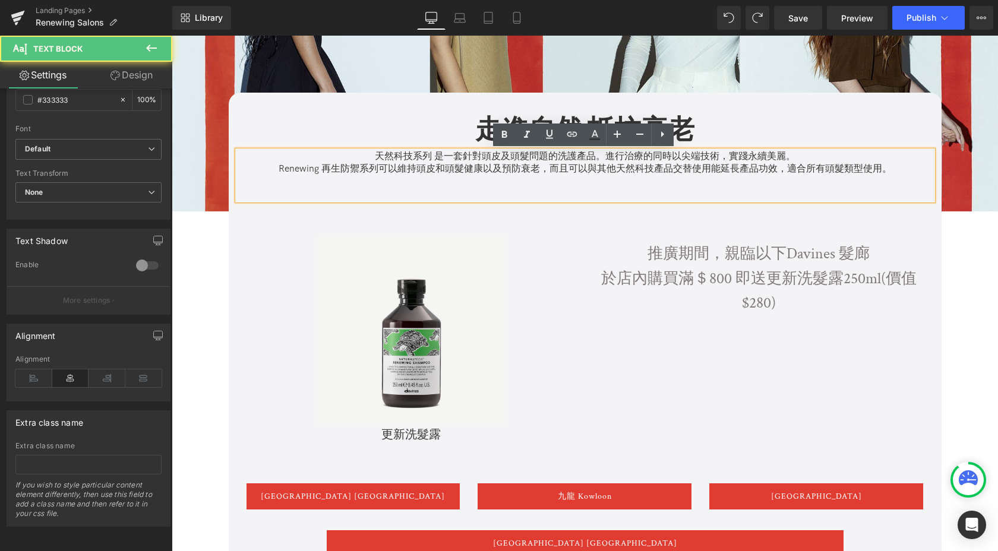
click at [473, 168] on p "Renewing 再生防禦系列可以維持頭皮和頭髮健康以及預防衰老，而且可以與其他天然科技產品交替使用能延長產品功效，適合所有頭髮類型使用。" at bounding box center [585, 169] width 695 height 12
click at [564, 181] on p at bounding box center [585, 182] width 695 height 12
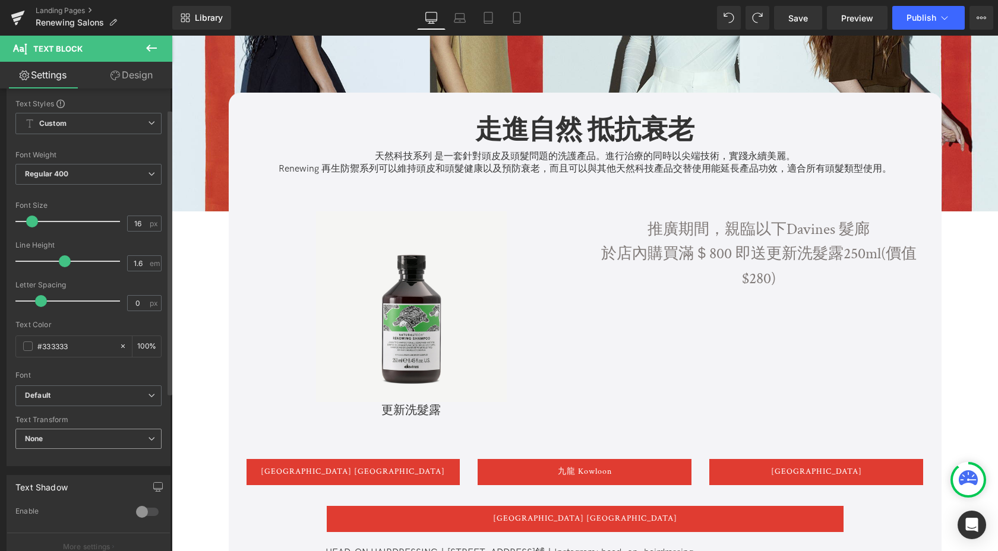
scroll to position [0, 0]
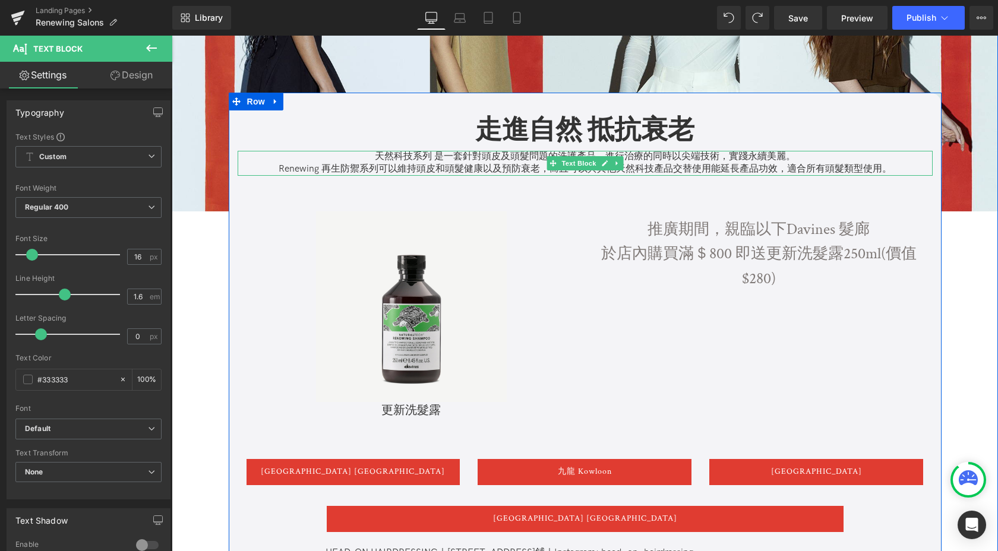
click at [394, 169] on p "Renewing 再生防禦系列可以維持頭皮和頭髮健康以及預防衰老，而且可以與其他天然科技產品交替使用能延長產品功效，適合所有頭髮類型使用。" at bounding box center [585, 169] width 695 height 12
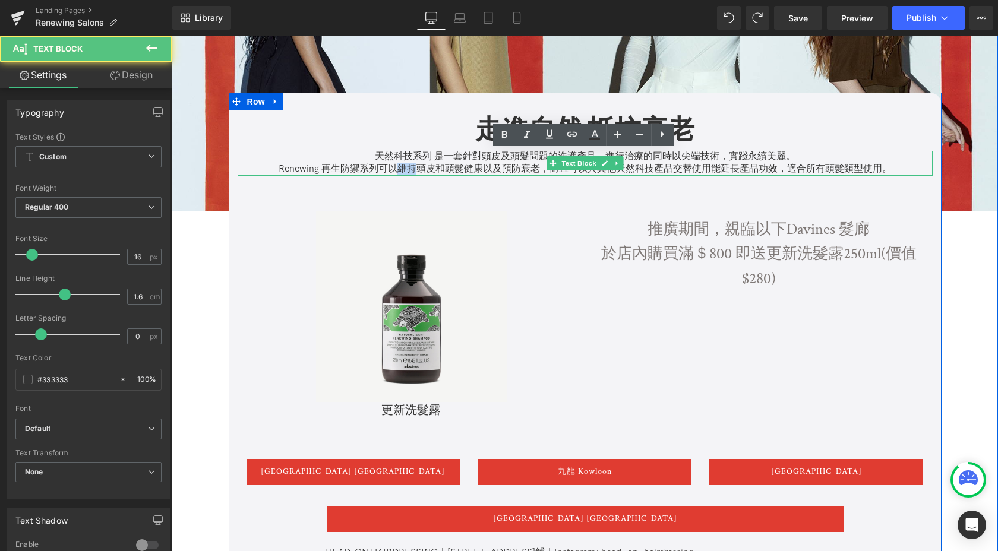
click at [394, 169] on p "Renewing 再生防禦系列可以維持頭皮和頭髮健康以及預防衰老，而且可以與其他天然科技產品交替使用能延長產品功效，適合所有頭髮類型使用。" at bounding box center [585, 169] width 695 height 12
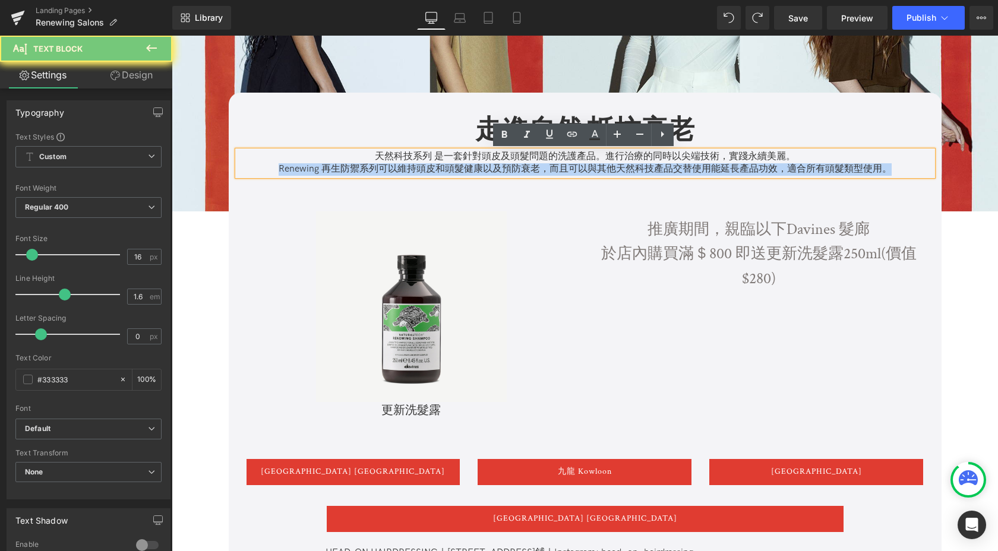
click at [394, 169] on p "Renewing 再生防禦系列可以維持頭皮和頭髮健康以及預防衰老，而且可以與其他天然科技產品交替使用能延長產品功效，適合所有頭髮類型使用。" at bounding box center [585, 169] width 695 height 12
click at [394, 167] on p "Renewing 再生防禦系列可以維持頭皮和頭髮健康以及預防衰老，而且可以與其他天然科技產品交替使用能延長產品功效，適合所有頭髮類型使用。" at bounding box center [585, 169] width 695 height 12
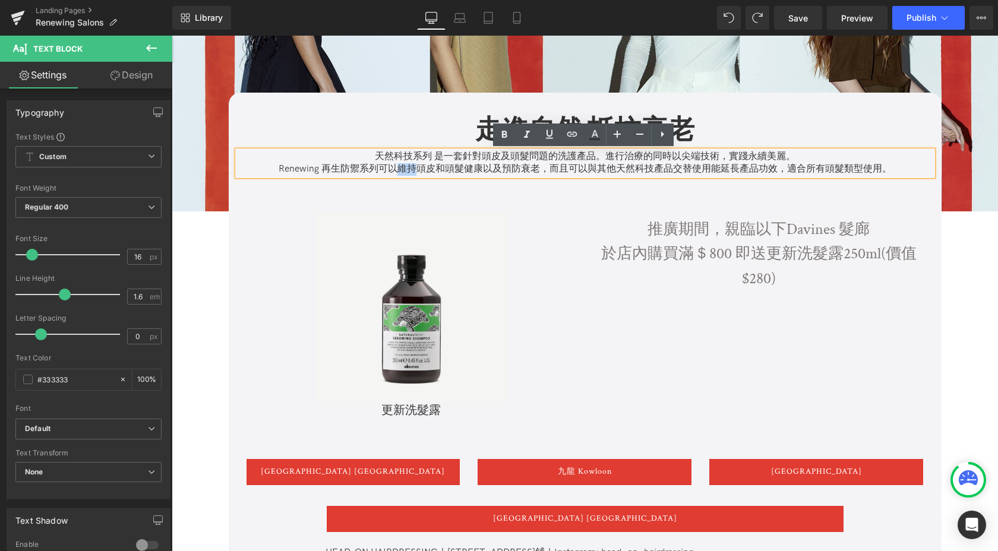
click at [394, 167] on p "Renewing 再生防禦系列可以維持頭皮和頭髮健康以及預防衰老，而且可以與其他天然科技產品交替使用能延長產品功效，適合所有頭髮類型使用。" at bounding box center [585, 169] width 695 height 12
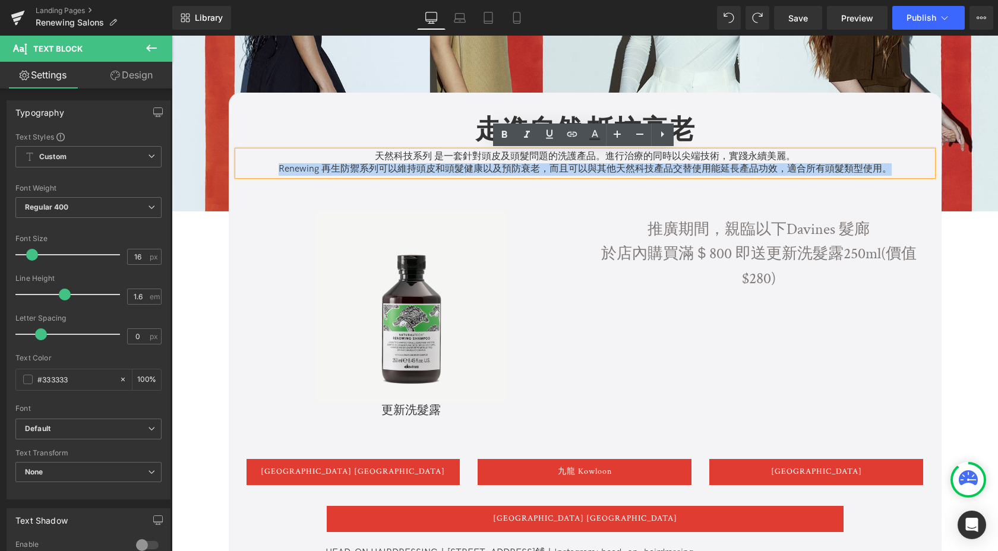
click at [394, 167] on p "Renewing 再生防禦系列可以維持頭皮和頭髮健康以及預防衰老，而且可以與其他天然科技產品交替使用能延長產品功效，適合所有頭髮類型使用。" at bounding box center [585, 169] width 695 height 12
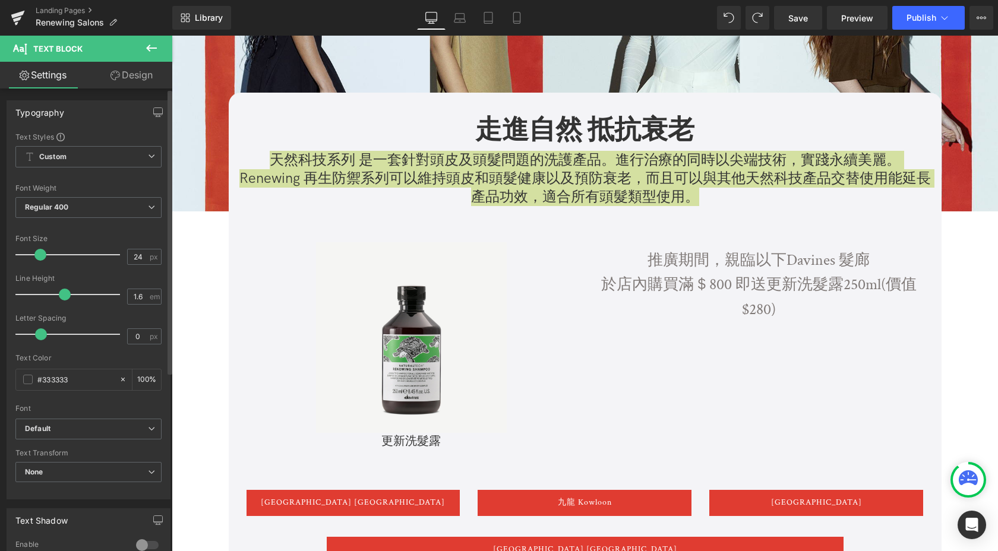
type input "25"
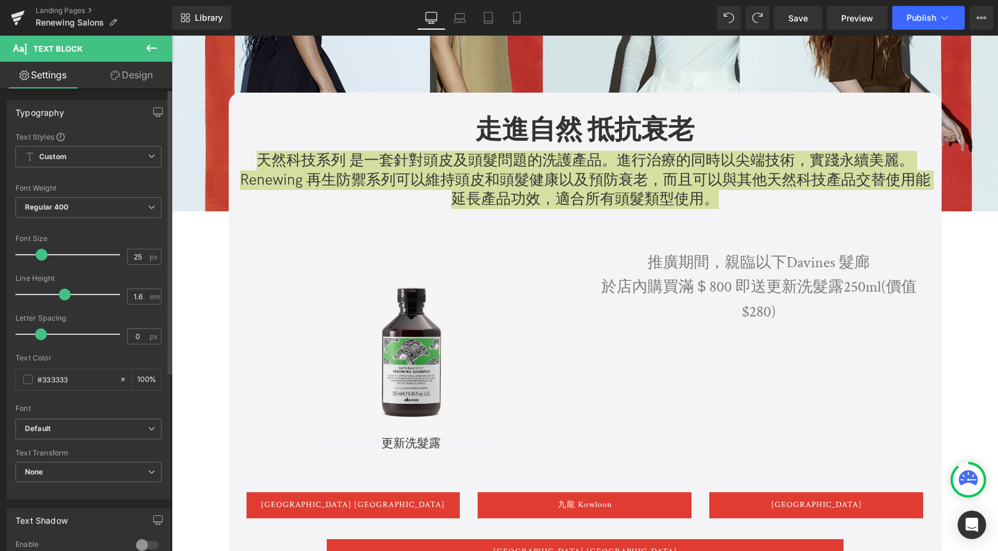
drag, startPoint x: 31, startPoint y: 255, endPoint x: 40, endPoint y: 256, distance: 8.9
click at [40, 256] on span at bounding box center [42, 255] width 12 height 12
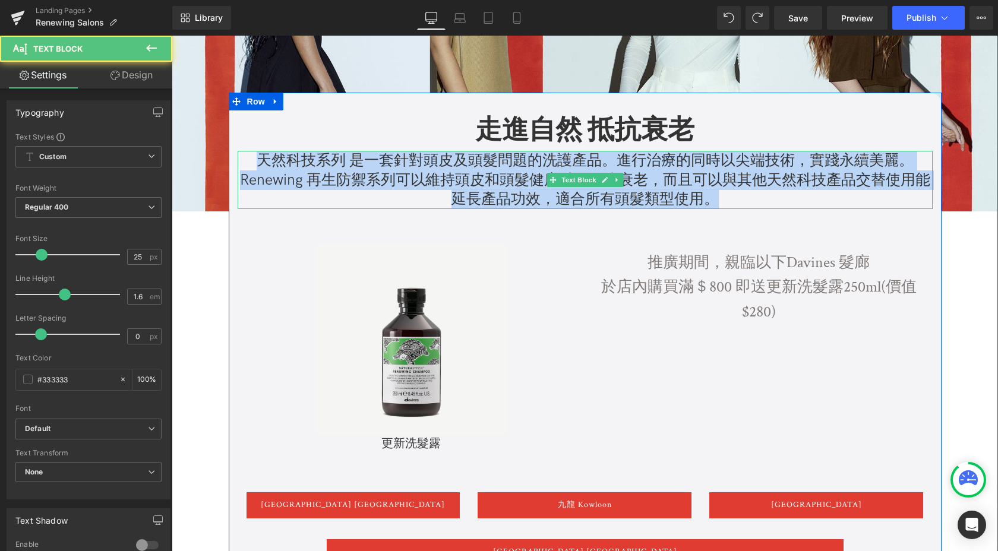
click at [362, 156] on p "天然科技系列 是一套針對頭皮及頭髮問題的洗護產品。進行治療的同時以尖端技術，實踐永續美麗。" at bounding box center [585, 161] width 695 height 20
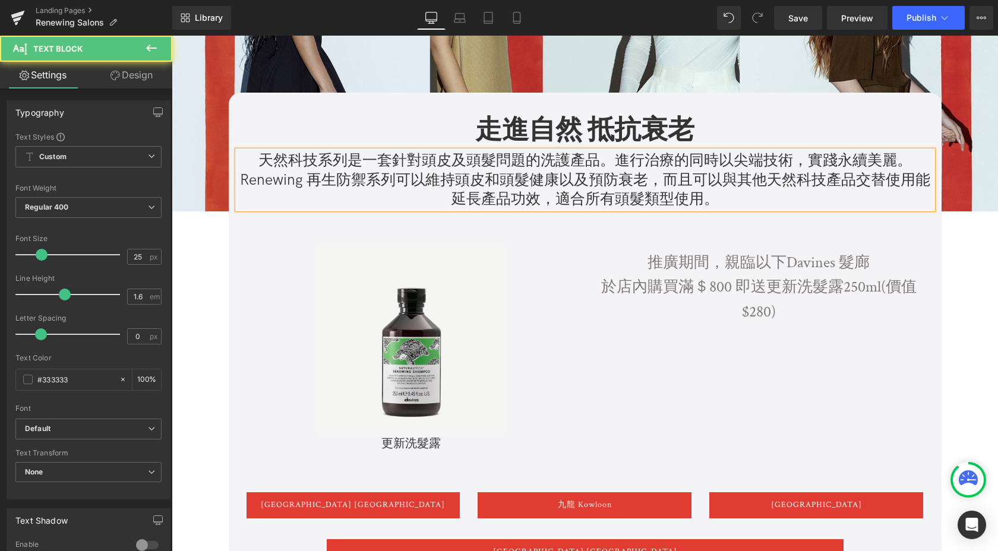
click at [242, 175] on p "Renewing 再生防禦系列可以維持頭皮和頭髮健康以及預防衰老，而且可以與其他天然科技產品交替使用能延長產品功效，適合所有頭髮類型使用。" at bounding box center [585, 190] width 695 height 39
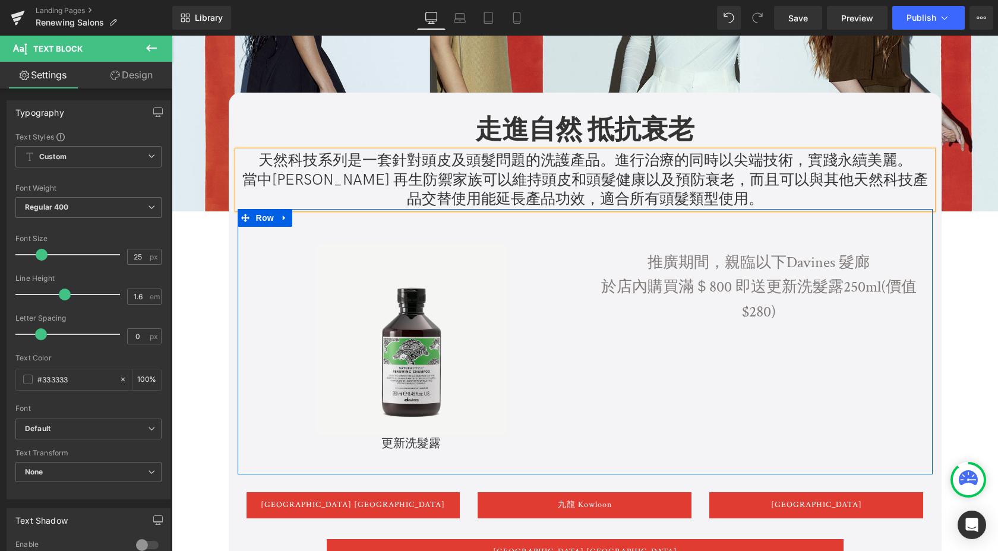
click at [683, 333] on div "Sale Off (P) Image 更新洗髮露 (P) Title Product 推廣期間，親臨以下Davines 髮廊 於店內購買滿＄800 即送更新洗…" at bounding box center [585, 342] width 695 height 266
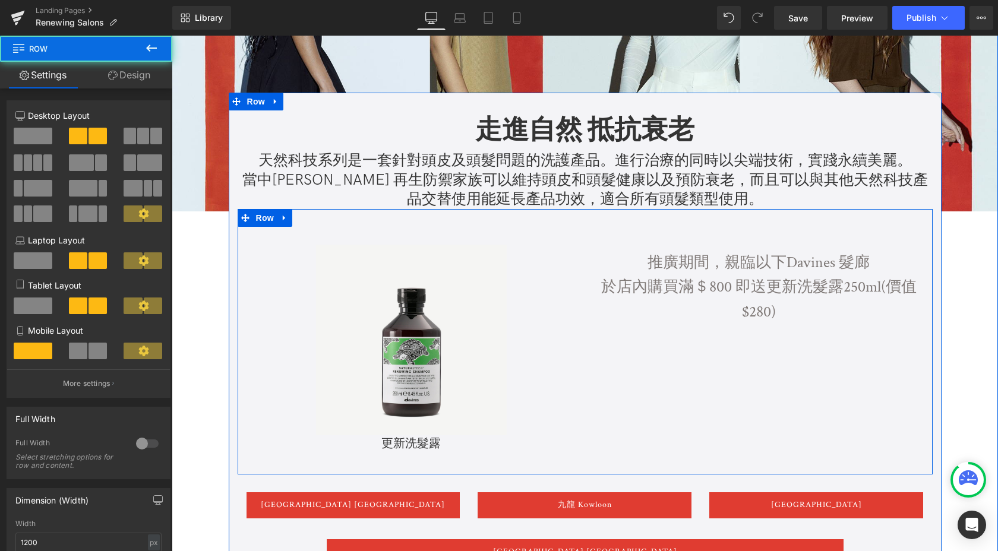
click at [750, 337] on div "Sale Off (P) Image 更新洗髮露 (P) Title Product 推廣期間，親臨以下Davines 髮廊 於店內購買滿＄800 即送更新洗…" at bounding box center [585, 342] width 695 height 266
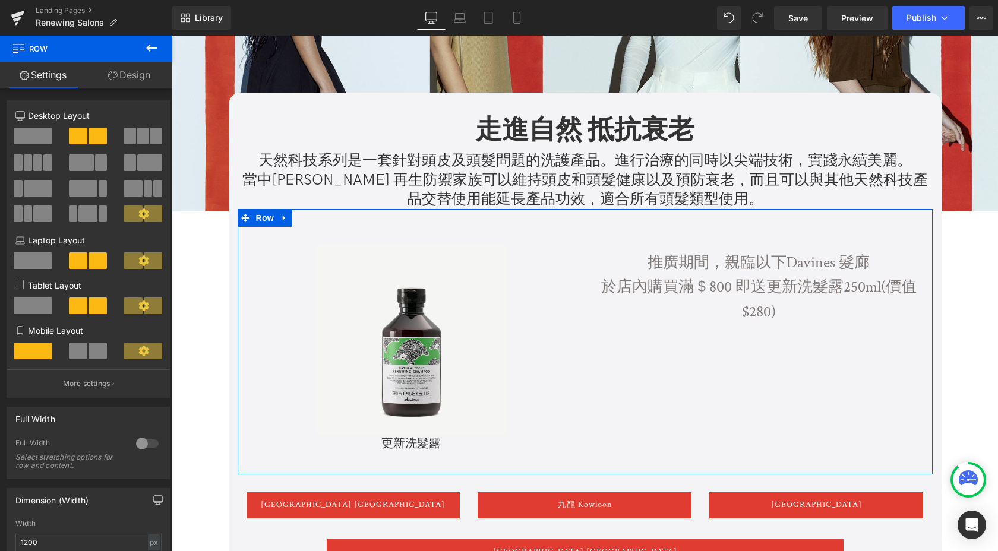
click at [145, 79] on link "Design" at bounding box center [129, 75] width 86 height 27
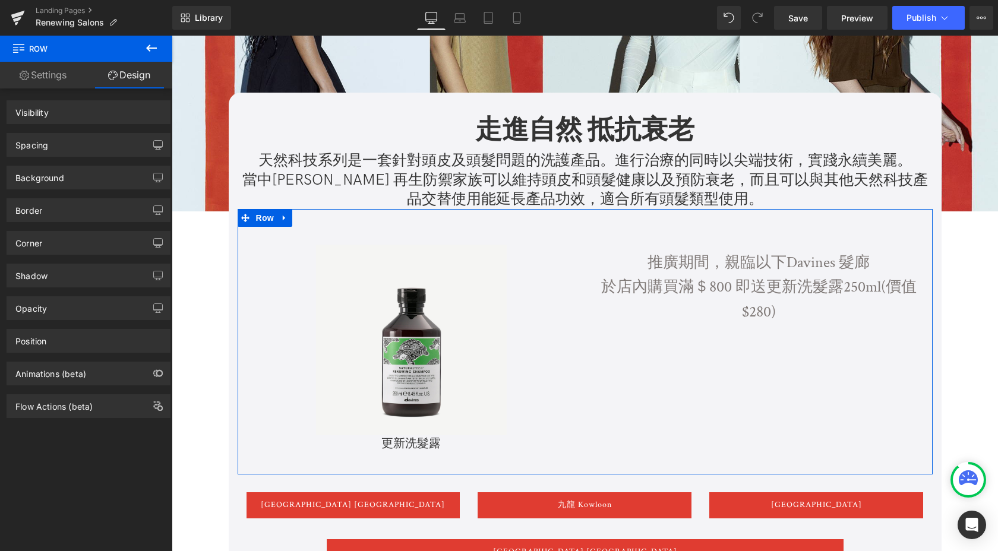
click at [152, 47] on icon at bounding box center [151, 48] width 14 height 14
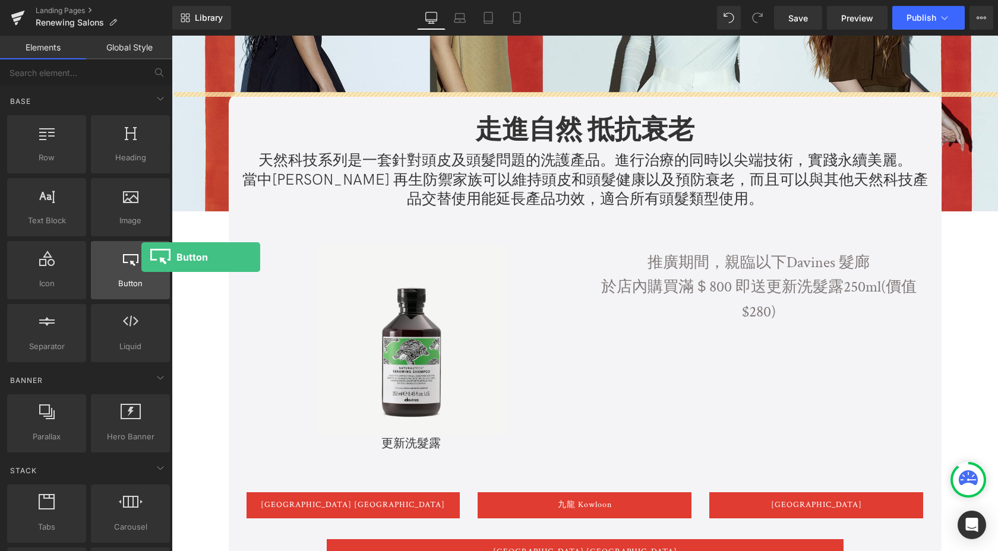
click at [141, 257] on div at bounding box center [130, 264] width 72 height 27
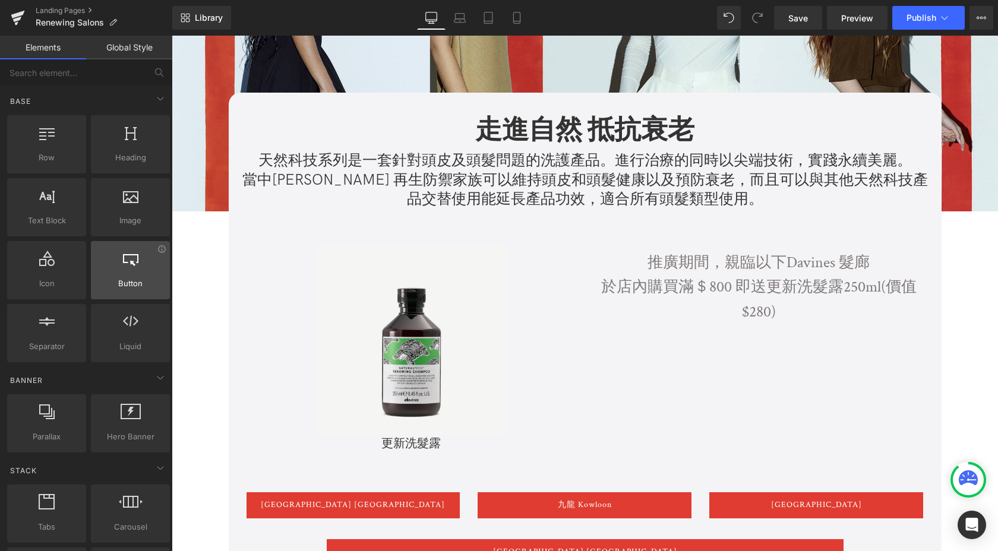
click at [94, 278] on span "Button" at bounding box center [130, 283] width 72 height 12
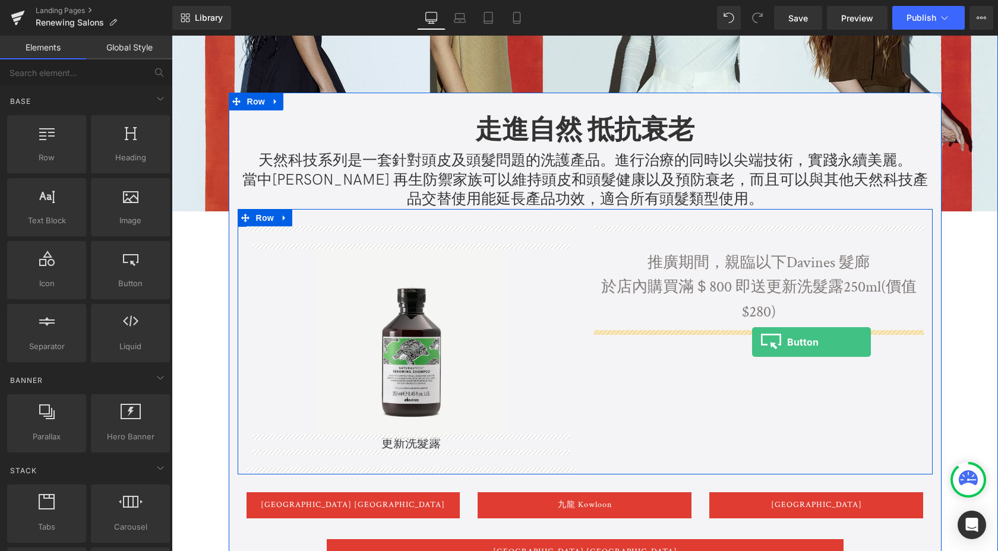
drag, startPoint x: 286, startPoint y: 301, endPoint x: 749, endPoint y: 333, distance: 464.0
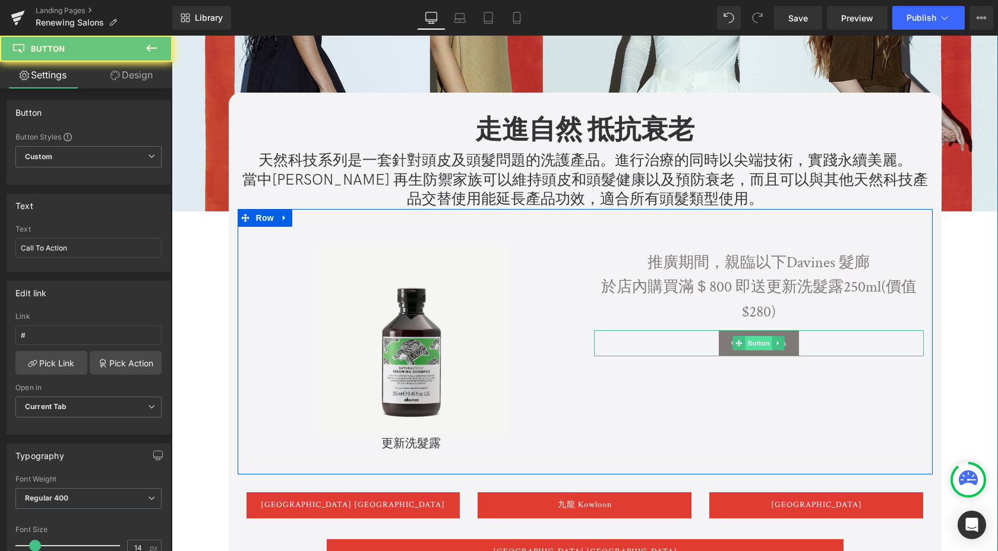
click at [762, 347] on div "Call To Action Button" at bounding box center [759, 343] width 330 height 26
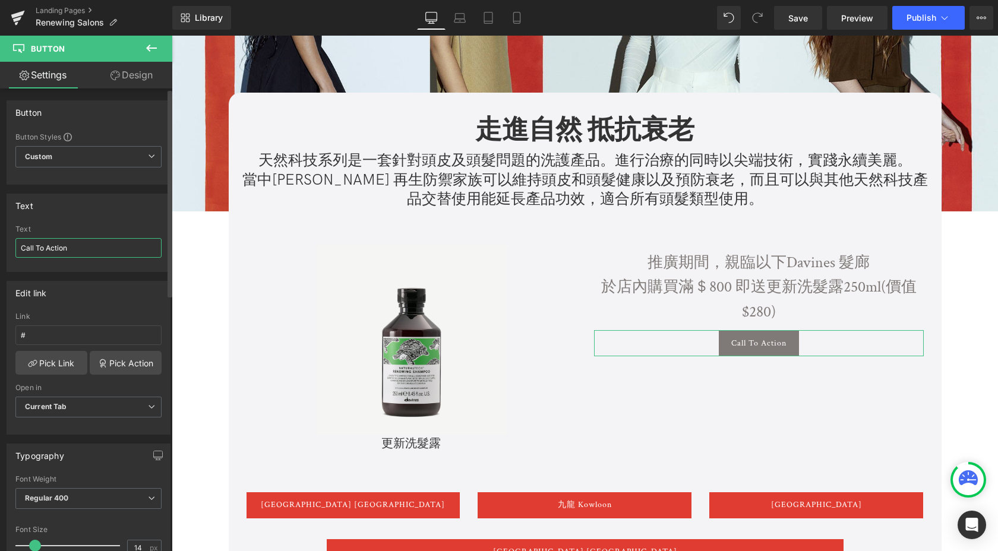
click at [68, 254] on input "Call To Action" at bounding box center [88, 248] width 146 height 20
type input "1"
type input "了解更多"
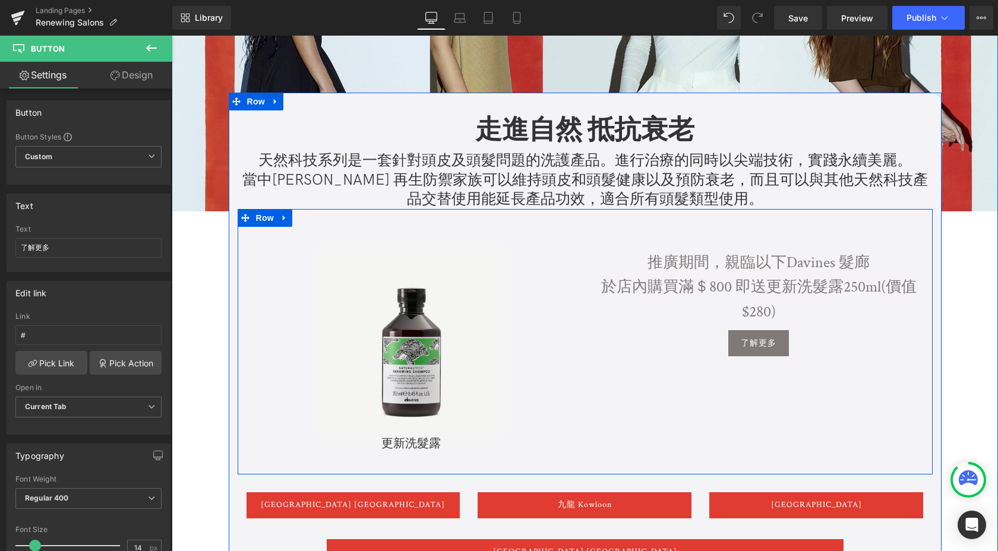
click at [706, 285] on span "於店內購買滿＄800 即送更新洗髮露250ml(價值$280)" at bounding box center [758, 299] width 315 height 45
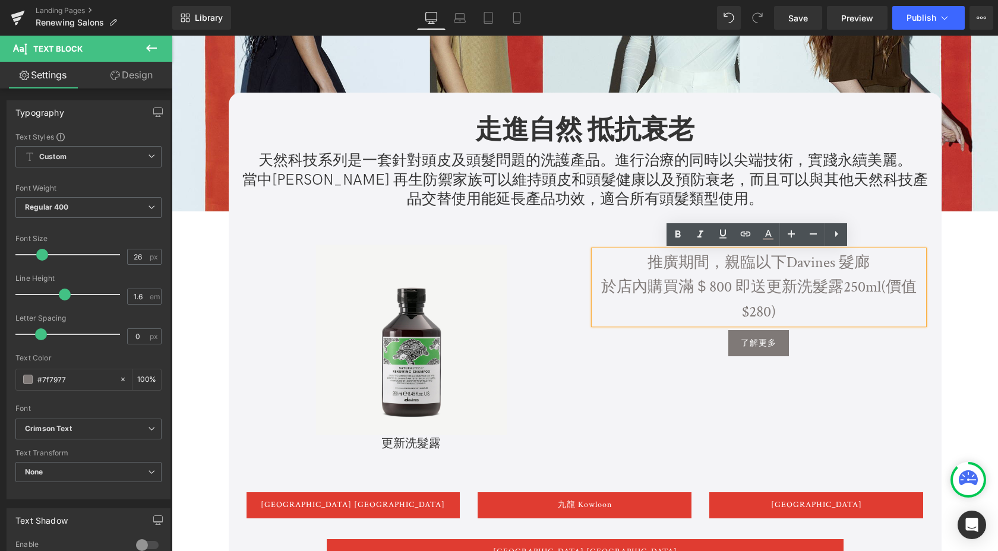
drag, startPoint x: 959, startPoint y: 292, endPoint x: 721, endPoint y: 285, distance: 238.9
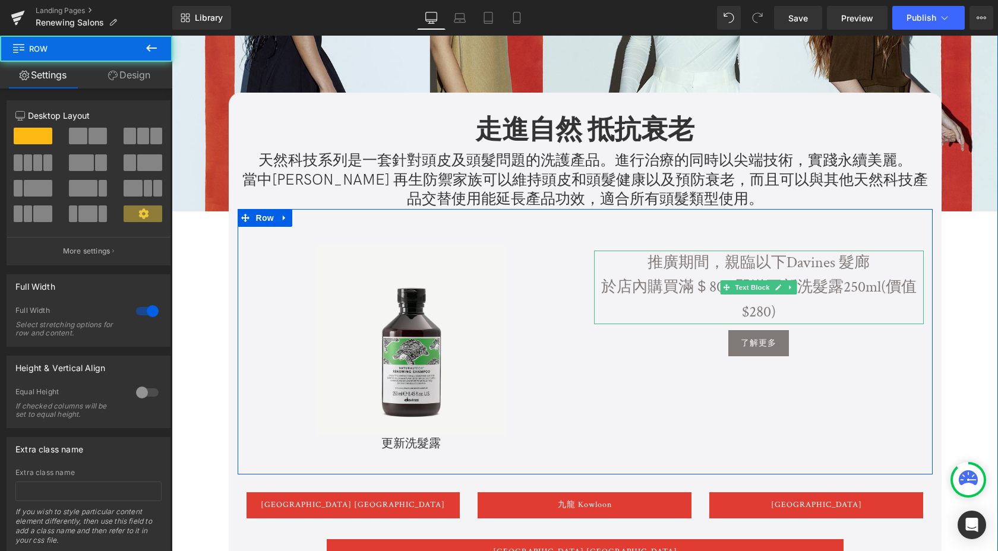
click at [753, 285] on span "Text Block" at bounding box center [752, 287] width 39 height 14
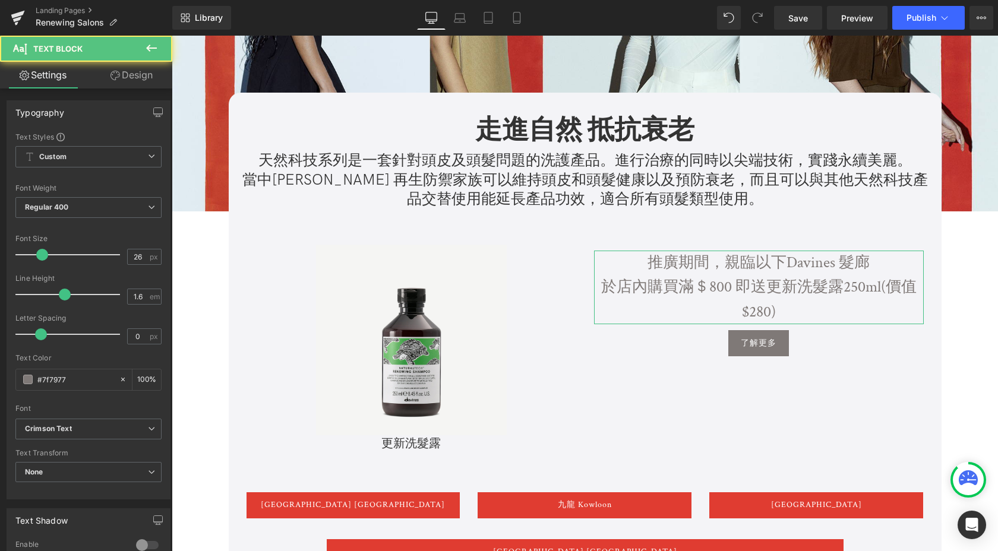
click at [132, 72] on link "Design" at bounding box center [132, 75] width 86 height 27
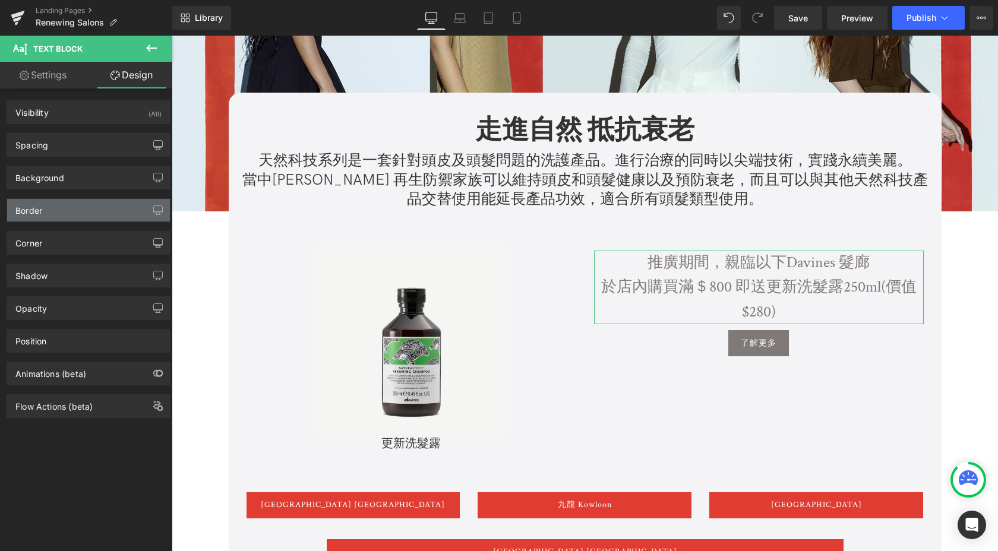
type input "40"
type input "0"
type input "10"
type input "0"
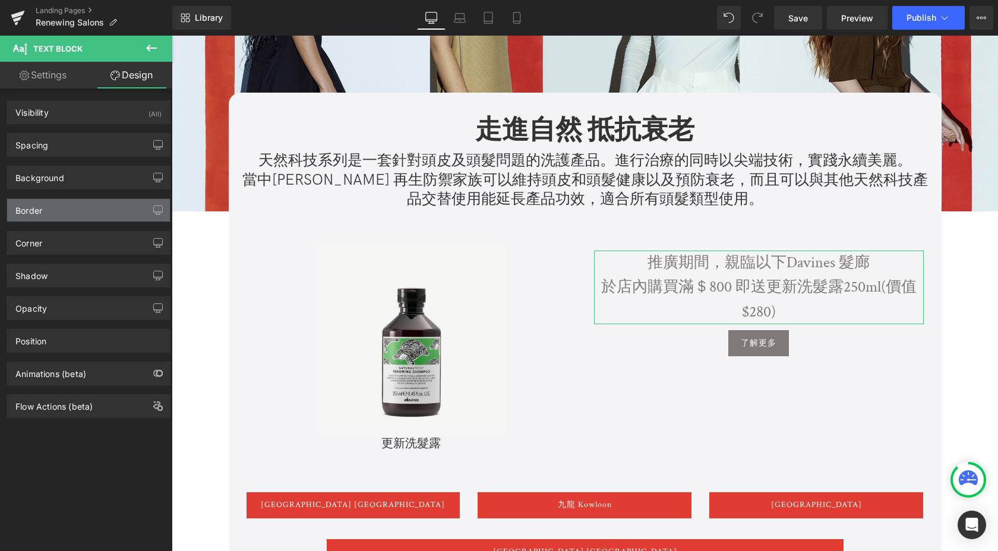
type input "0"
type input "#7f7977"
type input "100"
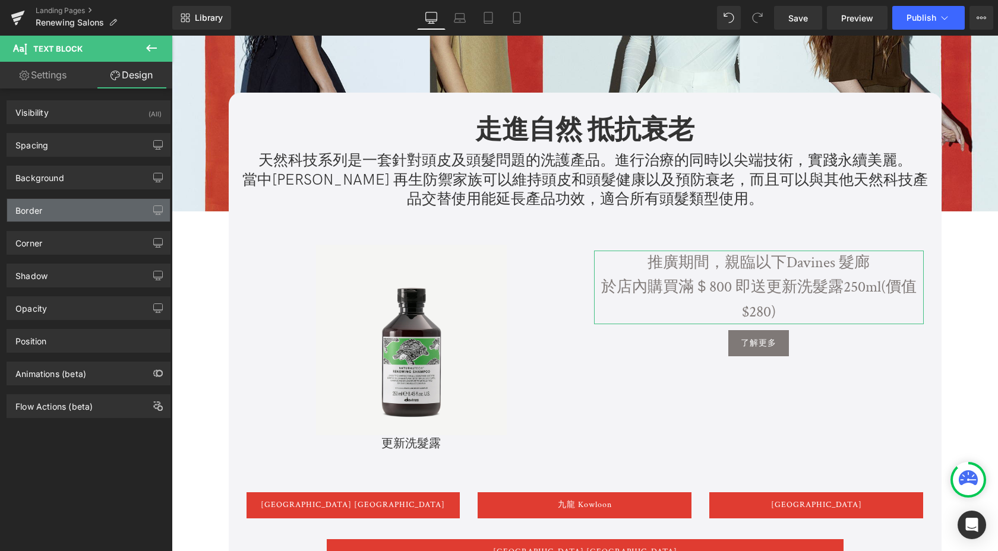
type input "0"
click at [78, 218] on div "Border" at bounding box center [88, 210] width 163 height 23
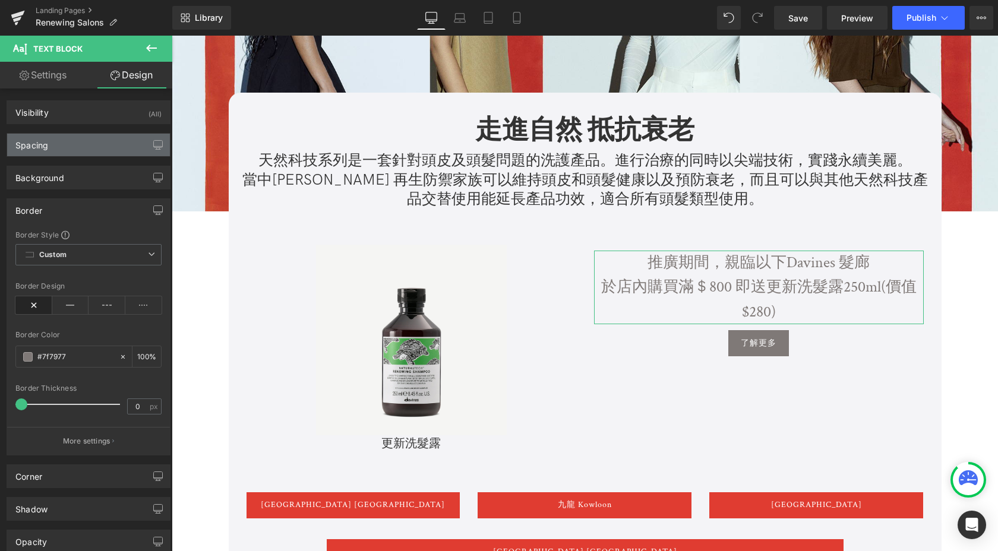
click at [71, 154] on div "Spacing" at bounding box center [88, 145] width 163 height 23
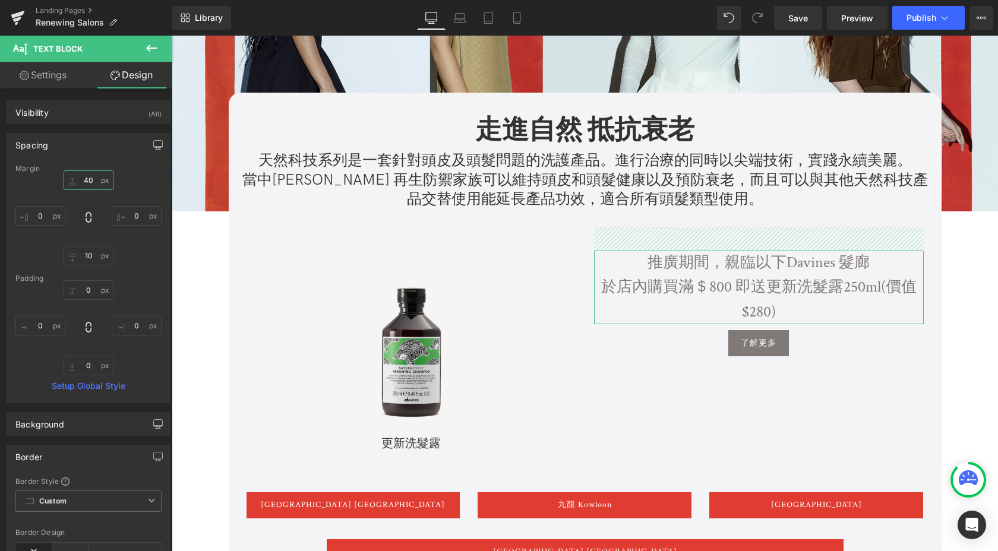
click at [89, 184] on input "40" at bounding box center [89, 181] width 50 height 20
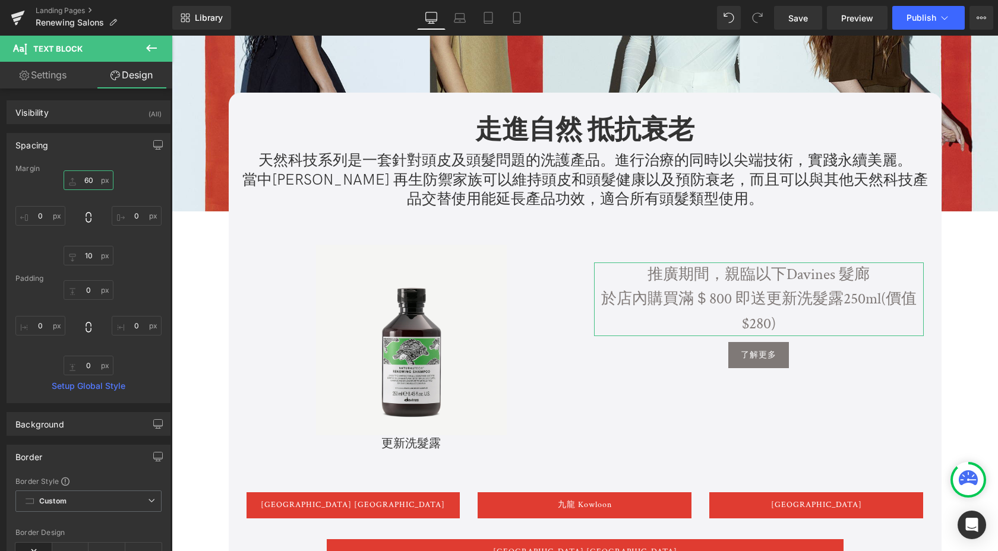
click at [89, 184] on input "60" at bounding box center [89, 181] width 50 height 20
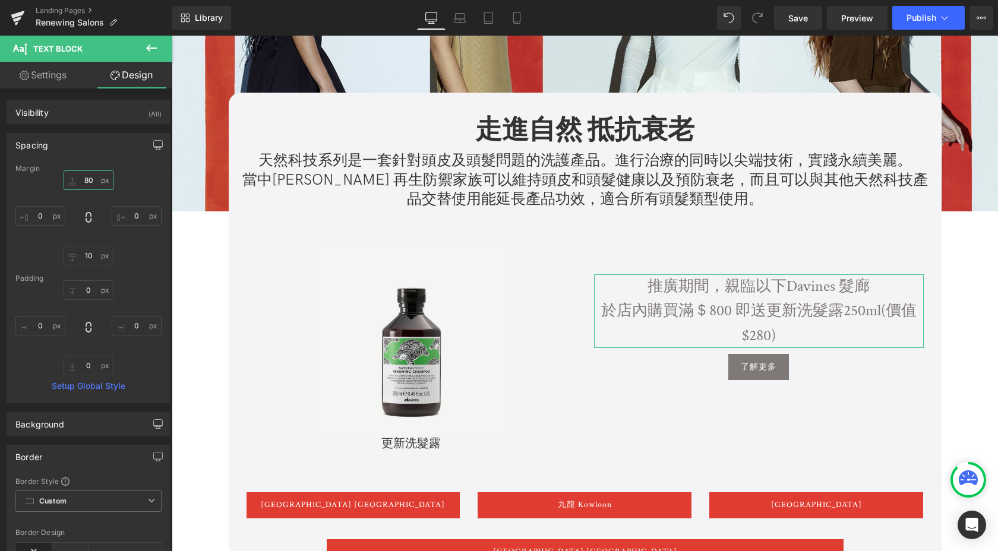
click at [89, 184] on input "80" at bounding box center [89, 181] width 50 height 20
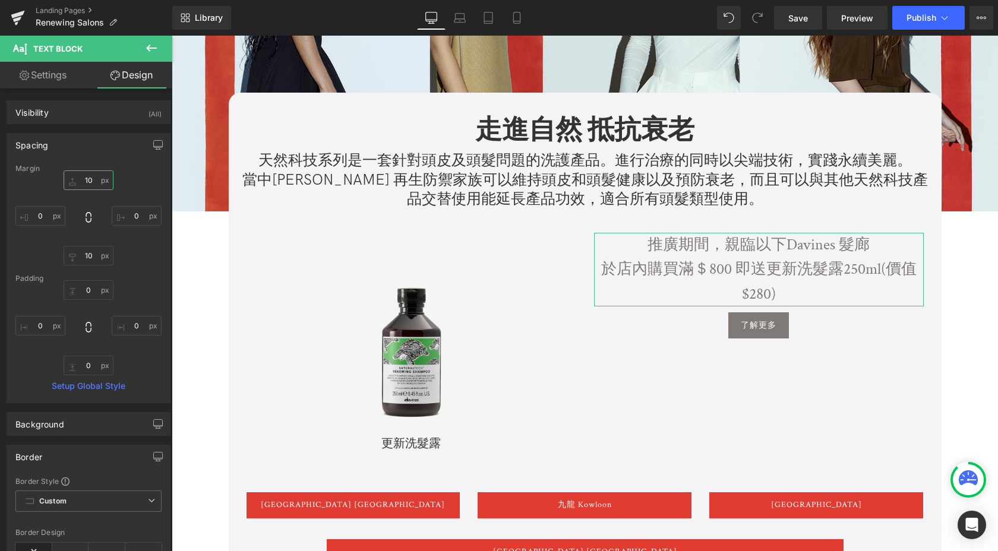
type input "100"
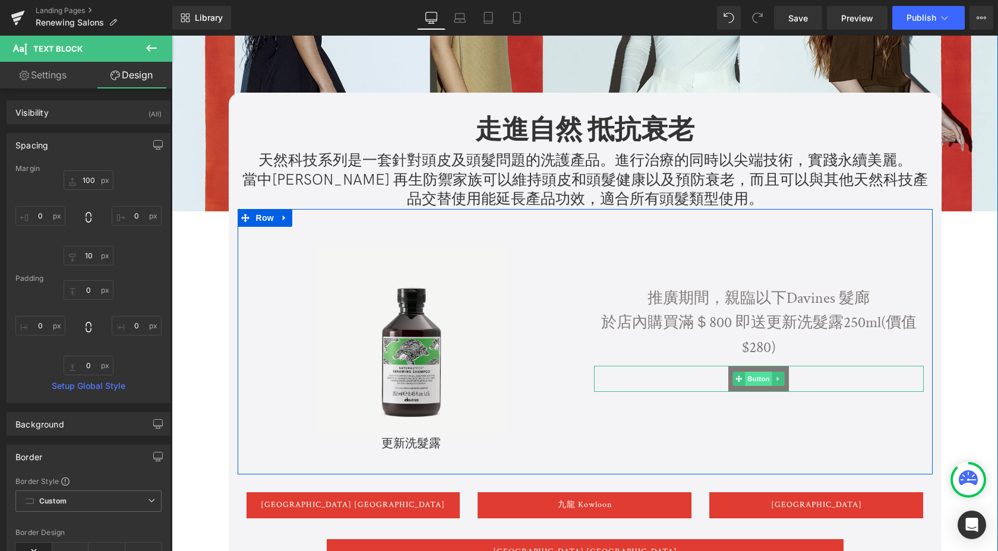
click at [758, 380] on span "Button" at bounding box center [758, 379] width 27 height 14
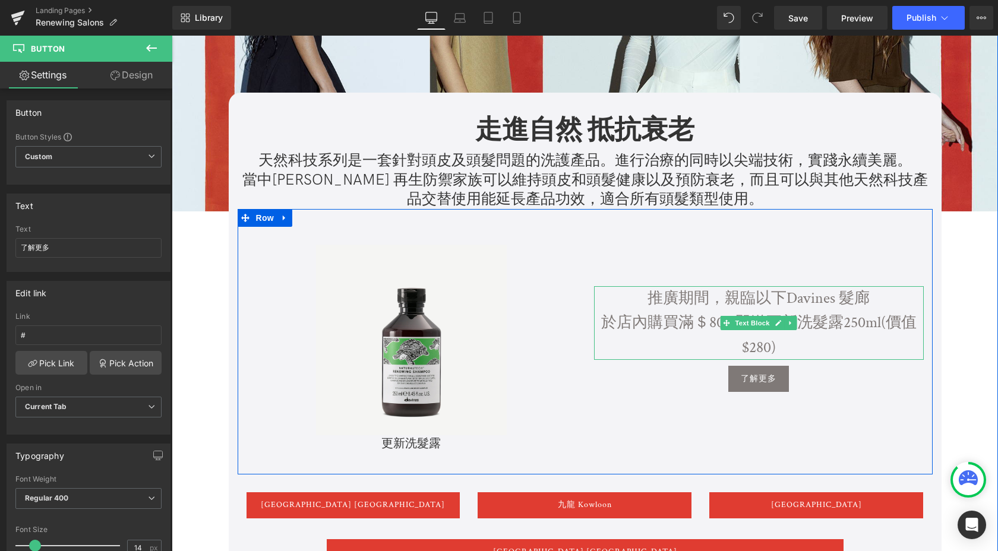
click at [762, 352] on span "於店內購買滿＄800 即送更新洗髮露250ml(價值$280)" at bounding box center [758, 335] width 315 height 45
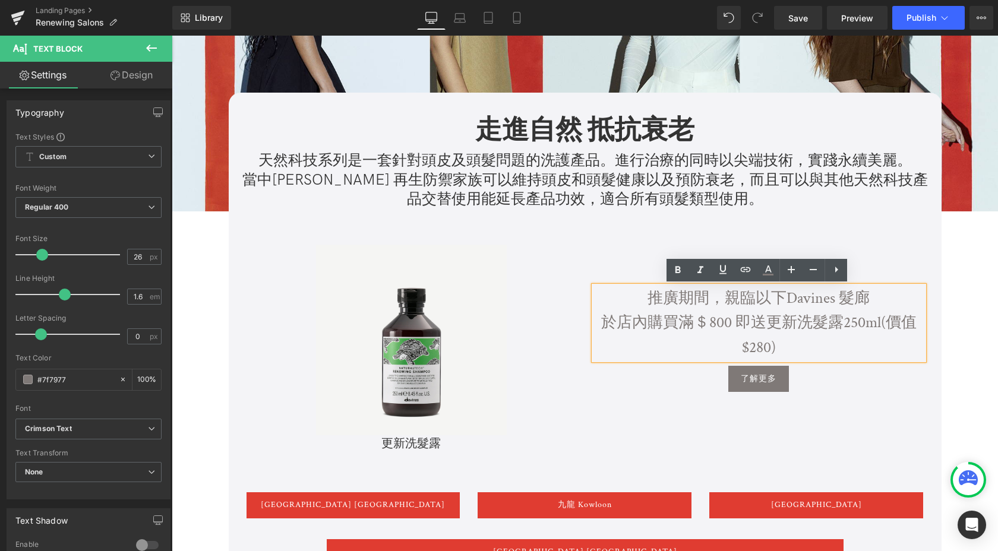
click at [760, 333] on p "於店內購買滿＄800 即送更新洗髮露250ml(價值$280)" at bounding box center [759, 335] width 330 height 49
click at [735, 330] on span "於店內購買滿＄800 即送更新洗髮露250ml(價值$280)" at bounding box center [758, 335] width 315 height 45
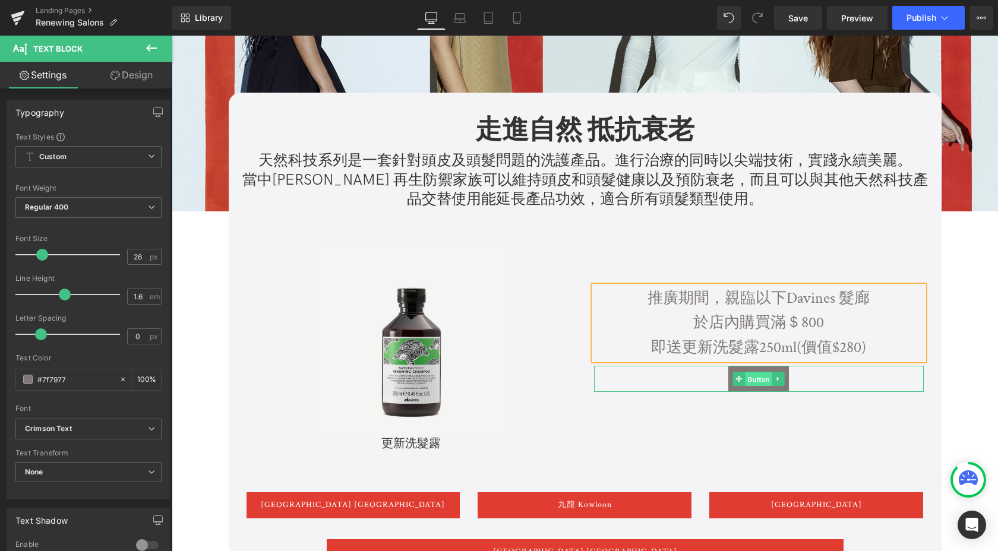
click at [756, 381] on span "Button" at bounding box center [758, 380] width 27 height 14
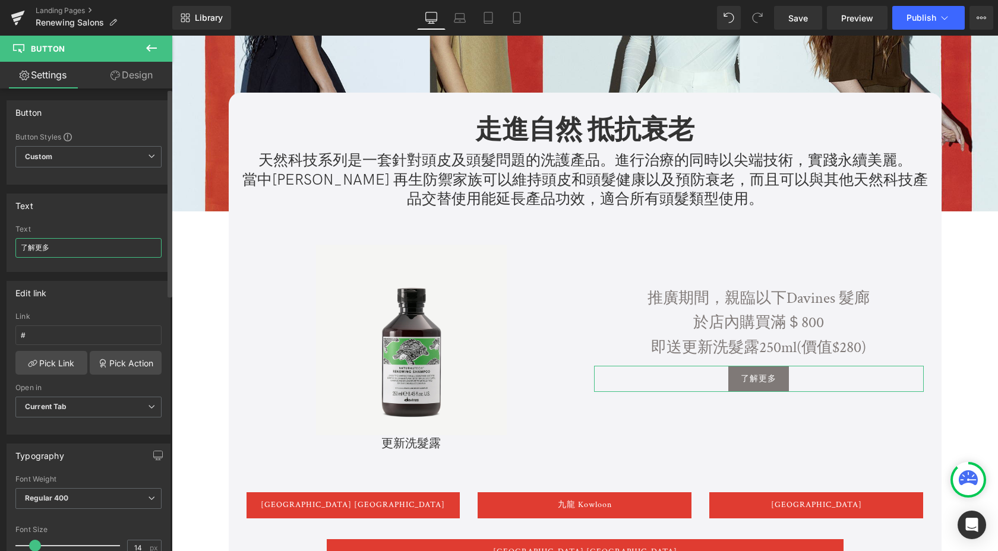
click at [101, 244] on input "了解更多" at bounding box center [88, 248] width 146 height 20
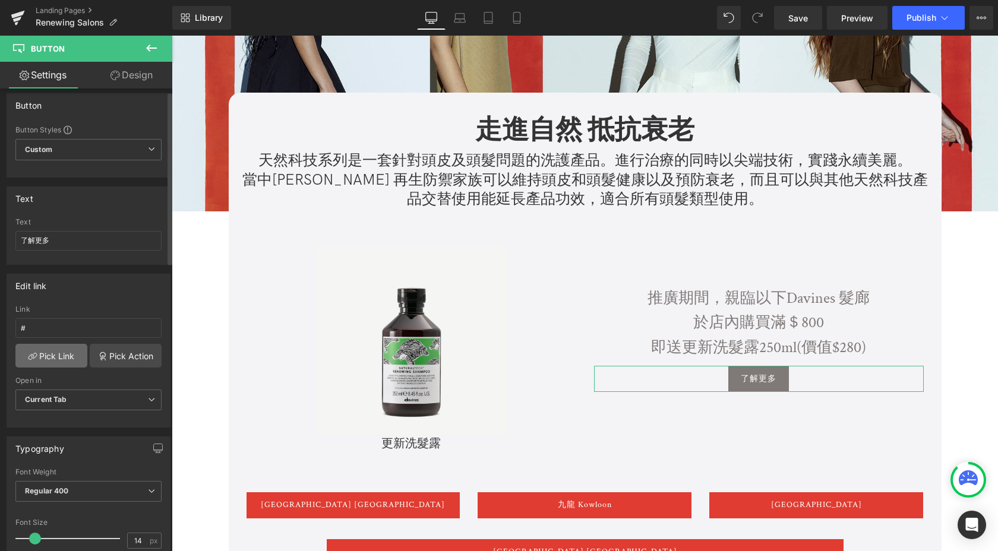
click at [65, 353] on link "Pick Link" at bounding box center [51, 356] width 72 height 24
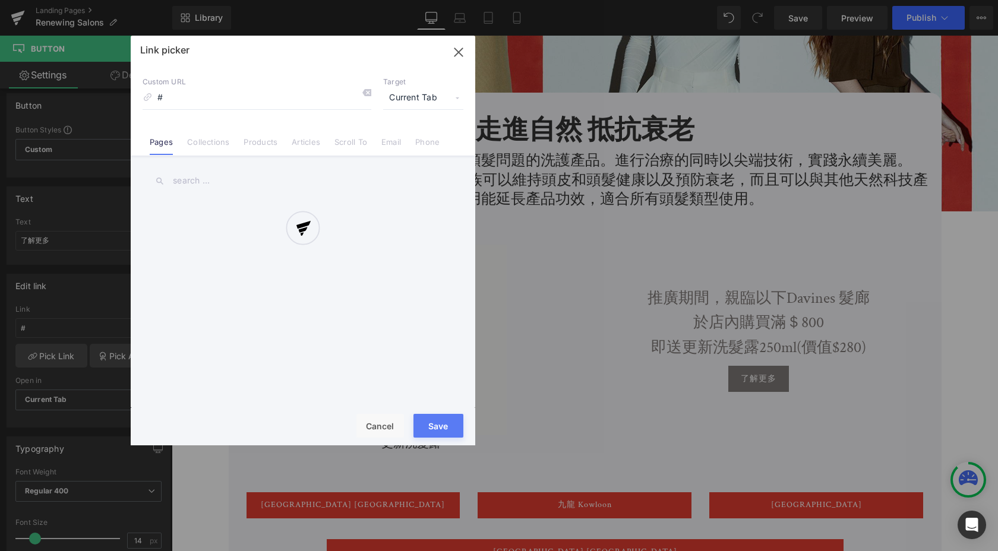
click at [261, 144] on div at bounding box center [303, 241] width 345 height 410
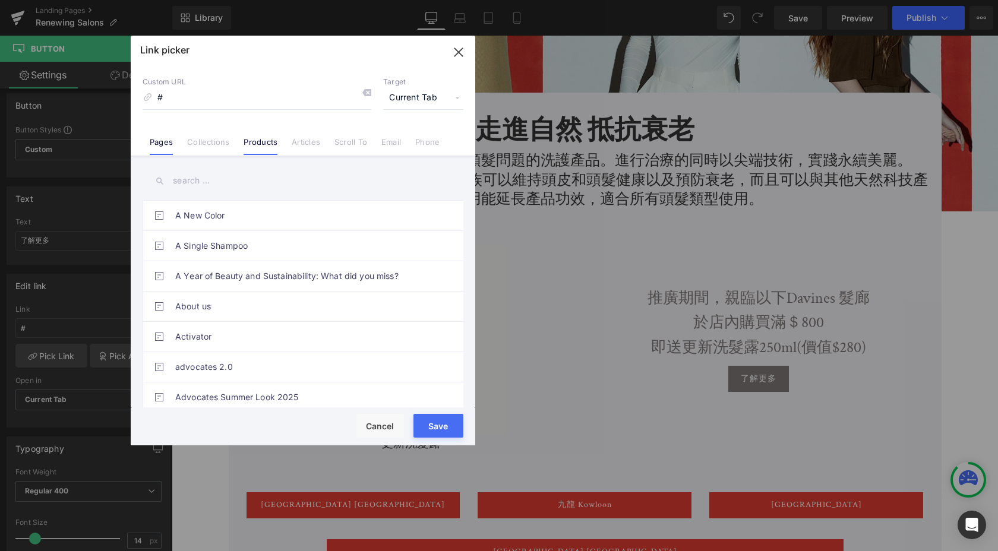
click at [256, 147] on link "Products" at bounding box center [261, 146] width 34 height 18
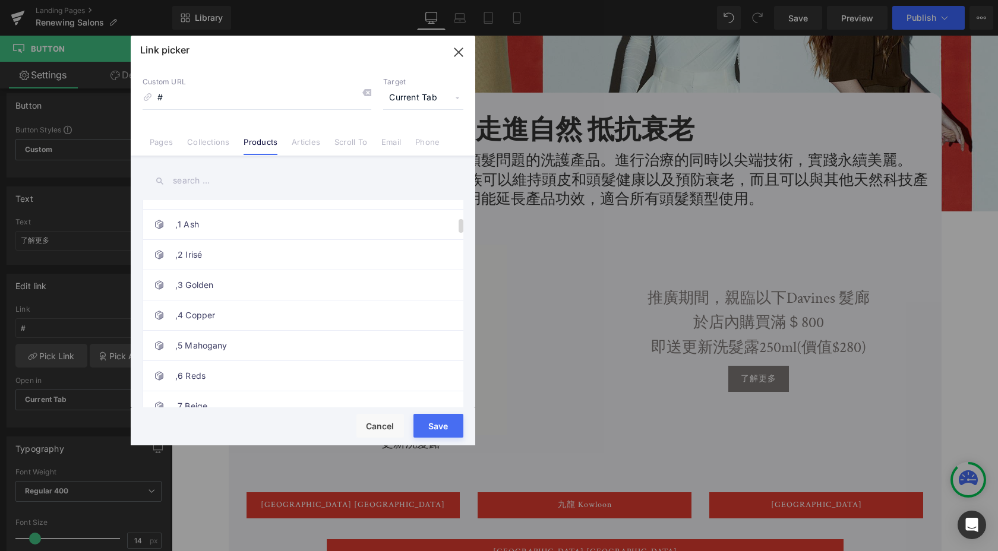
scroll to position [305, 0]
